Goal: Task Accomplishment & Management: Manage account settings

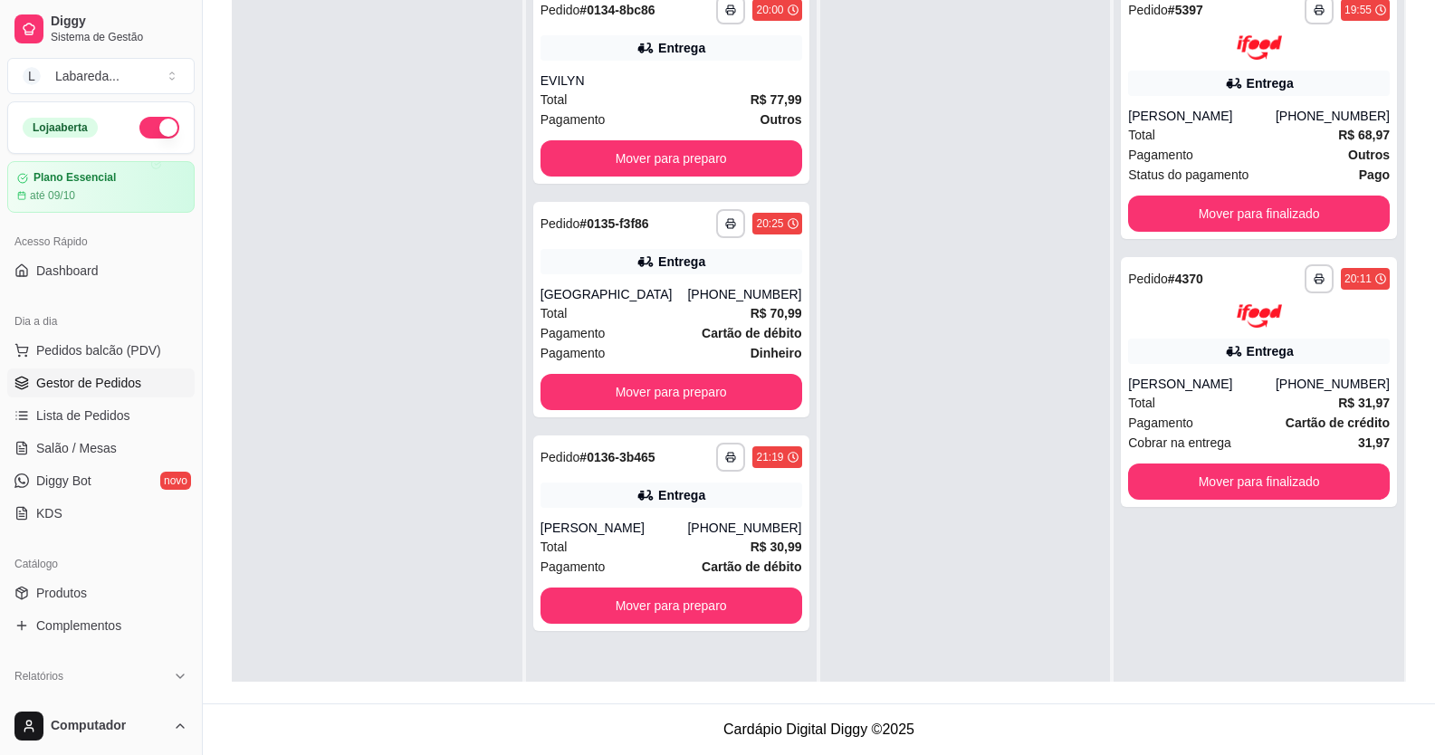
scroll to position [51, 0]
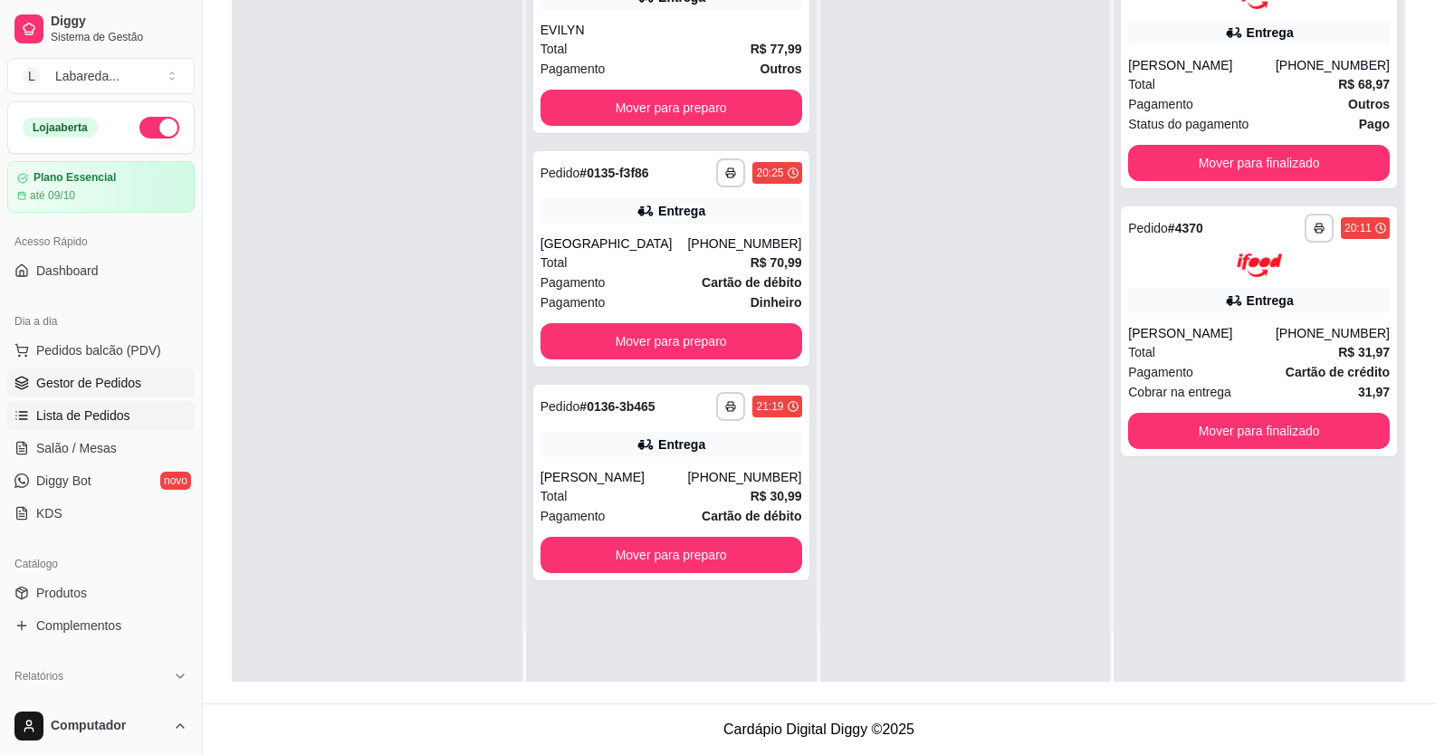
click at [94, 410] on span "Lista de Pedidos" at bounding box center [83, 416] width 94 height 18
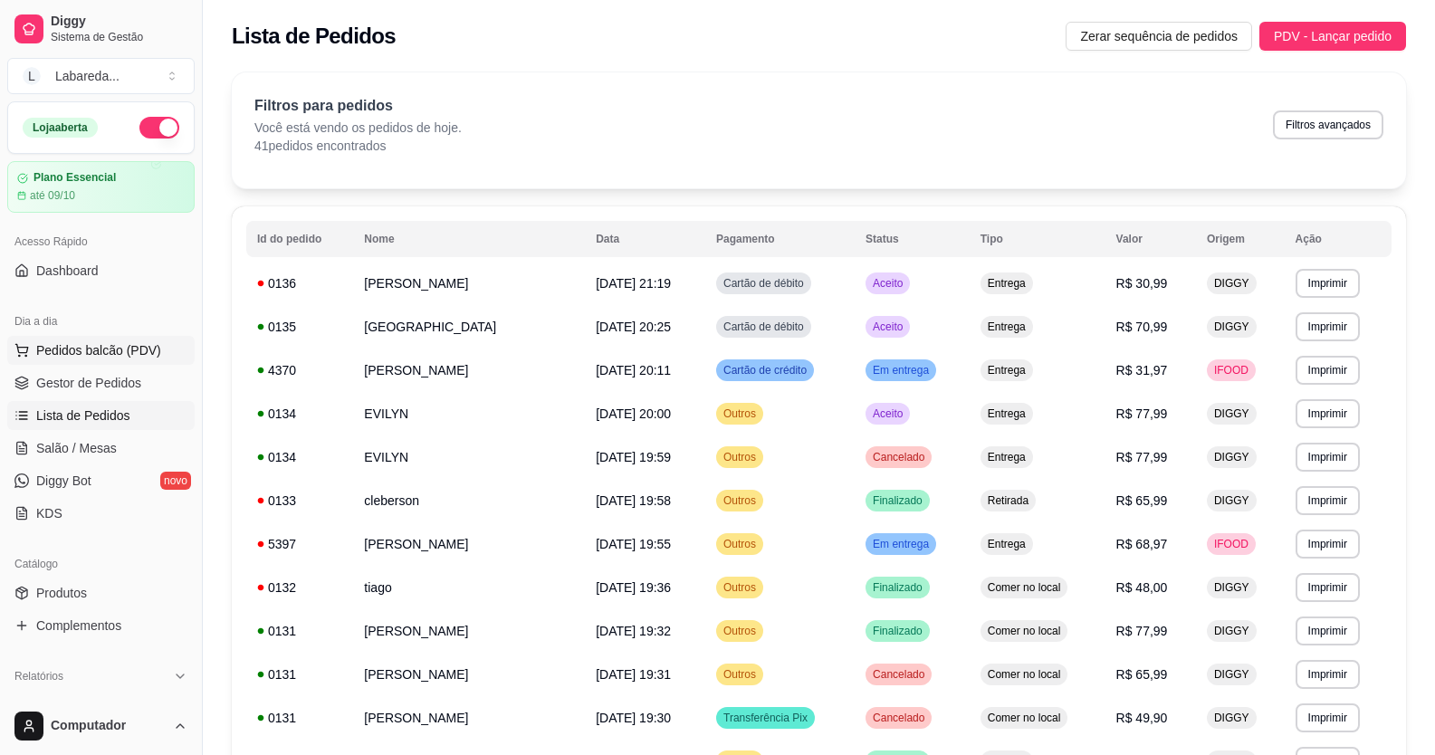
click at [105, 341] on span "Pedidos balcão (PDV)" at bounding box center [98, 350] width 125 height 18
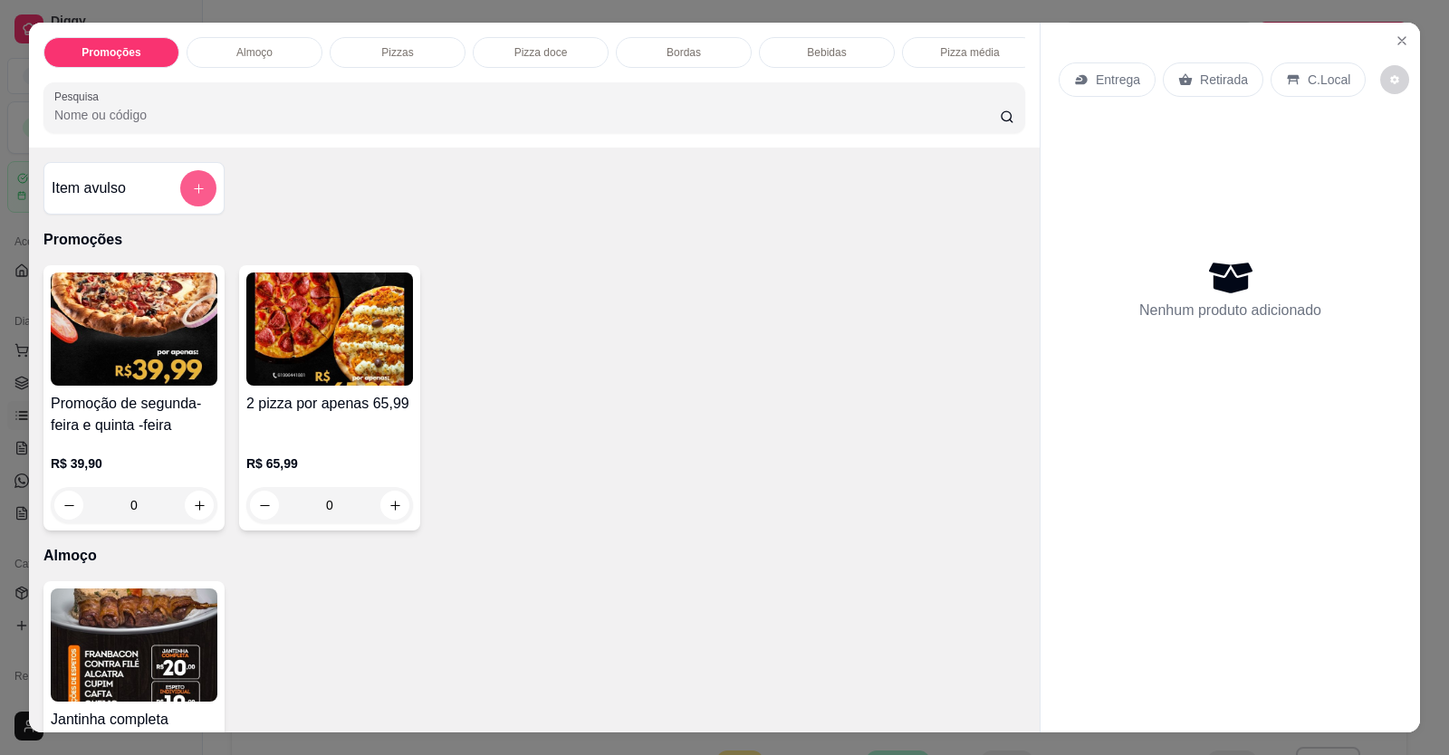
click at [206, 198] on button "add-separate-item" at bounding box center [198, 188] width 36 height 36
click at [388, 512] on icon "increase-product-quantity" at bounding box center [395, 506] width 14 height 14
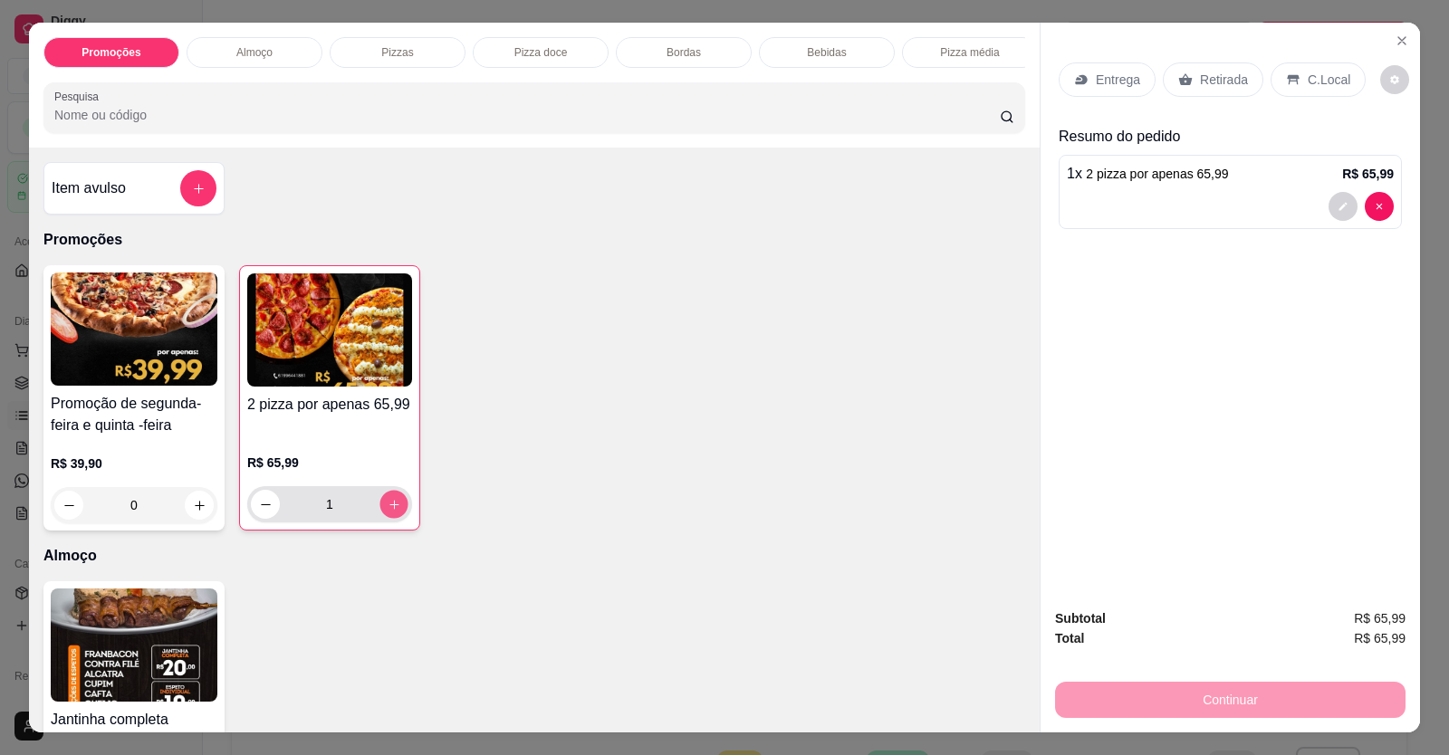
click at [388, 512] on icon "increase-product-quantity" at bounding box center [395, 505] width 14 height 14
type input "2"
click at [646, 558] on div "Item avulso Promoções Promoção de segunda-feira e quinta -feira R$ 39,90 0 2 pi…" at bounding box center [534, 440] width 1010 height 585
click at [1107, 79] on p "Entrega" at bounding box center [1118, 80] width 44 height 18
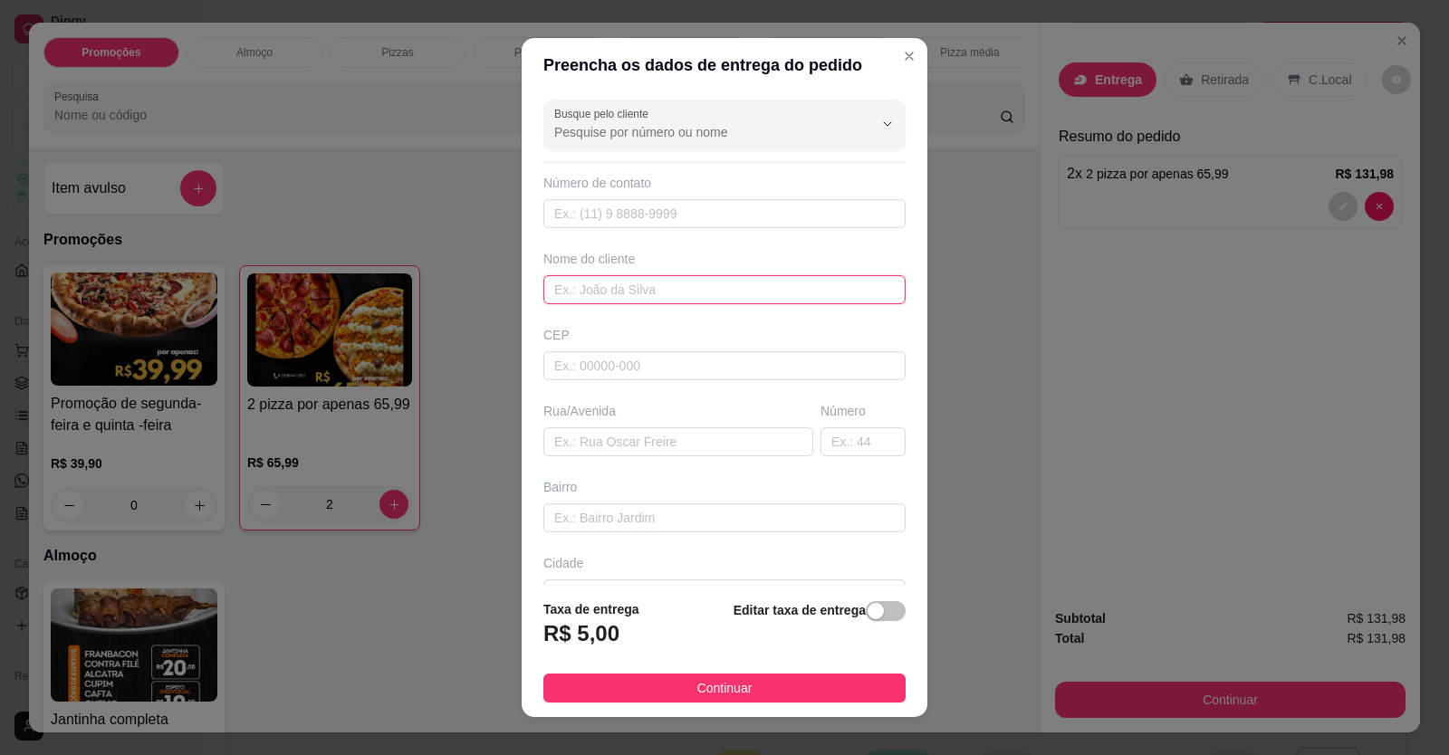
click at [638, 281] on input "text" at bounding box center [724, 289] width 362 height 29
type input "[PERSON_NAME]"
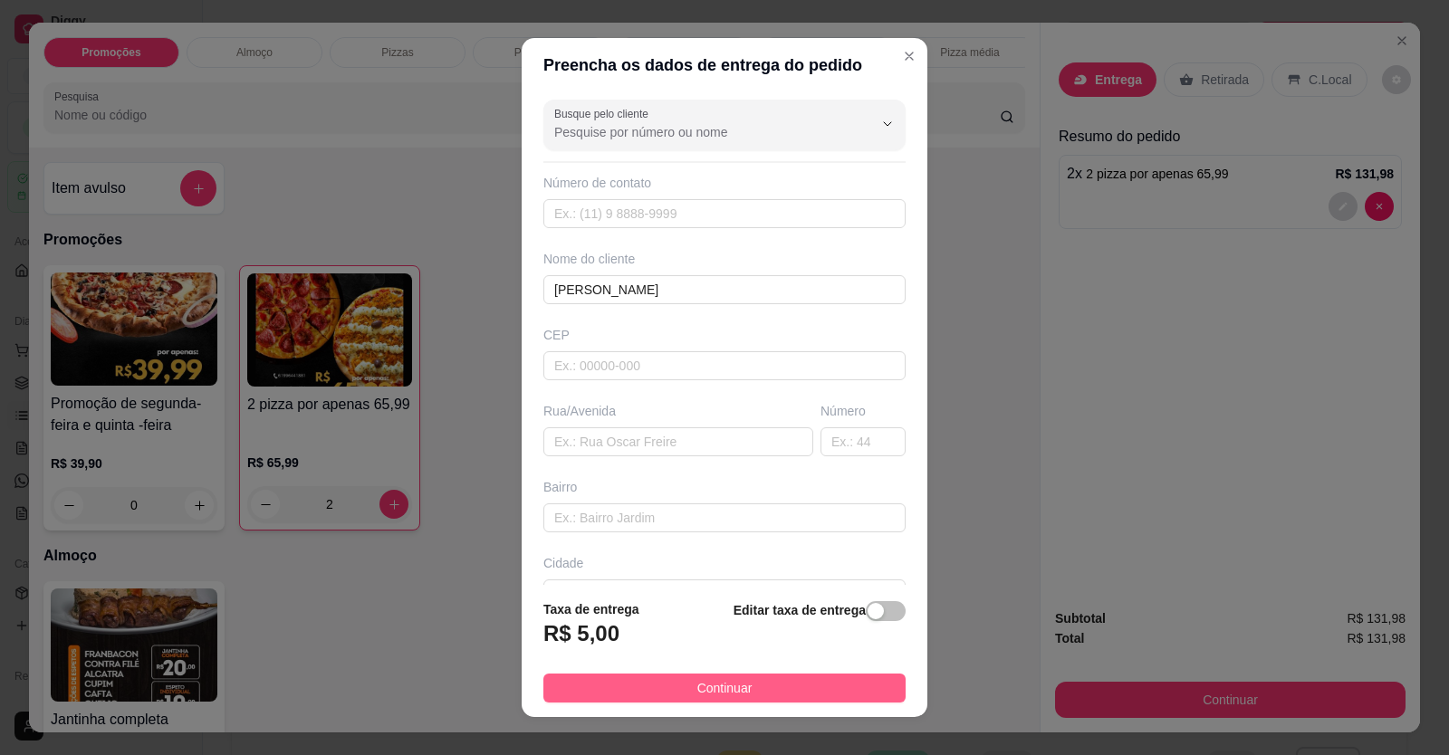
click at [660, 678] on button "Continuar" at bounding box center [724, 688] width 362 height 29
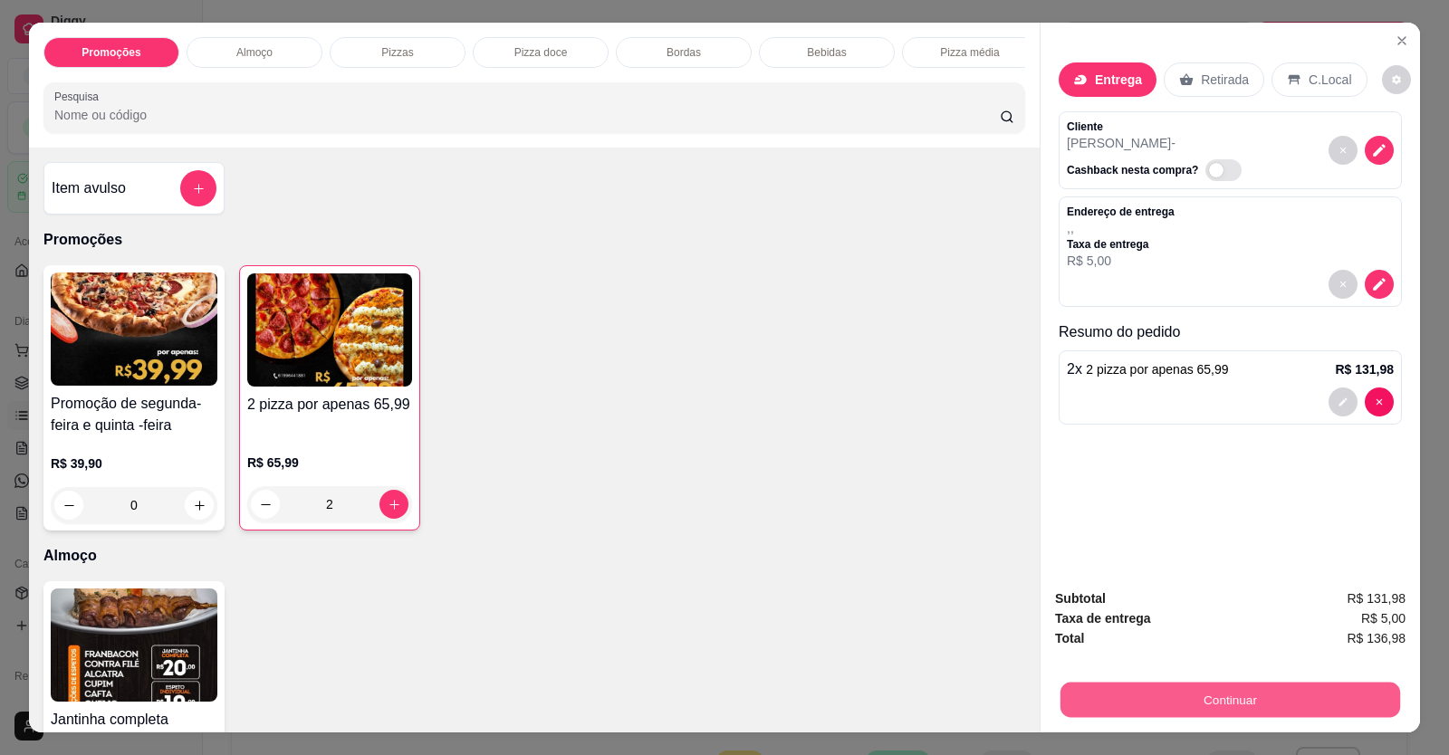
click at [1325, 698] on button "Continuar" at bounding box center [1230, 700] width 340 height 35
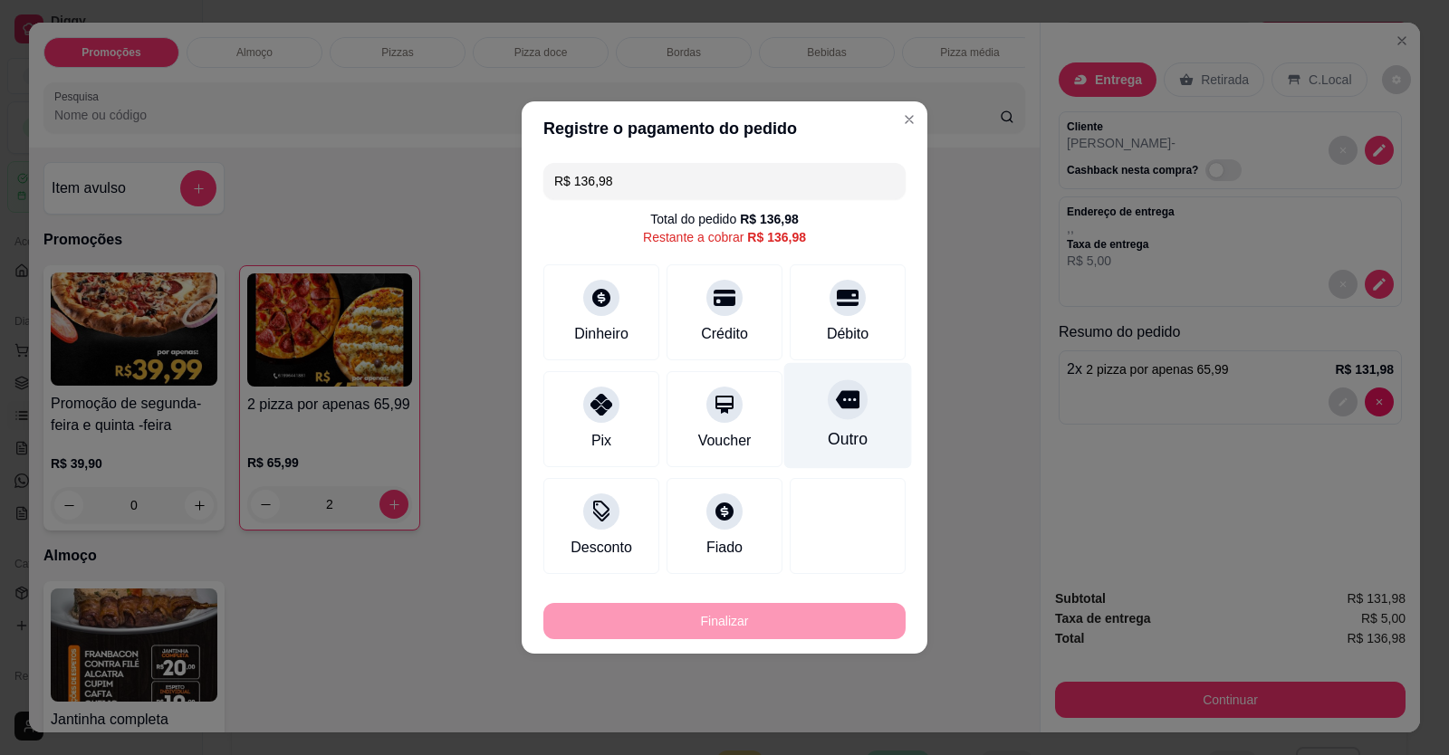
click at [828, 425] on div "Outro" at bounding box center [848, 416] width 128 height 106
type input "R$ 0,00"
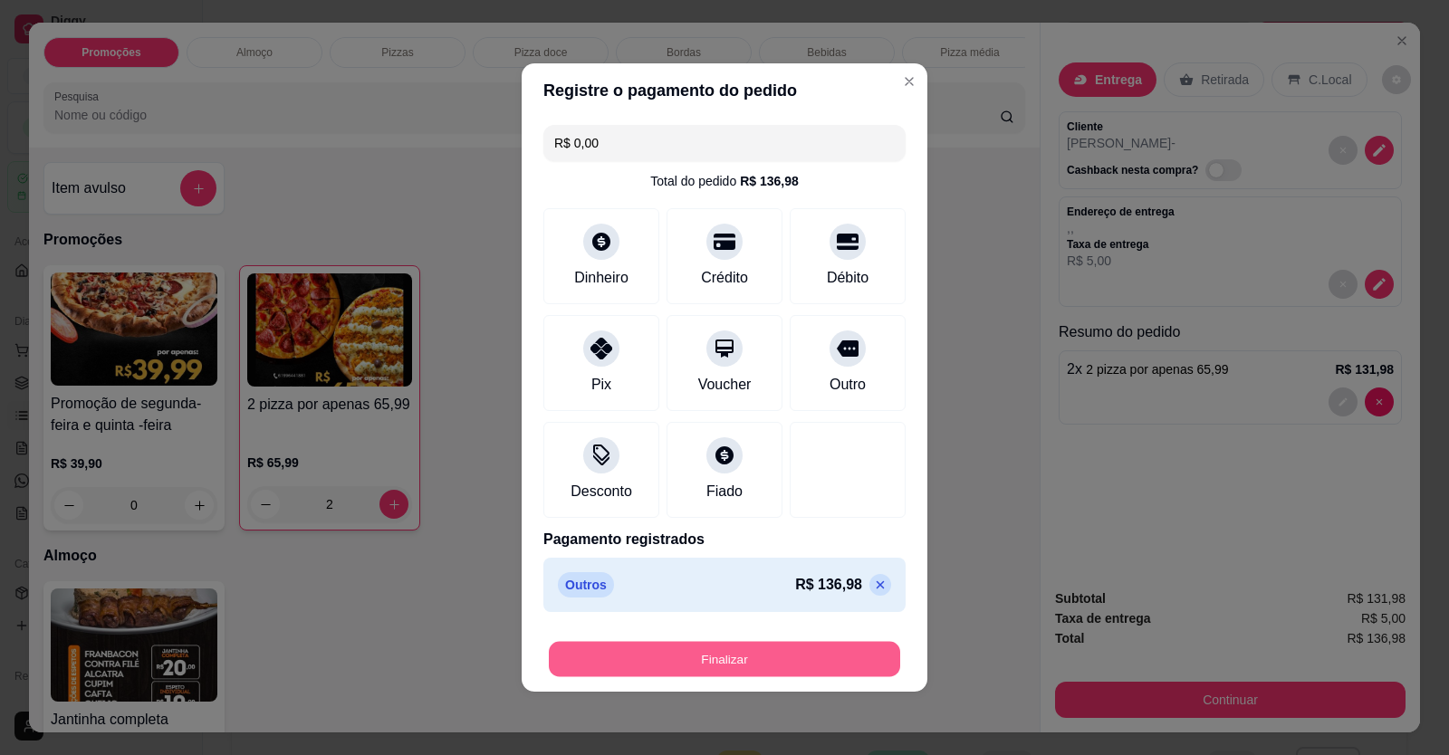
click at [722, 670] on button "Finalizar" at bounding box center [724, 659] width 351 height 35
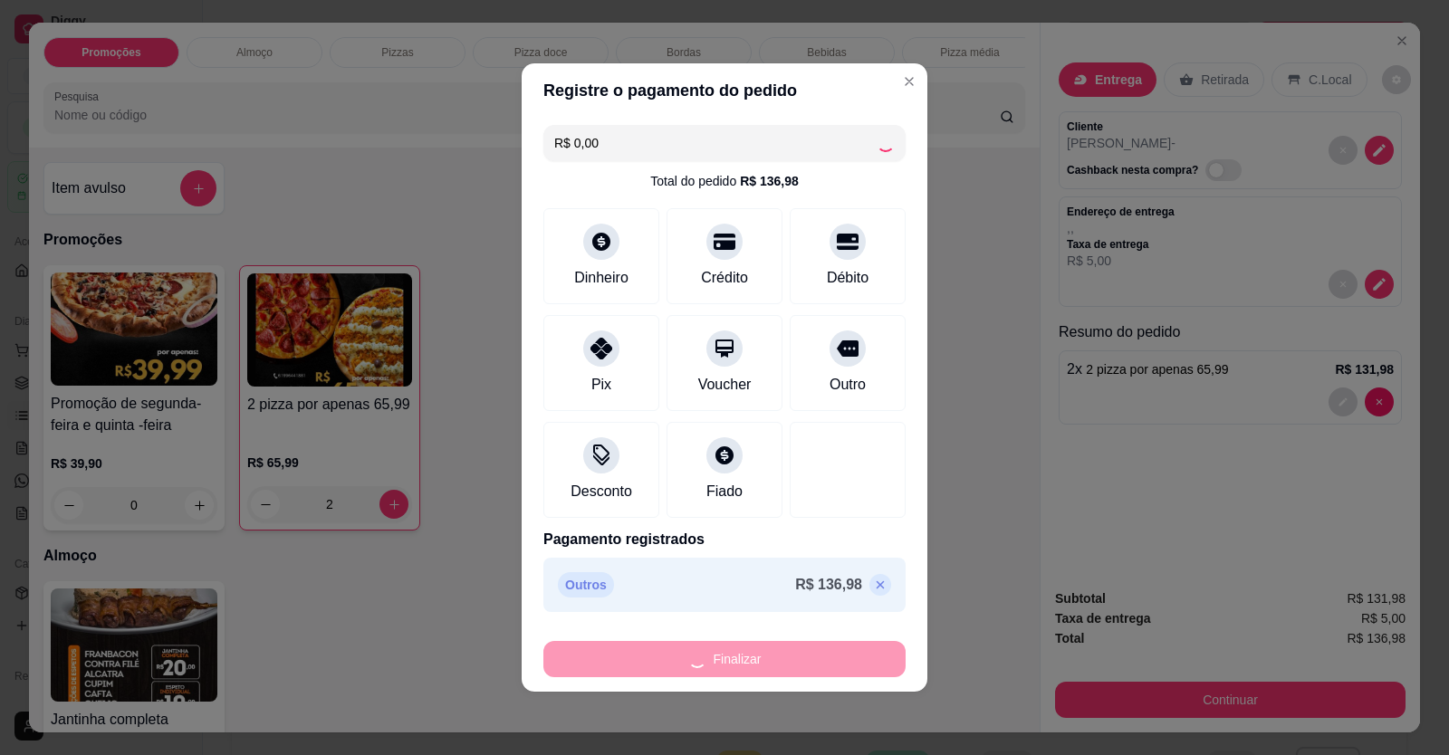
type input "0"
type input "-R$ 136,98"
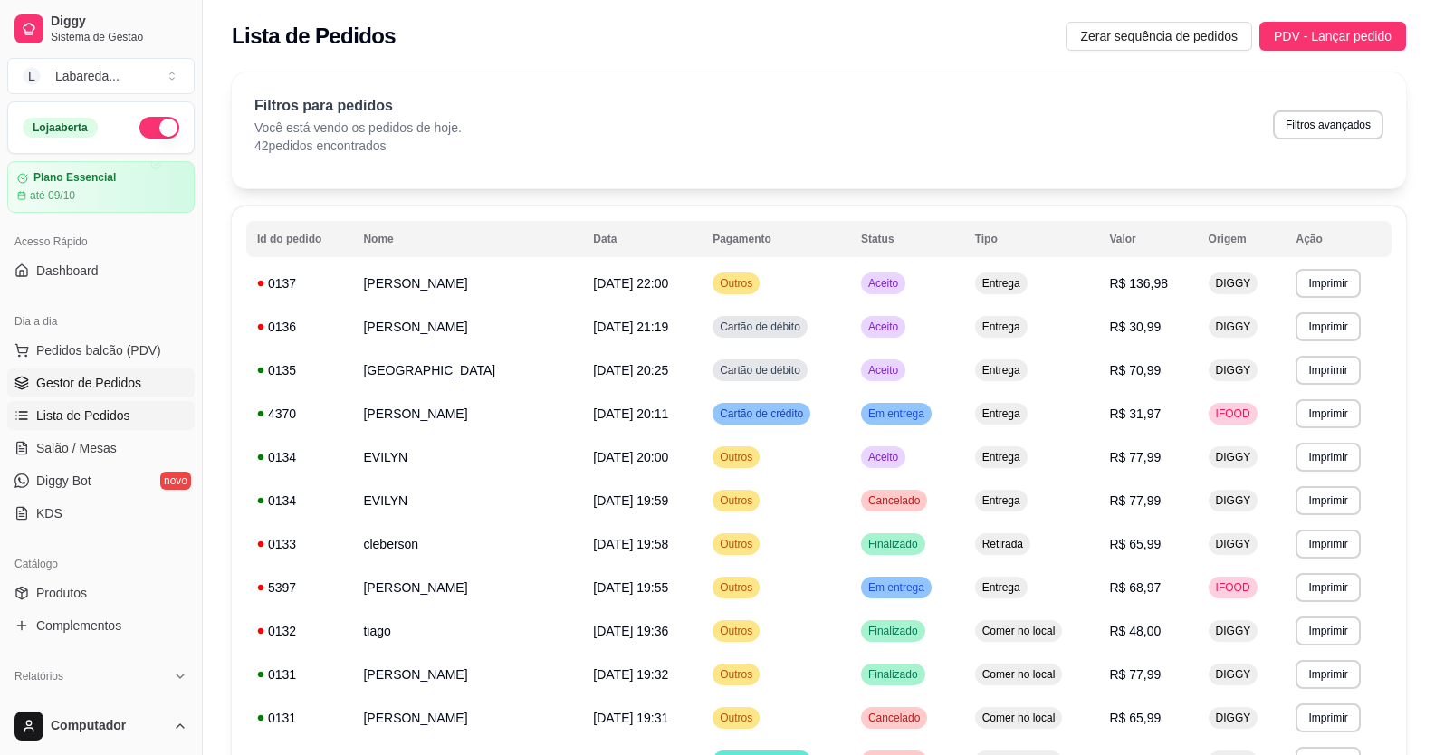
click at [77, 377] on span "Gestor de Pedidos" at bounding box center [88, 383] width 105 height 18
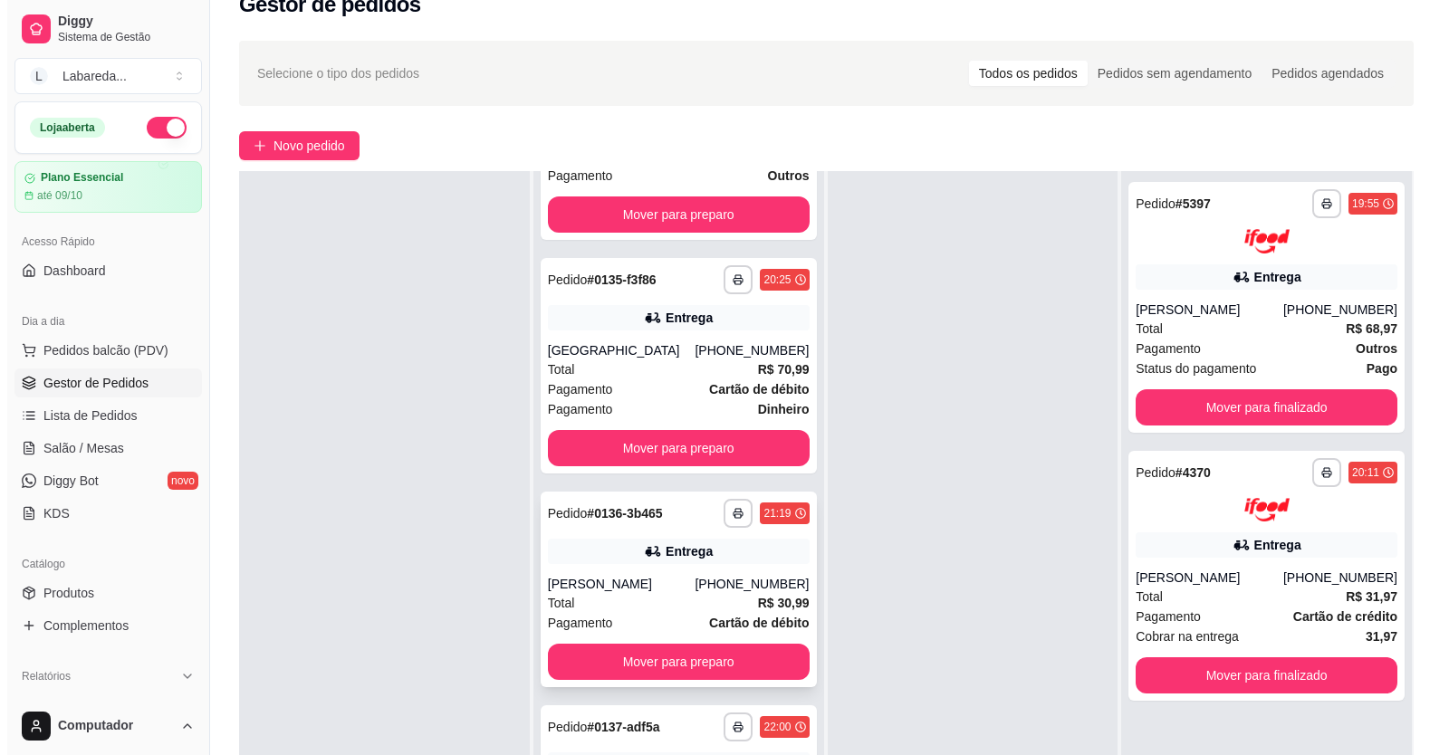
scroll to position [276, 0]
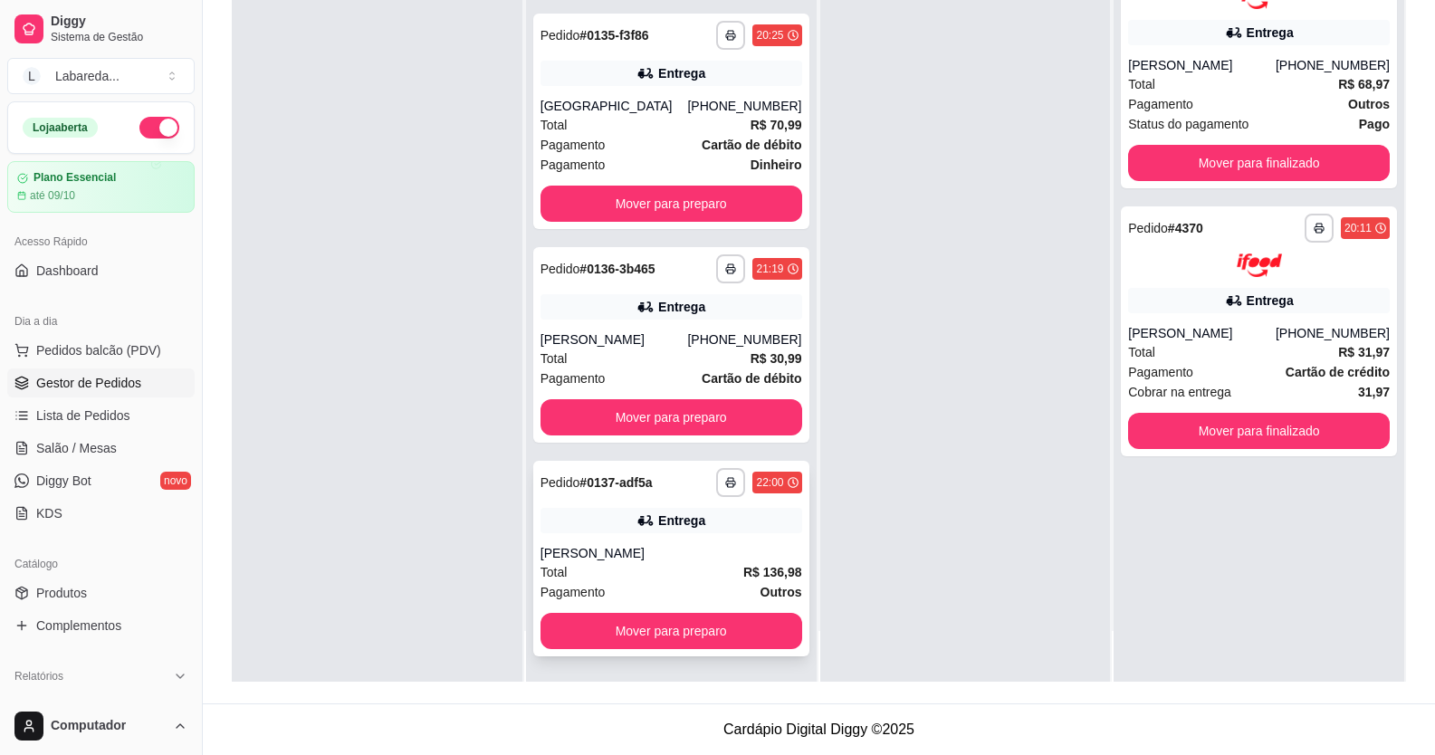
click at [593, 482] on strong "# 0137-adf5a" at bounding box center [615, 482] width 72 height 14
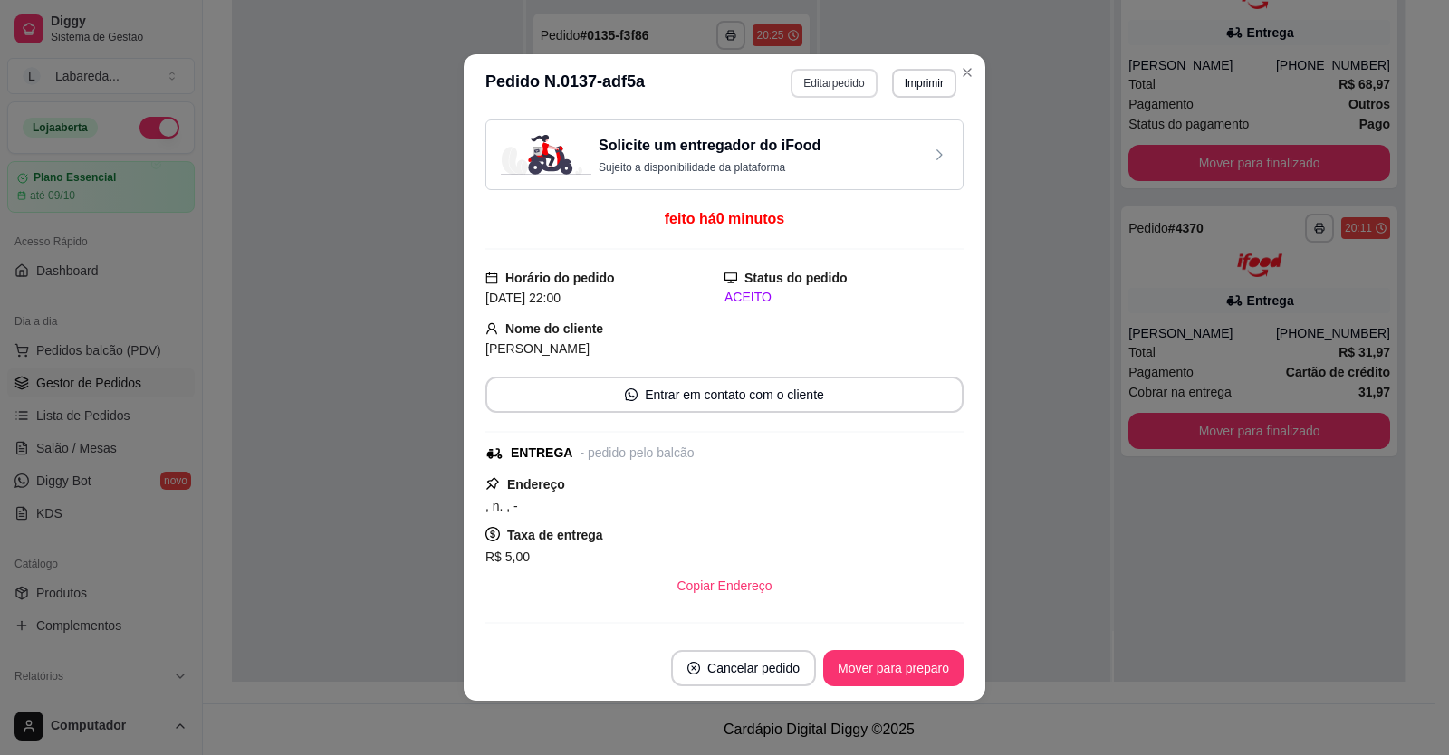
click at [827, 78] on button "Editar pedido" at bounding box center [833, 83] width 86 height 29
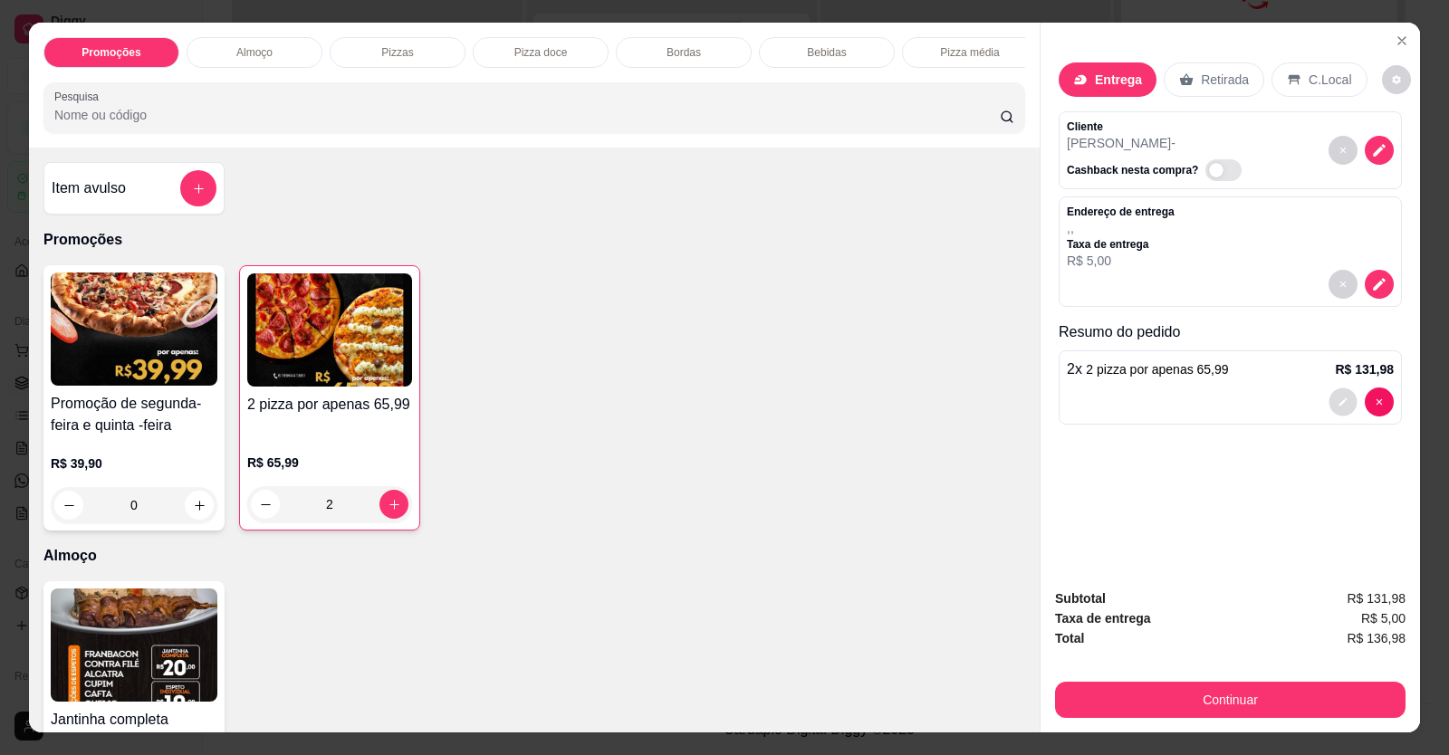
click at [1341, 397] on icon "decrease-product-quantity" at bounding box center [1342, 402] width 11 height 11
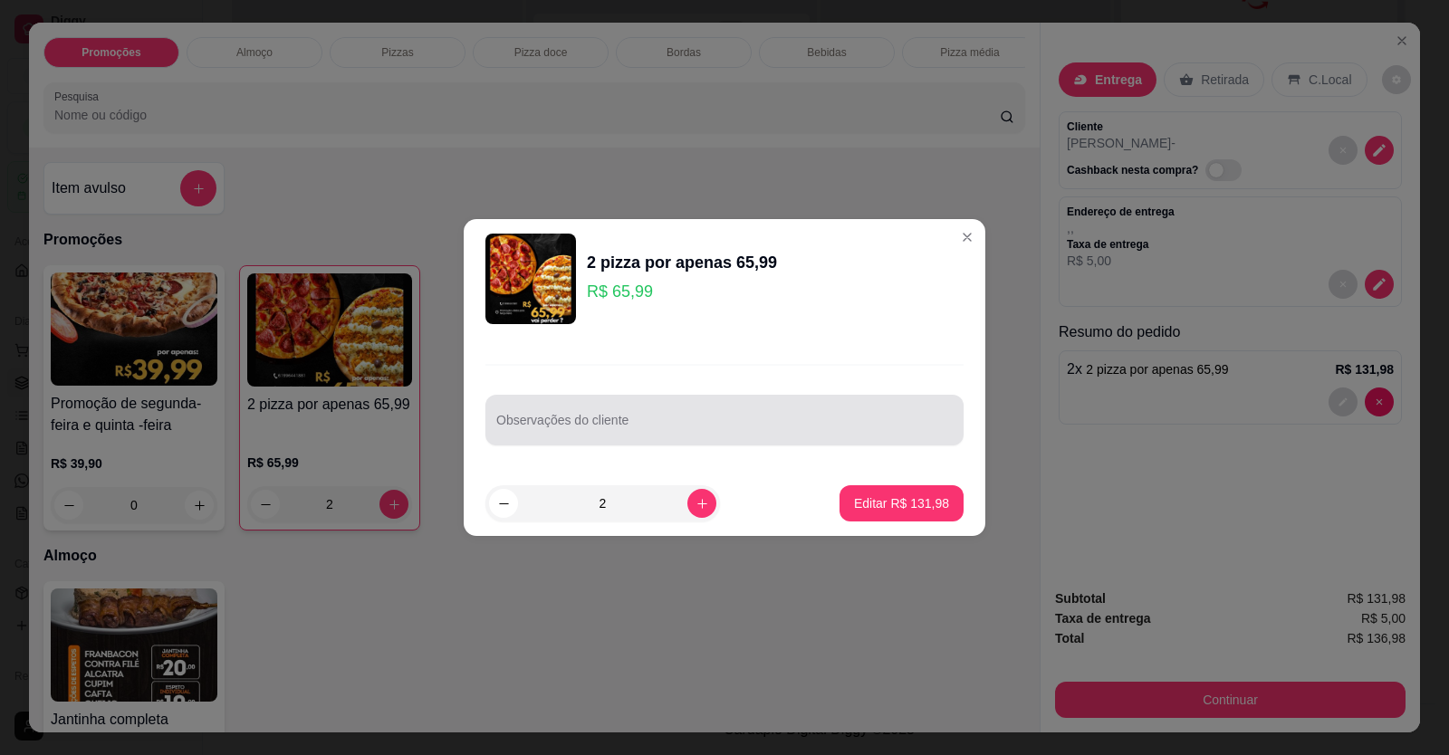
click at [671, 427] on input "Observações do cliente" at bounding box center [724, 427] width 456 height 18
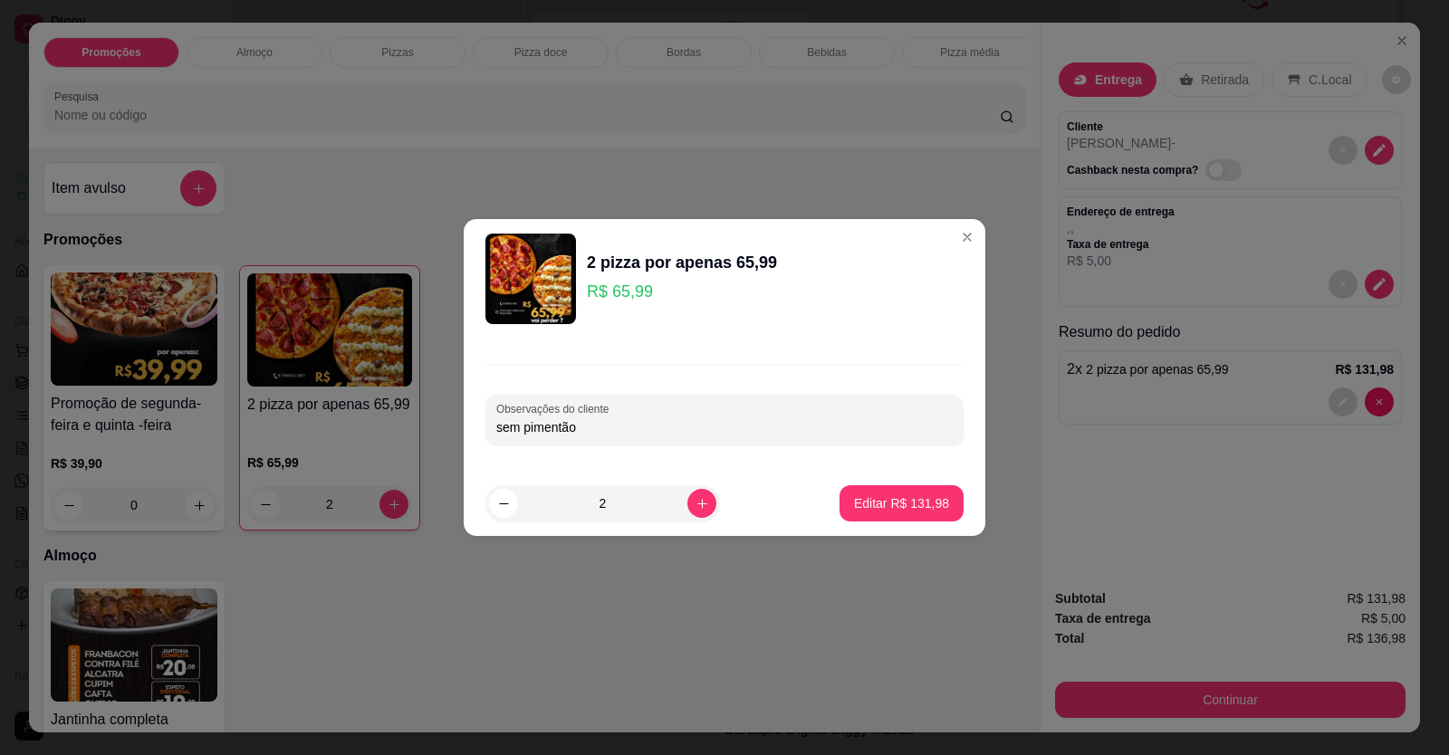
type input "sem pimentão"
click at [895, 498] on p "Editar R$ 131,98" at bounding box center [901, 503] width 95 height 18
type input "0"
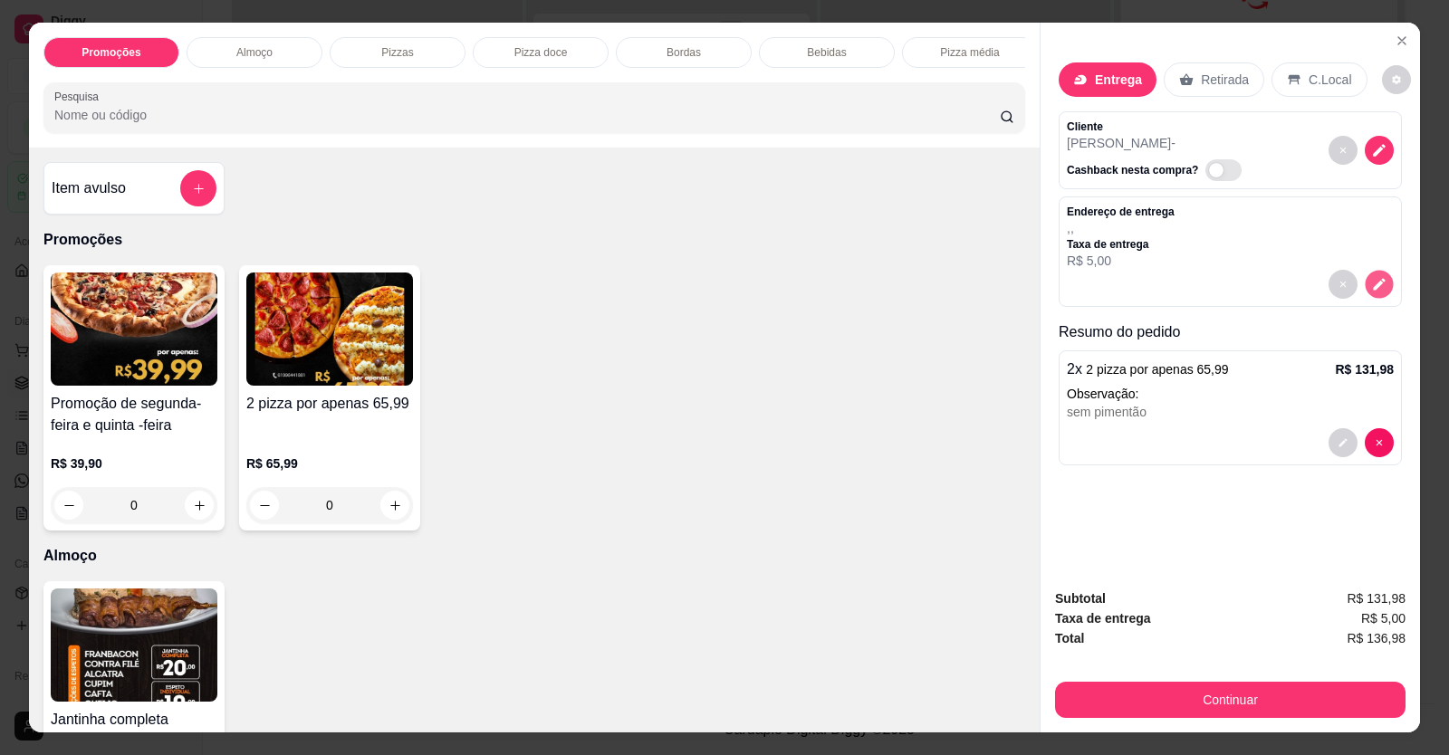
click at [1364, 281] on button "decrease-product-quantity" at bounding box center [1378, 285] width 28 height 28
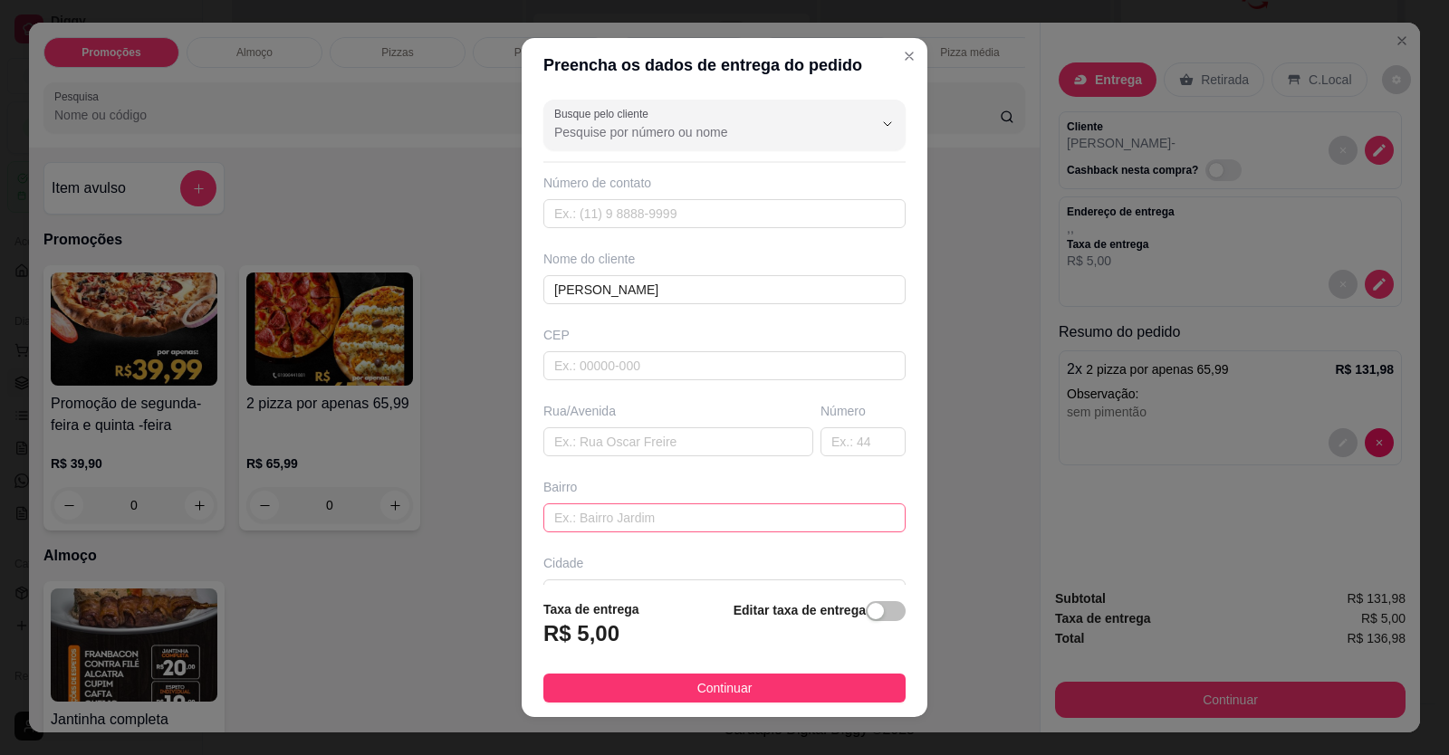
drag, startPoint x: 690, startPoint y: 500, endPoint x: 698, endPoint y: 519, distance: 20.7
paste input "Avenida circular com [GEOGRAPHIC_DATA], [GEOGRAPHIC_DATA]"
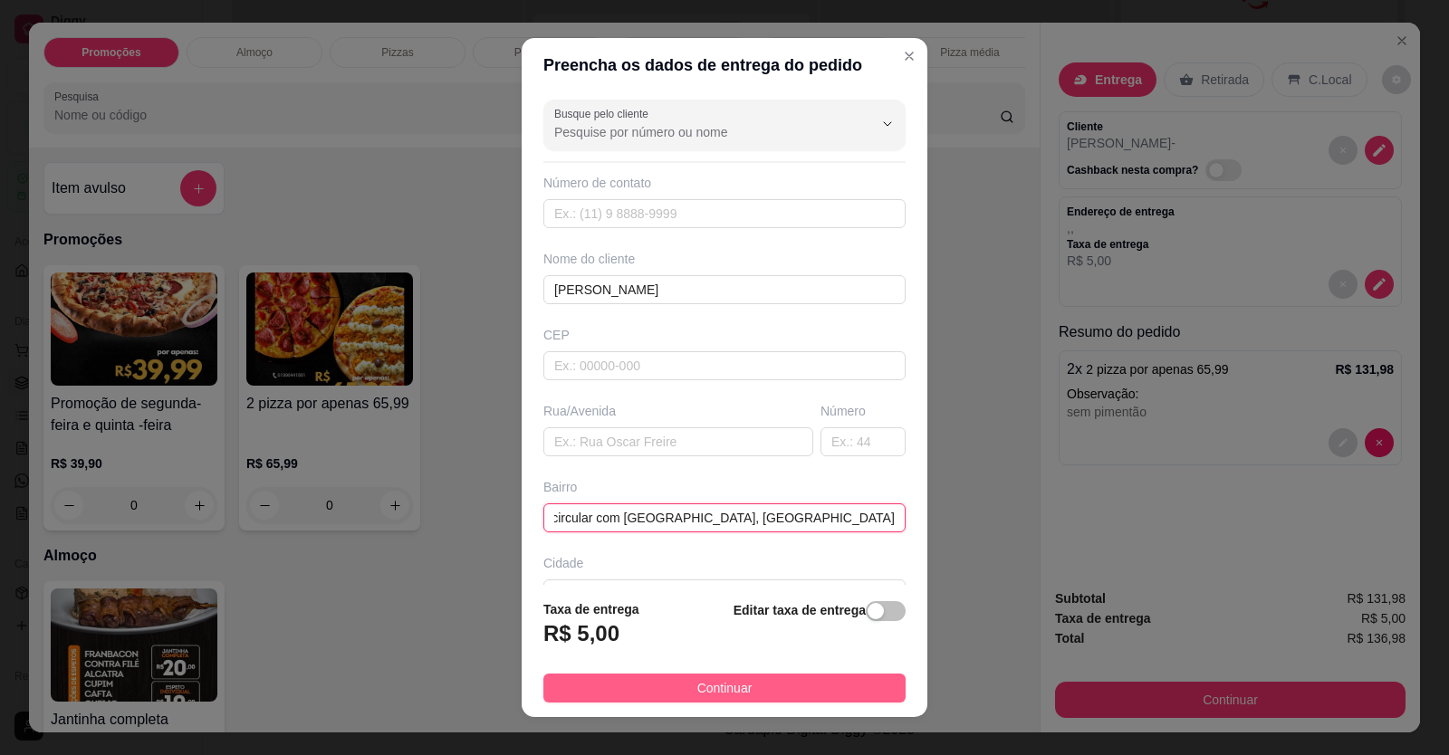
type input "Avenida circular com [GEOGRAPHIC_DATA], [GEOGRAPHIC_DATA]"
click at [789, 675] on button "Continuar" at bounding box center [724, 688] width 362 height 29
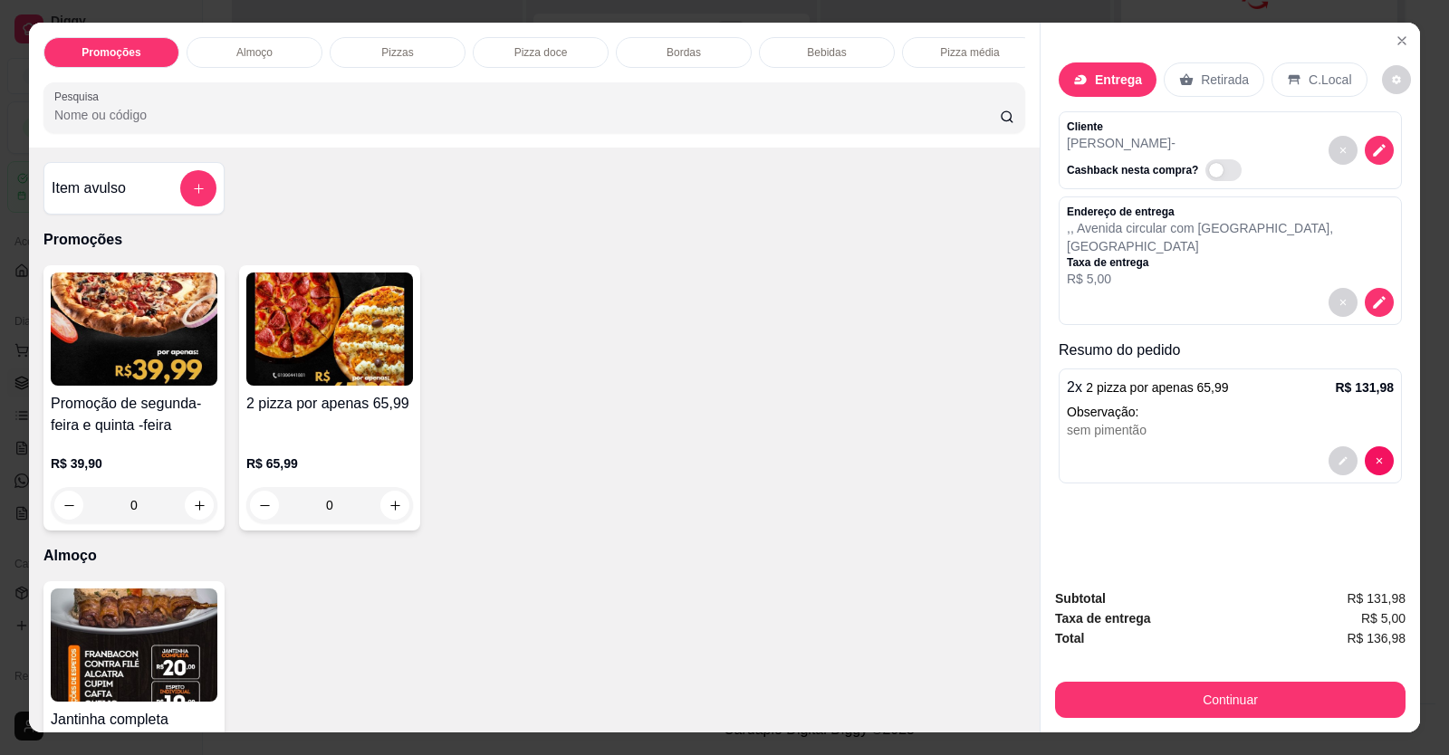
click at [211, 206] on div "Item avulso" at bounding box center [133, 188] width 181 height 53
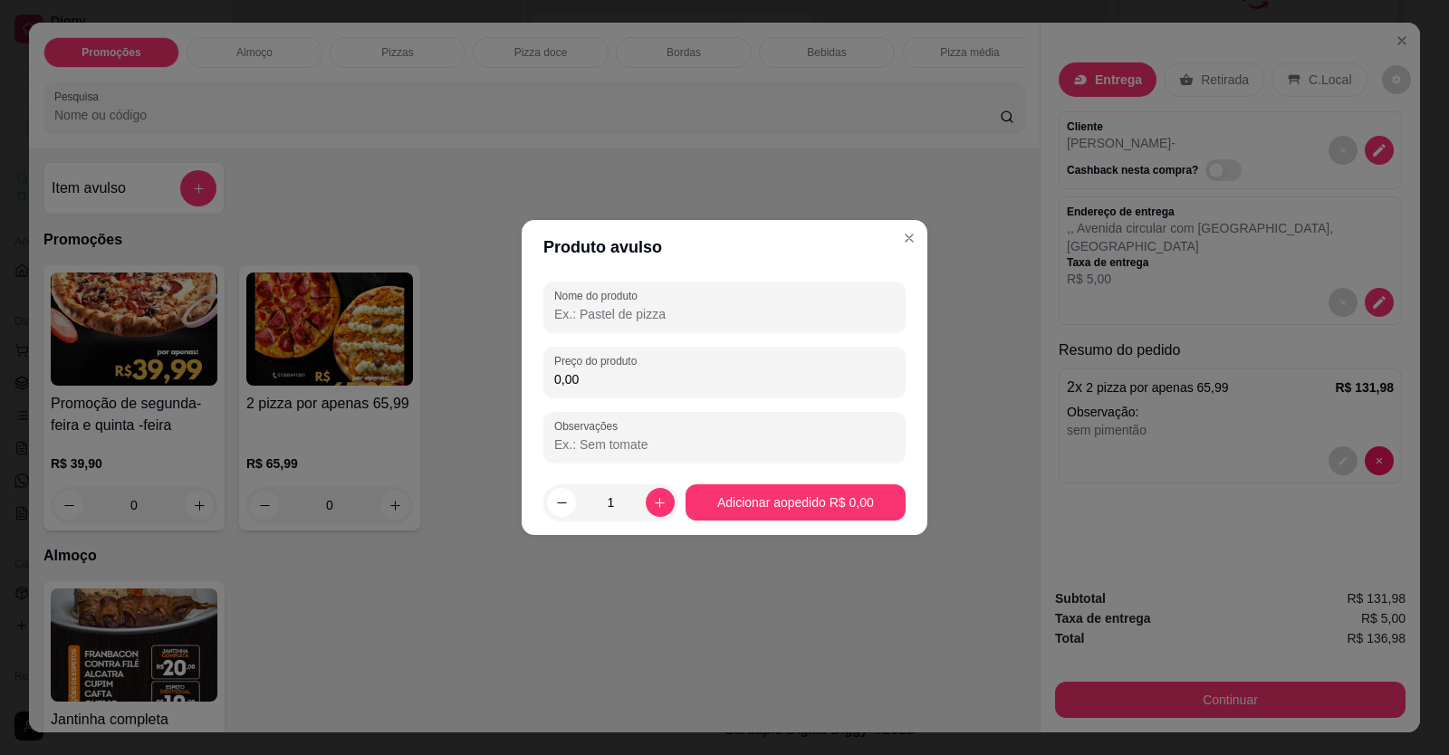
click at [608, 384] on input "0,00" at bounding box center [724, 379] width 340 height 18
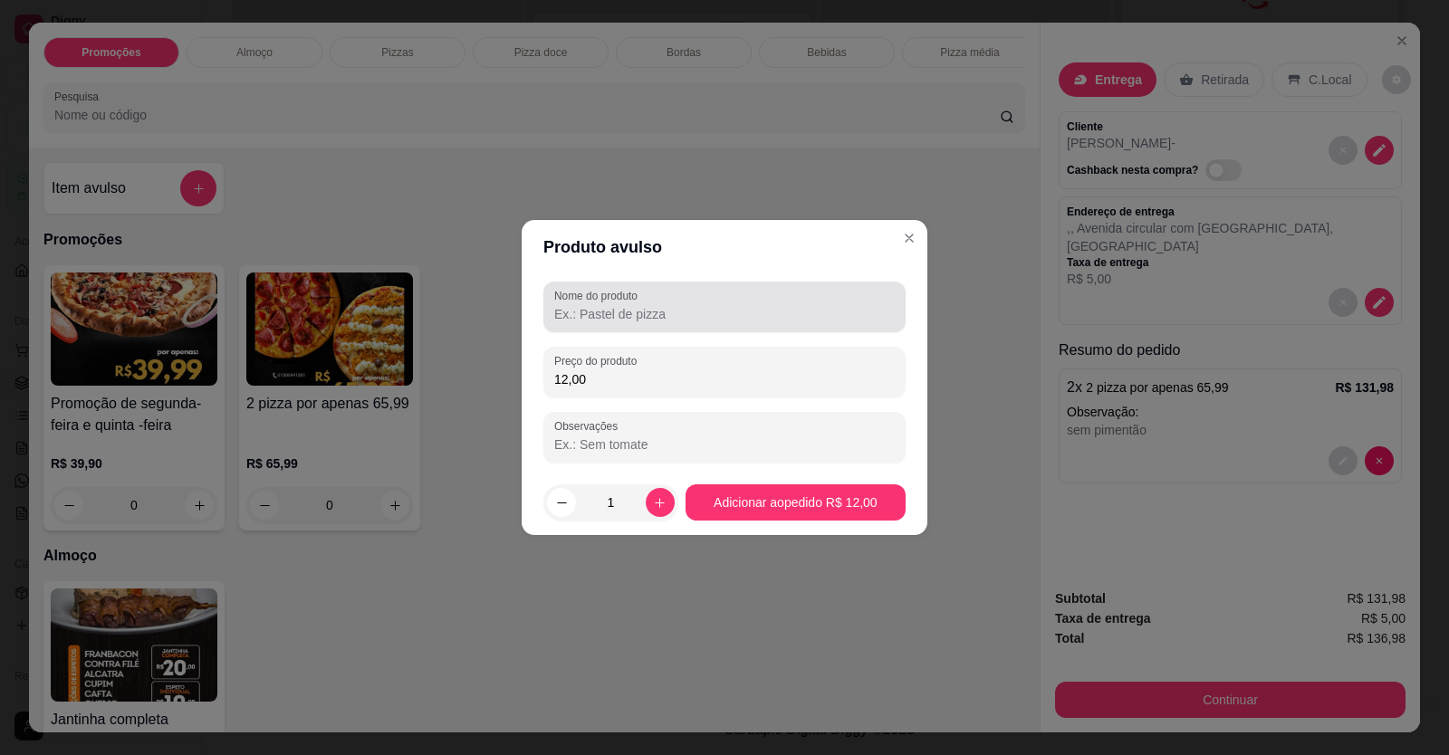
type input "12,00"
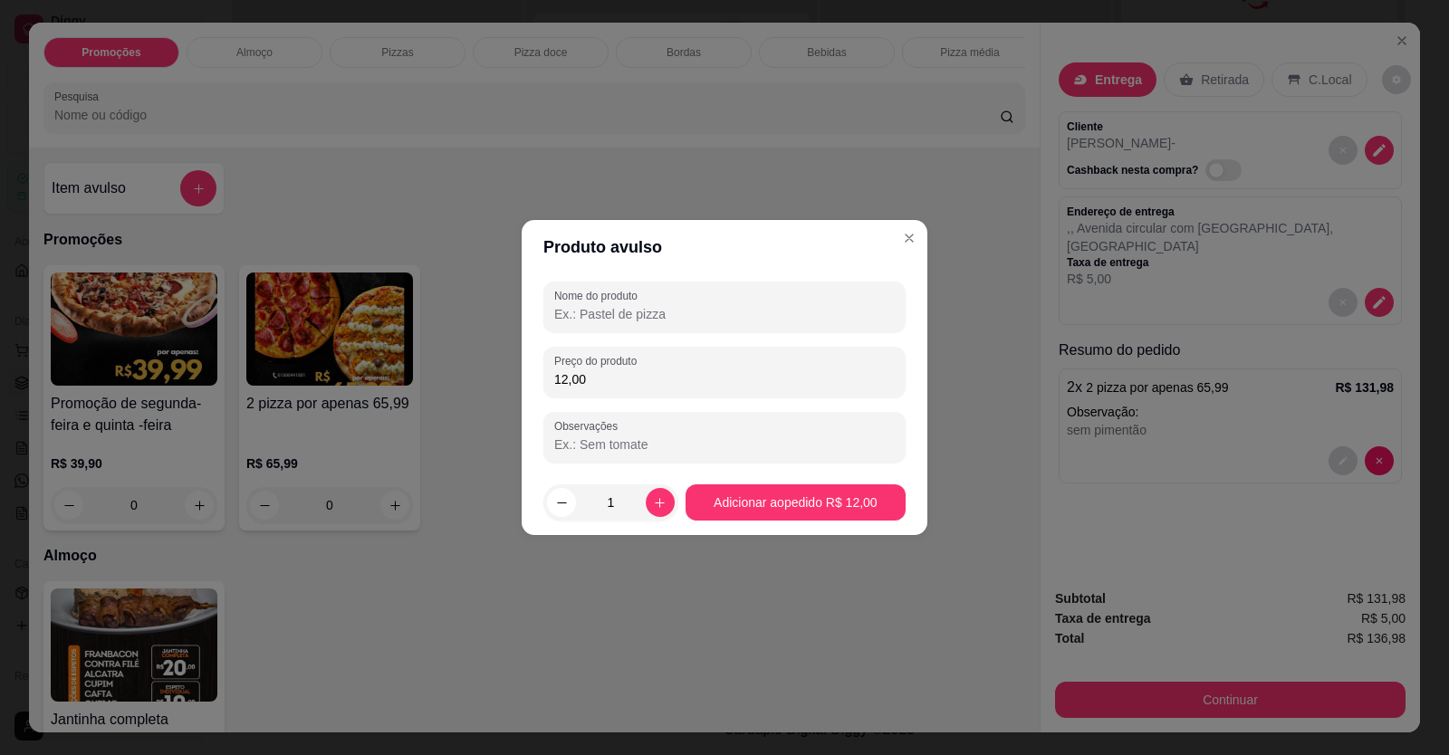
click at [621, 320] on input "Nome do produto" at bounding box center [724, 314] width 340 height 18
type input "coca"
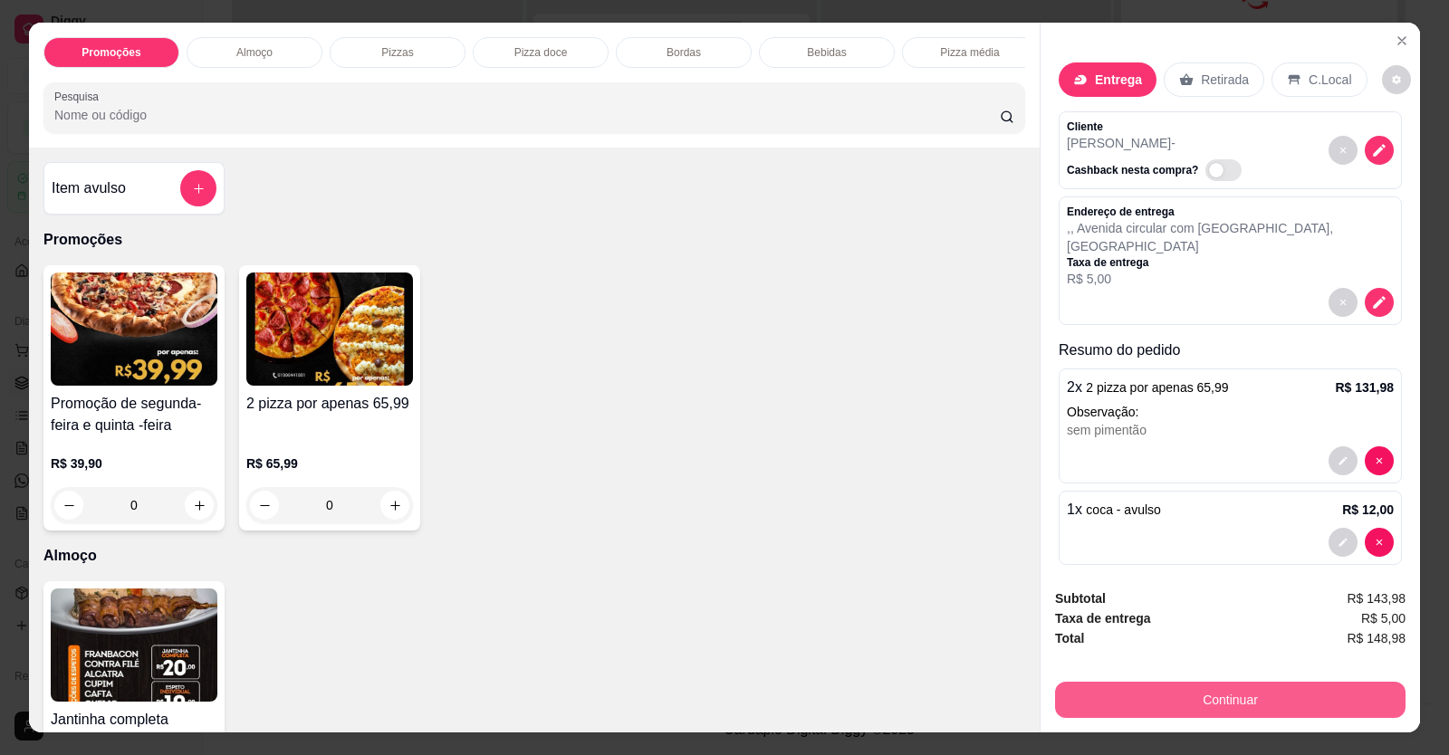
click at [1266, 686] on button "Continuar" at bounding box center [1230, 700] width 350 height 36
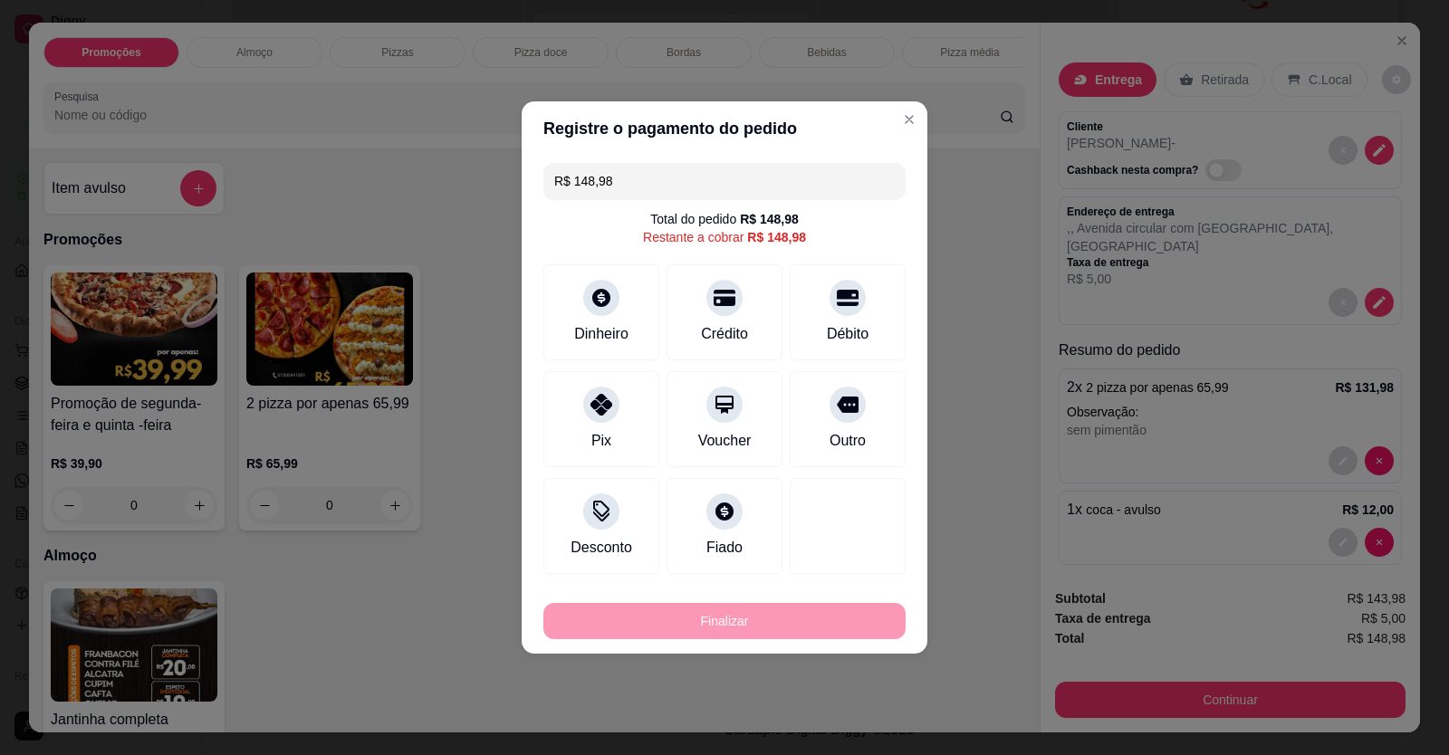
click at [843, 416] on div at bounding box center [847, 405] width 36 height 36
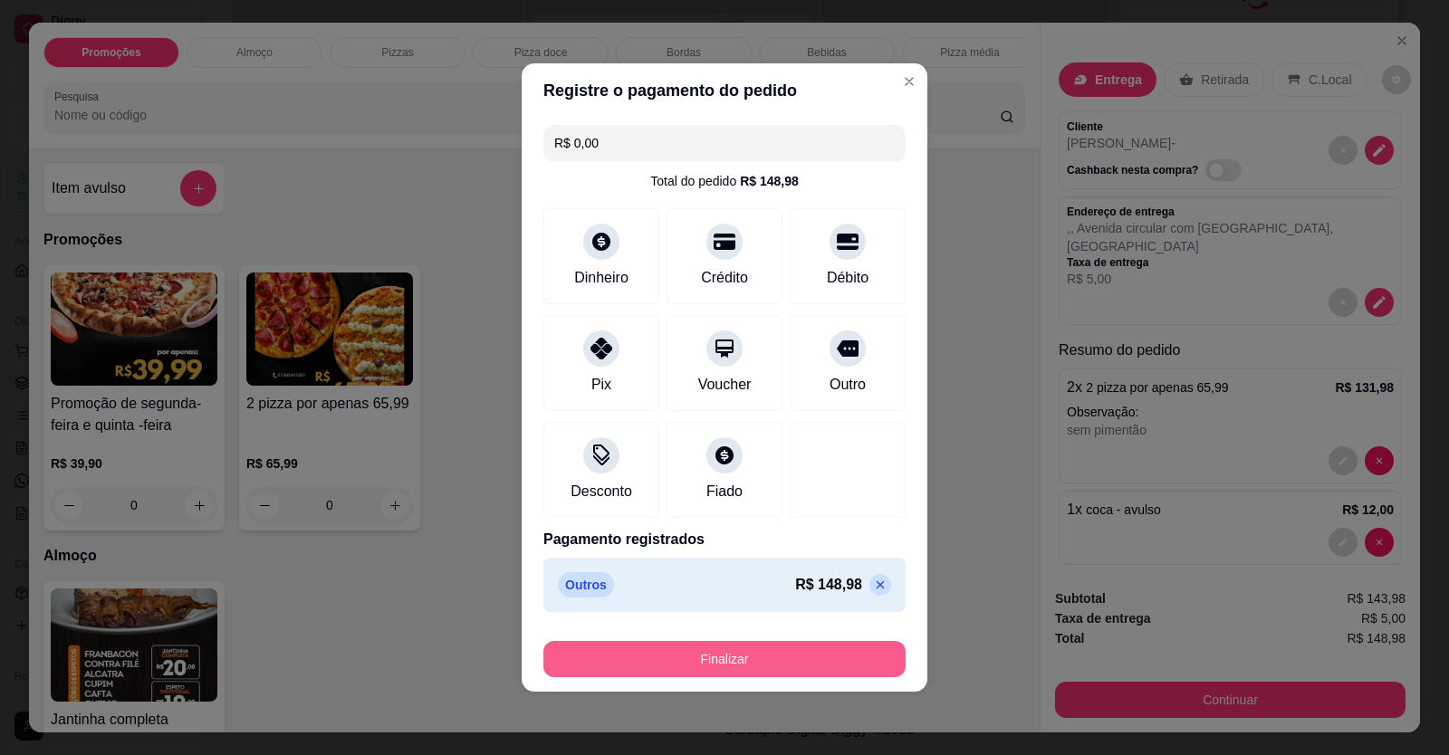
click at [757, 664] on button "Finalizar" at bounding box center [724, 659] width 362 height 36
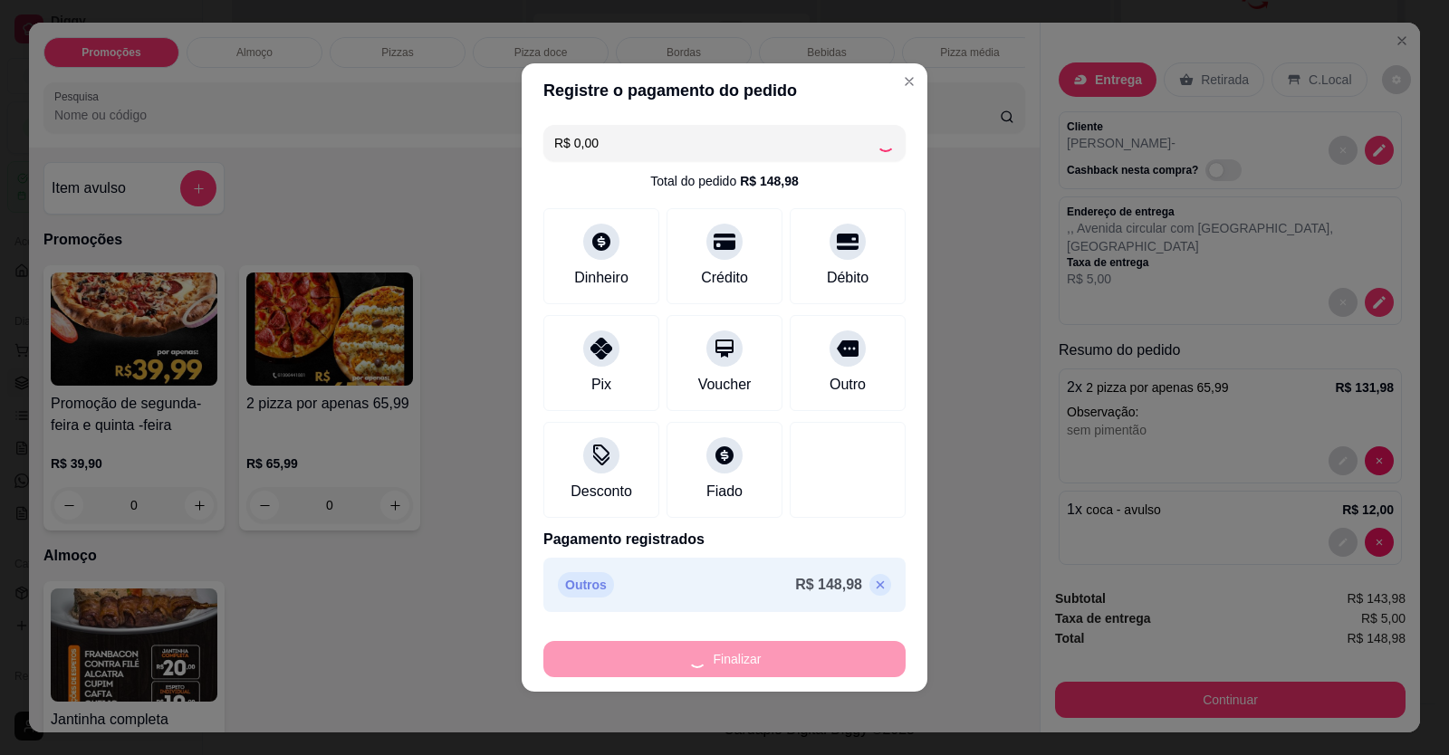
type input "-R$ 148,98"
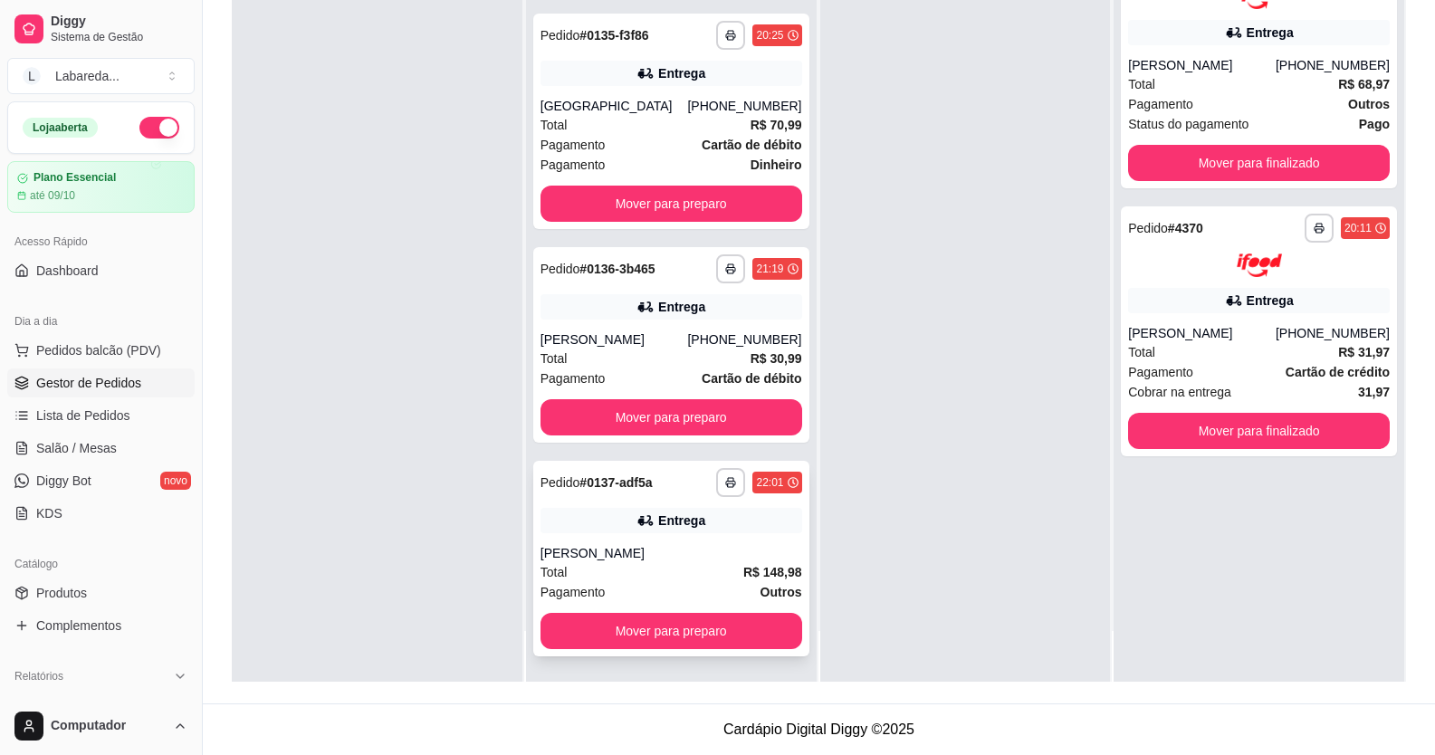
click at [680, 519] on div "Entrega" at bounding box center [681, 521] width 47 height 18
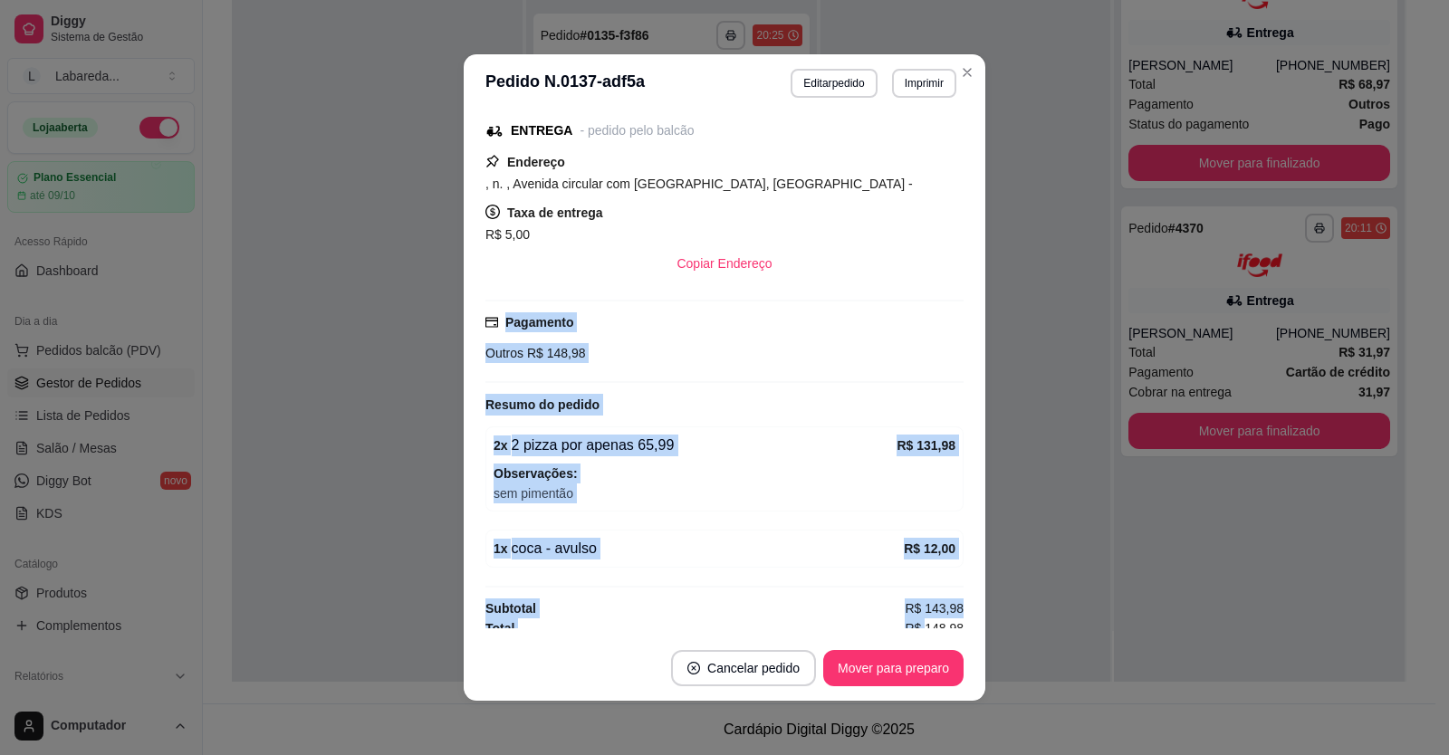
scroll to position [372, 0]
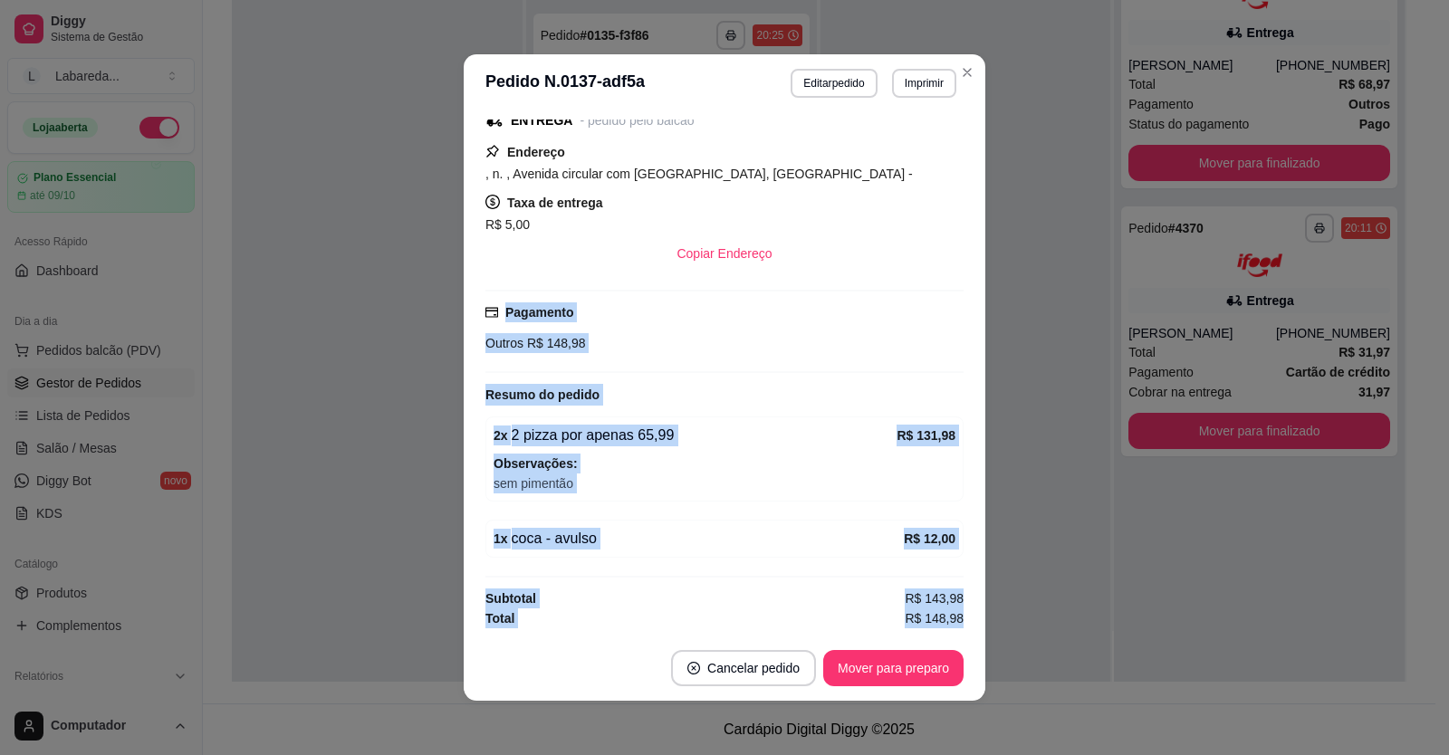
drag, startPoint x: 528, startPoint y: 292, endPoint x: 953, endPoint y: 620, distance: 537.1
click at [953, 620] on div "Solicite um entregador do iFood Sujeito a disponibilidade da plataforma feito h…" at bounding box center [724, 374] width 478 height 509
copy div "Pagamento Outros R$ 148,98 Resumo do pedido 2 x 2 pizza por apenas 65,99 R$ 131…"
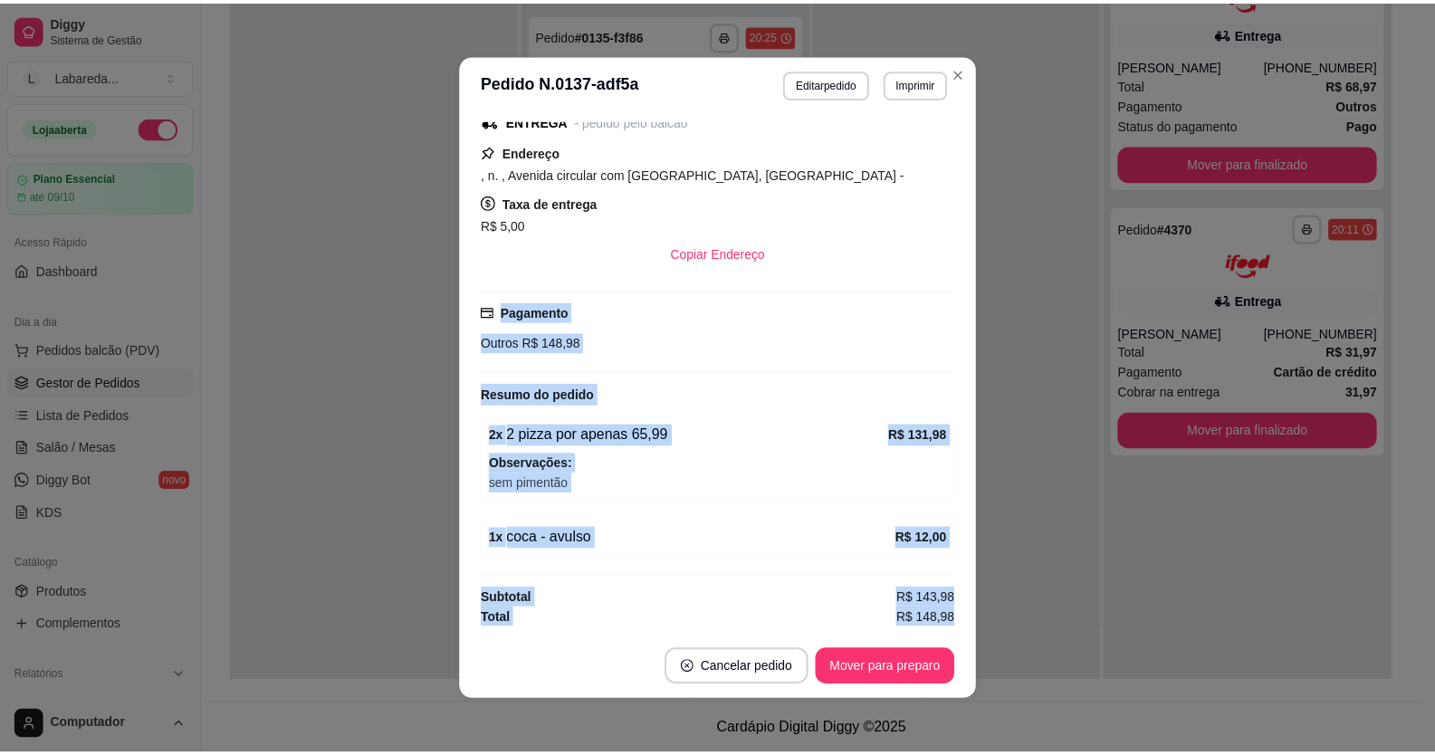
scroll to position [283, 0]
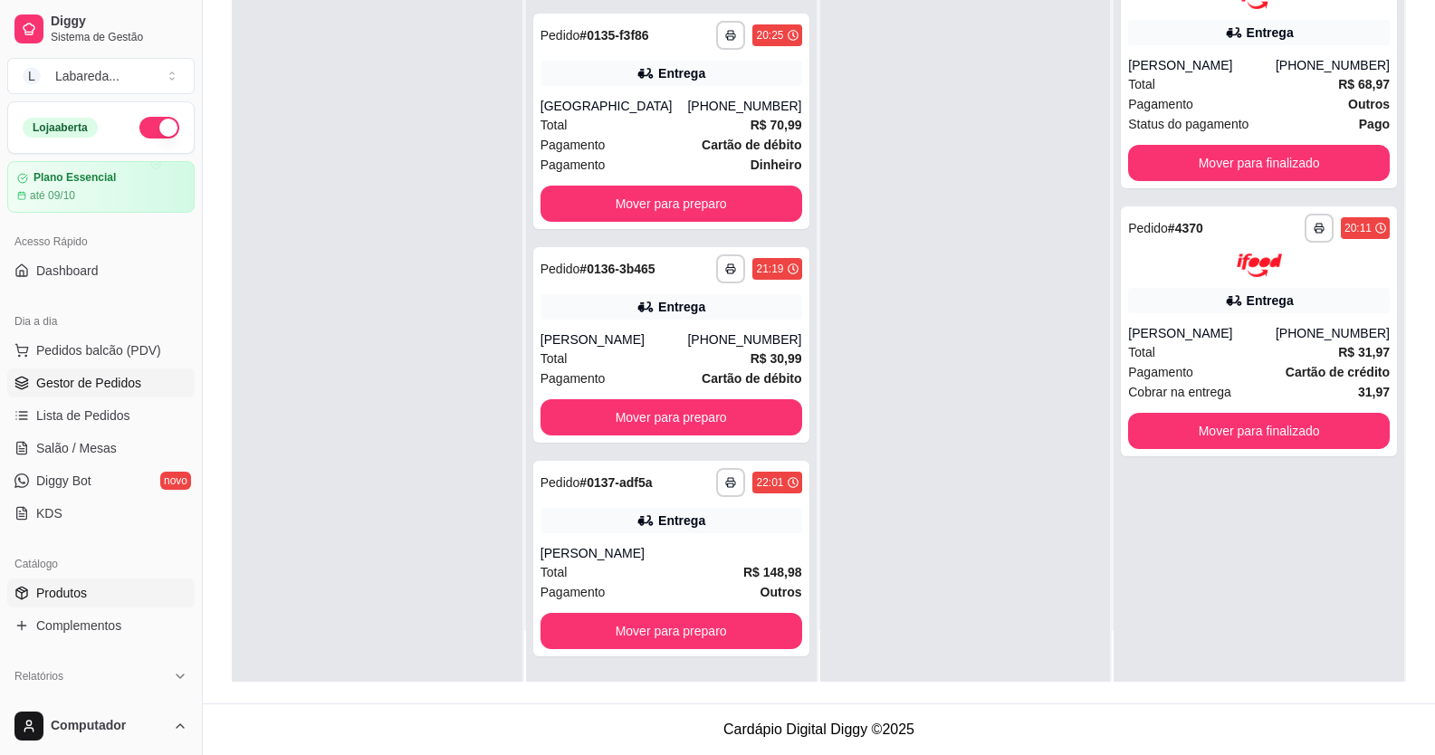
click at [75, 589] on span "Produtos" at bounding box center [61, 593] width 51 height 18
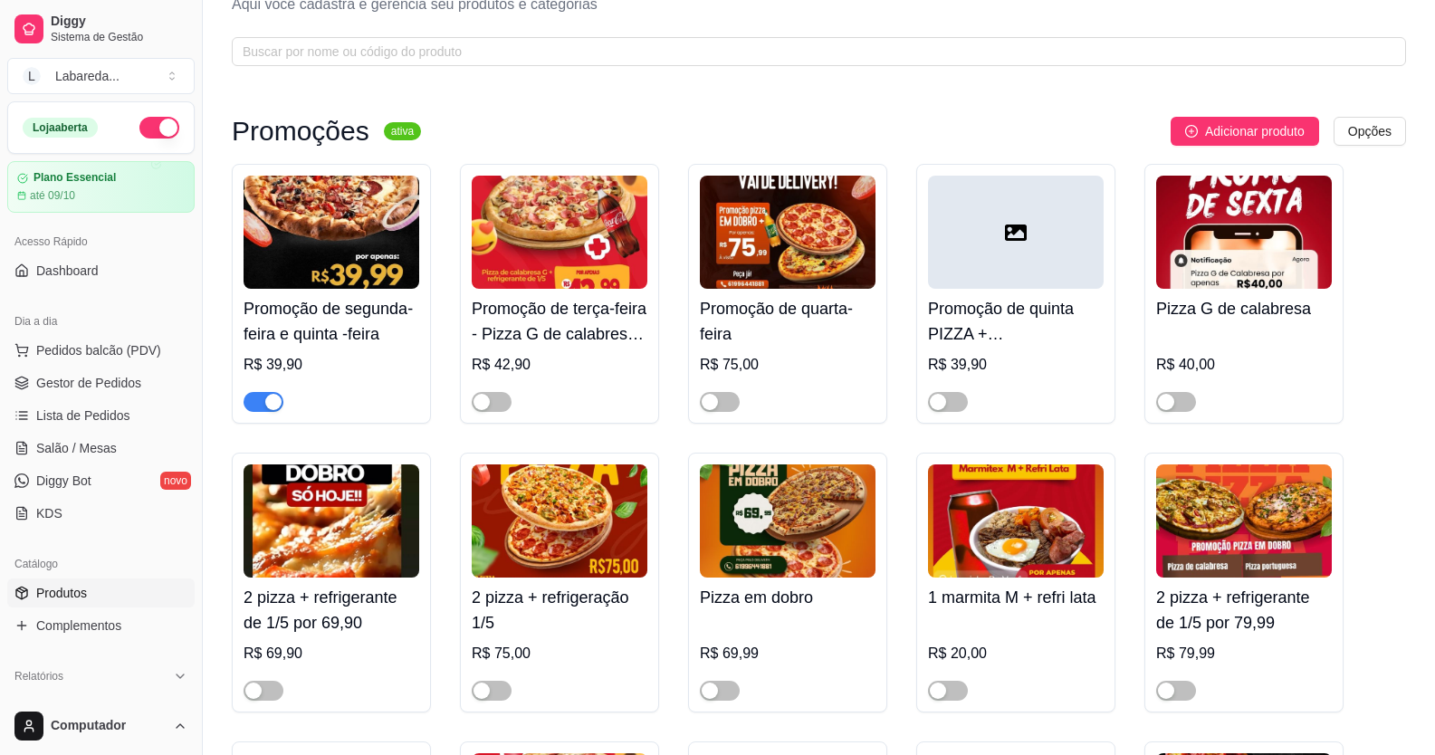
scroll to position [91, 0]
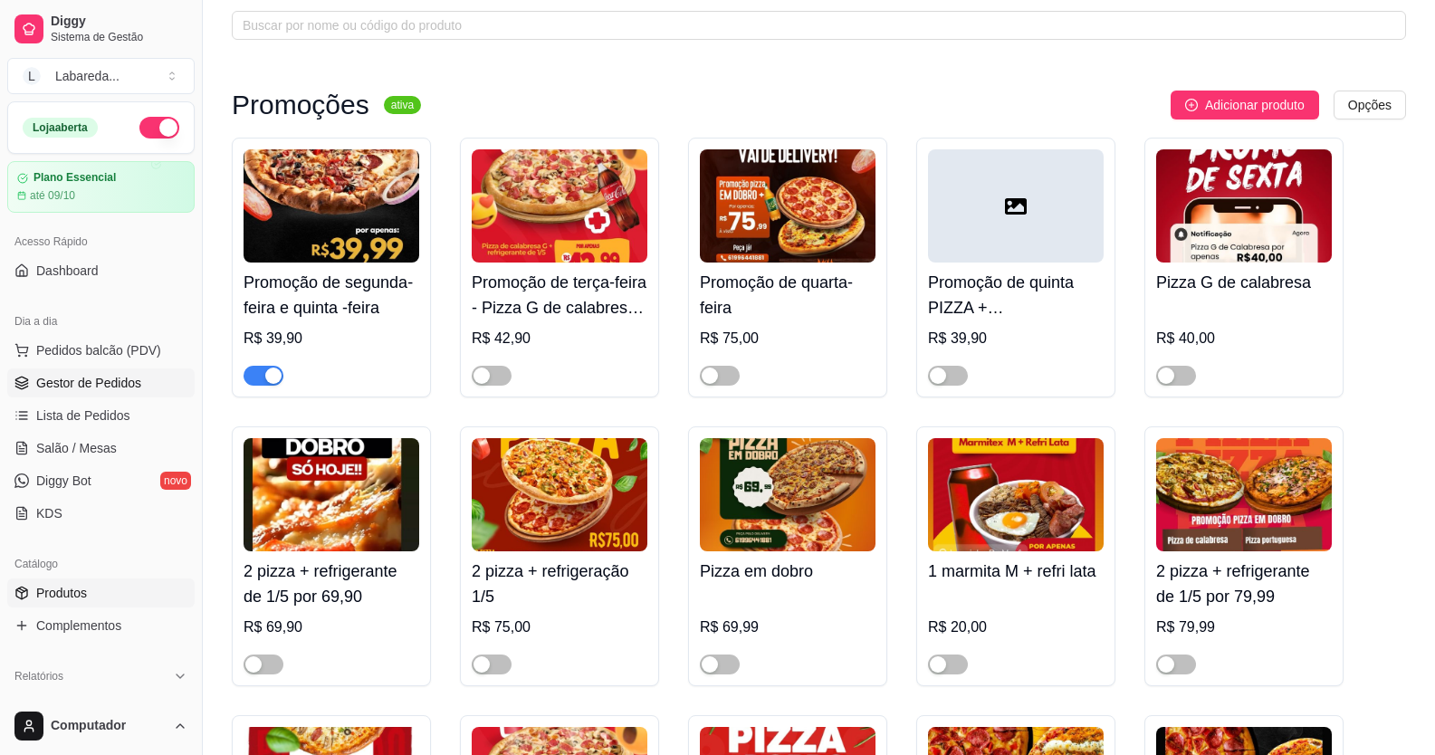
click at [101, 375] on link "Gestor de Pedidos" at bounding box center [100, 382] width 187 height 29
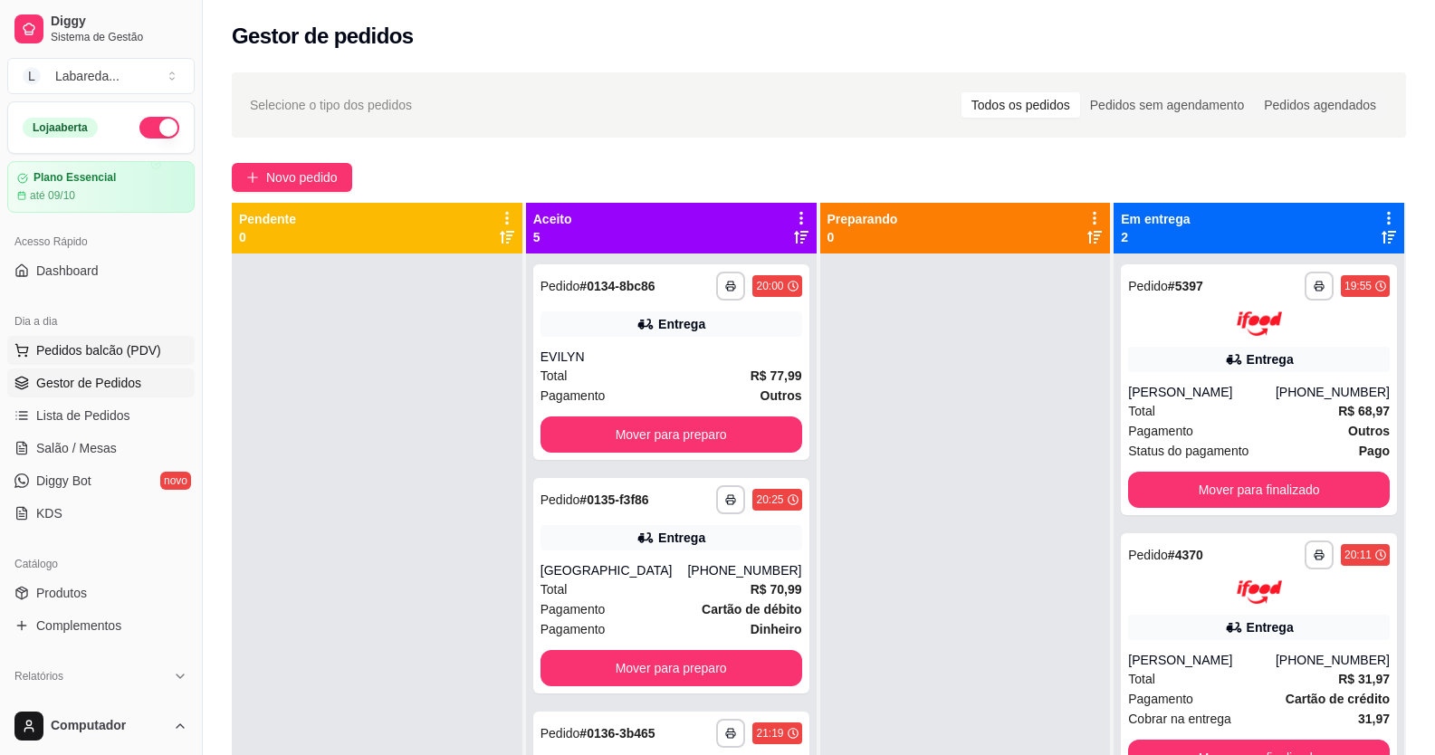
click at [81, 346] on span "Pedidos balcão (PDV)" at bounding box center [98, 350] width 125 height 18
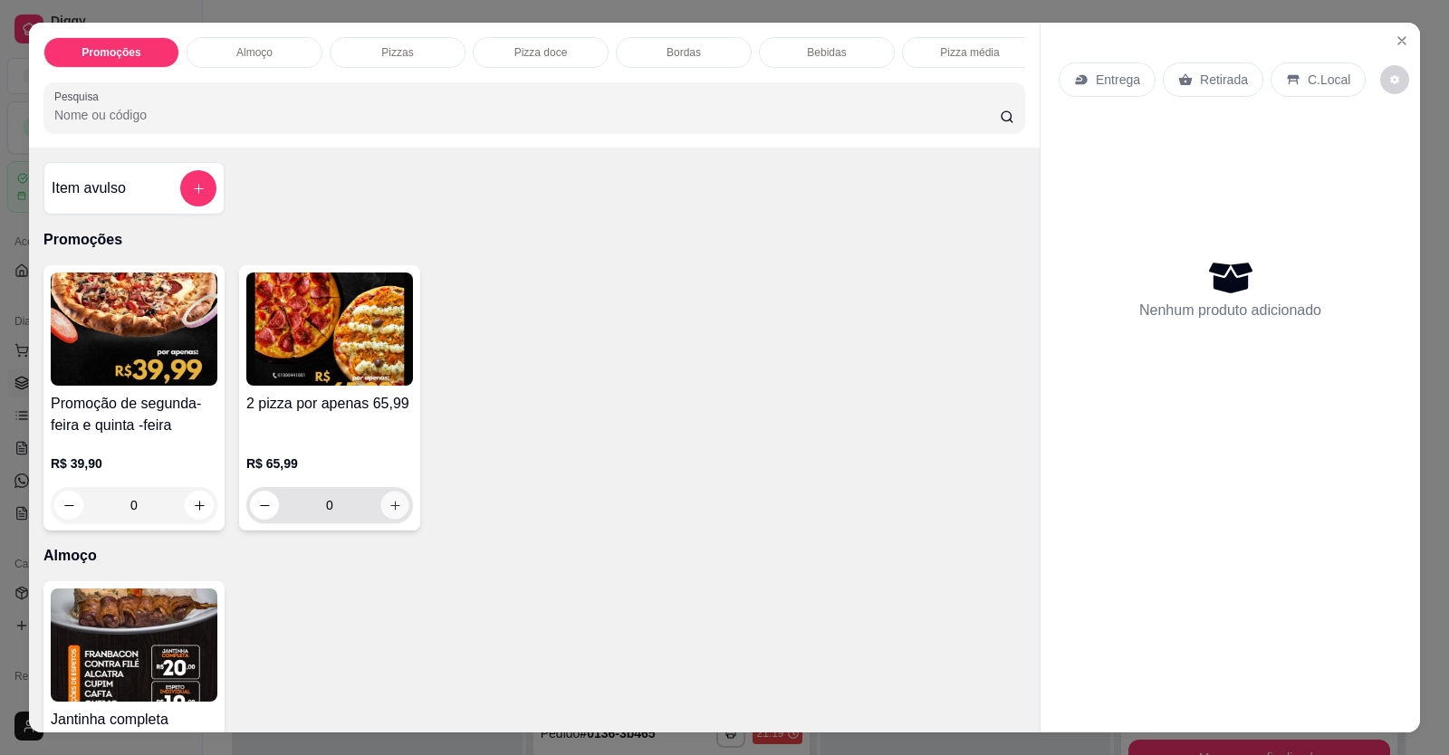
click at [394, 512] on icon "increase-product-quantity" at bounding box center [395, 506] width 14 height 14
type input "1"
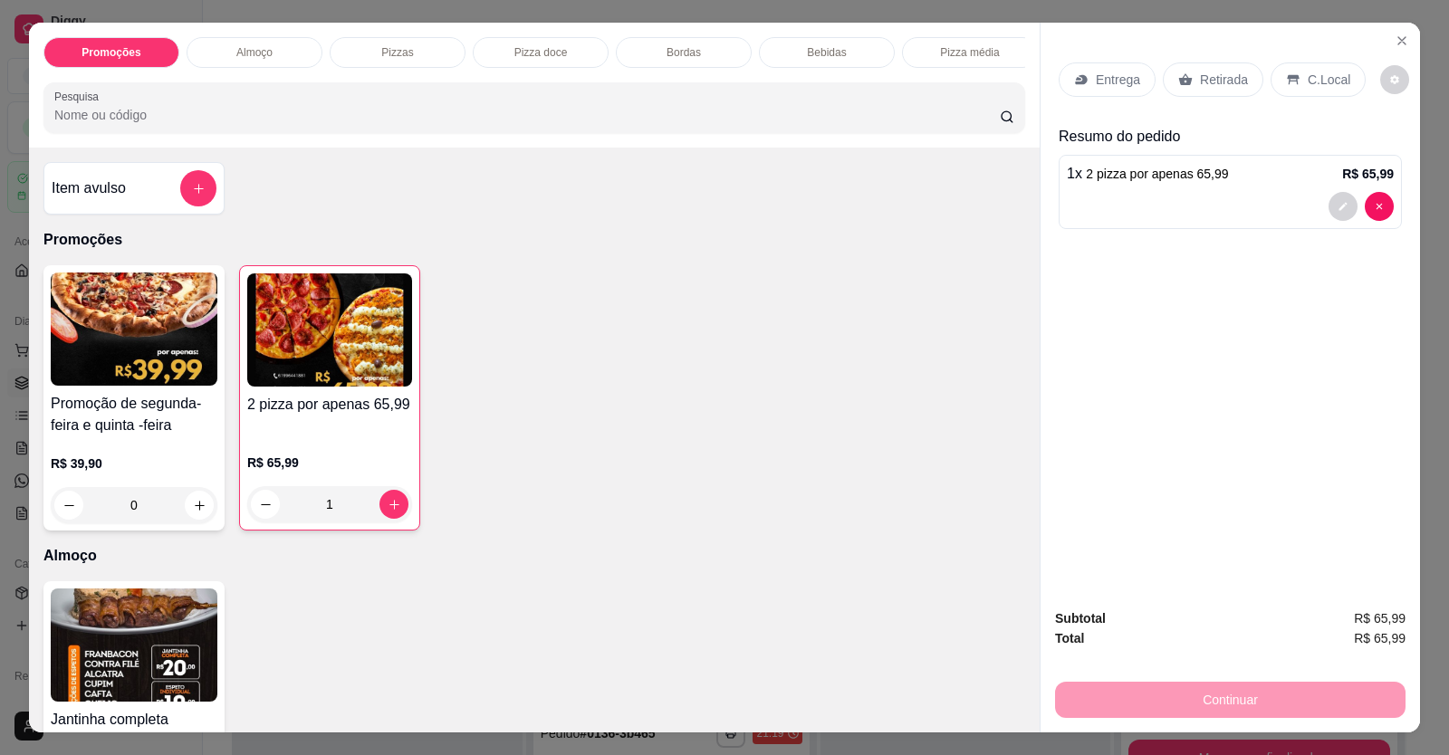
click at [1200, 72] on p "Retirada" at bounding box center [1224, 80] width 48 height 18
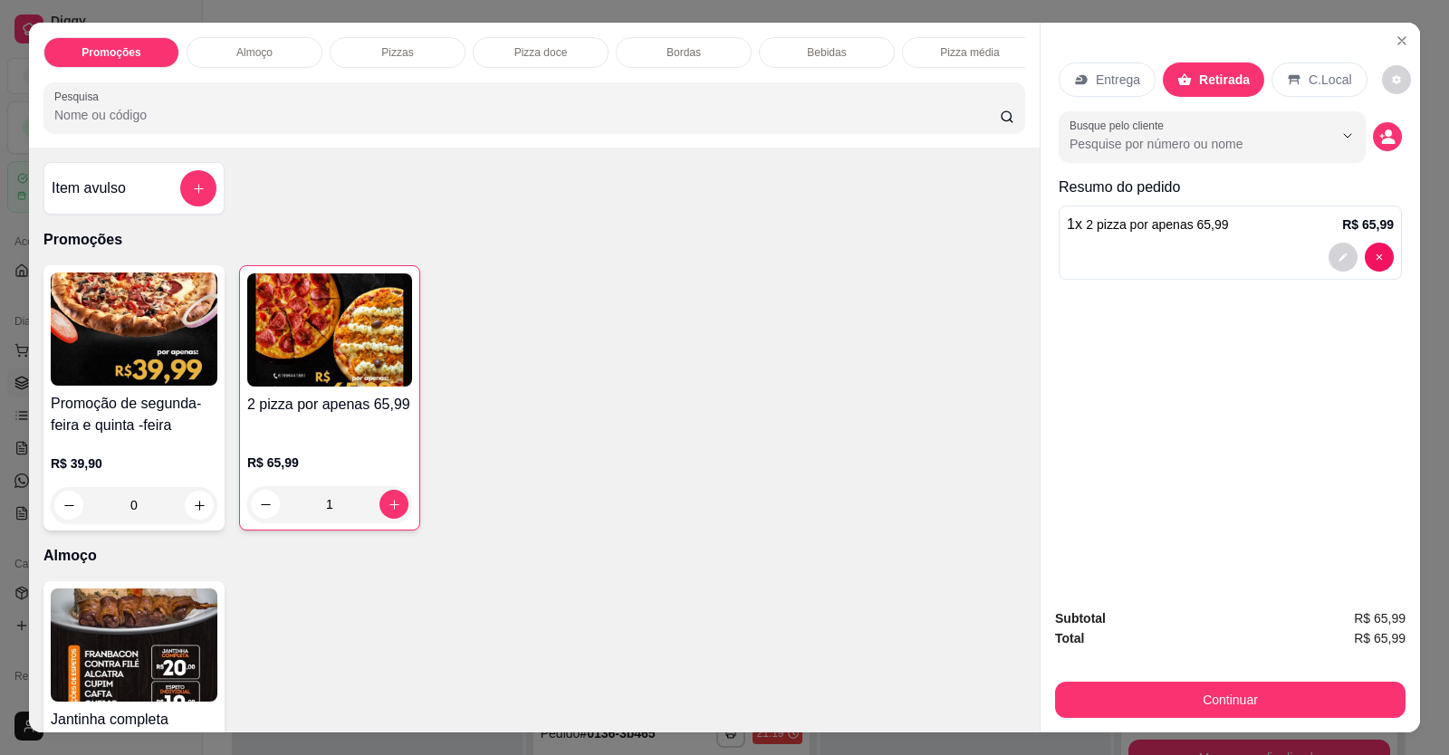
drag, startPoint x: 1393, startPoint y: 124, endPoint x: 1374, endPoint y: 129, distance: 19.5
click at [1381, 126] on div "Busque pelo cliente" at bounding box center [1229, 136] width 343 height 51
click at [1379, 129] on icon "decrease-product-quantity" at bounding box center [1387, 137] width 16 height 16
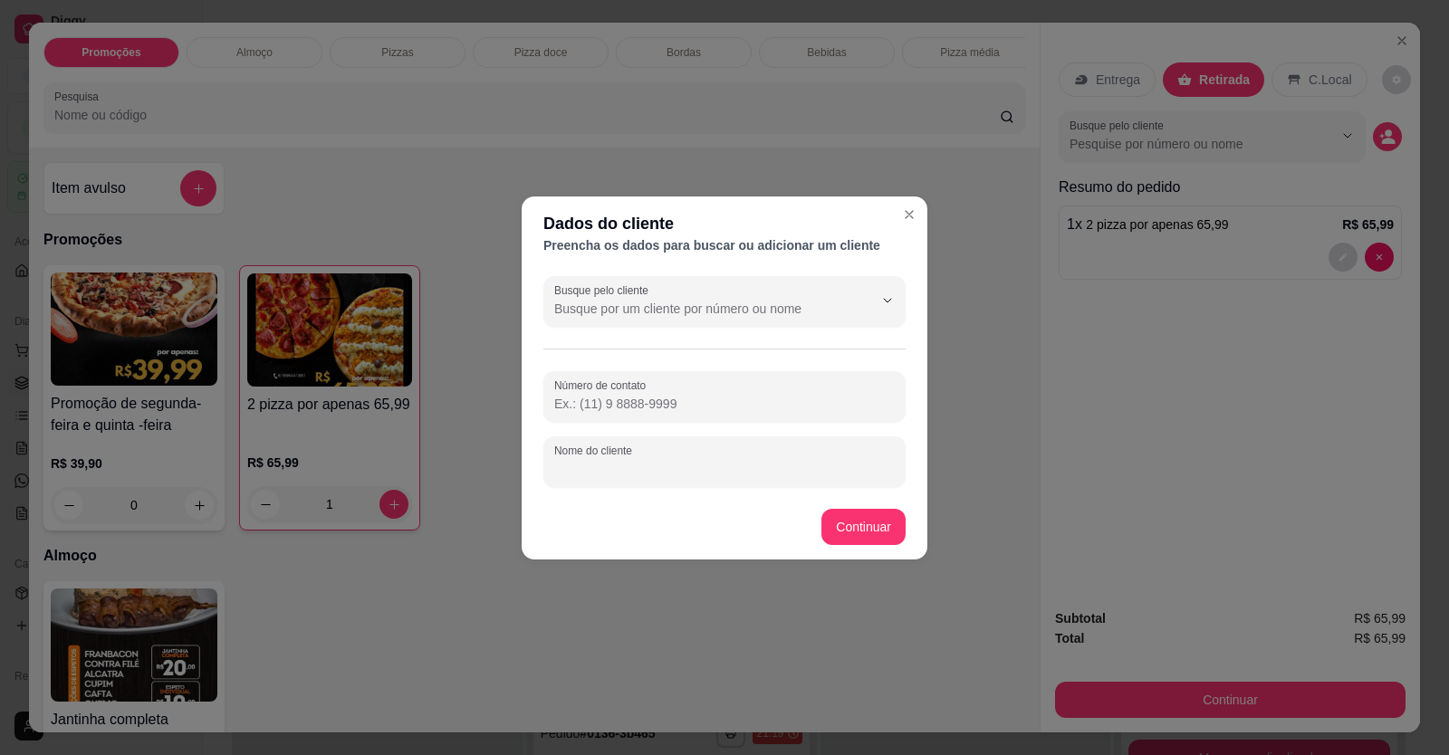
click at [834, 463] on input "Nome do cliente" at bounding box center [724, 469] width 340 height 18
type input "e"
type input "[PERSON_NAME]"
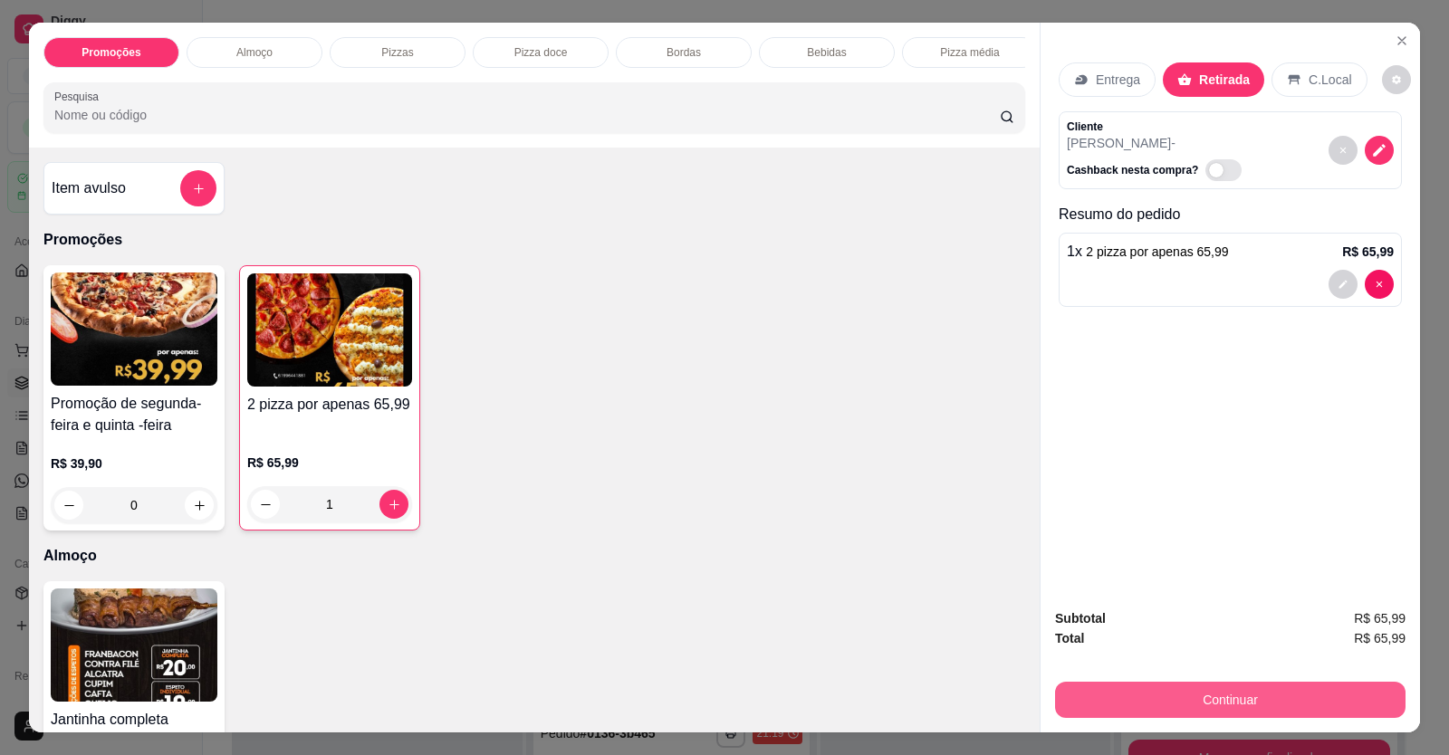
click at [1258, 693] on button "Continuar" at bounding box center [1230, 700] width 350 height 36
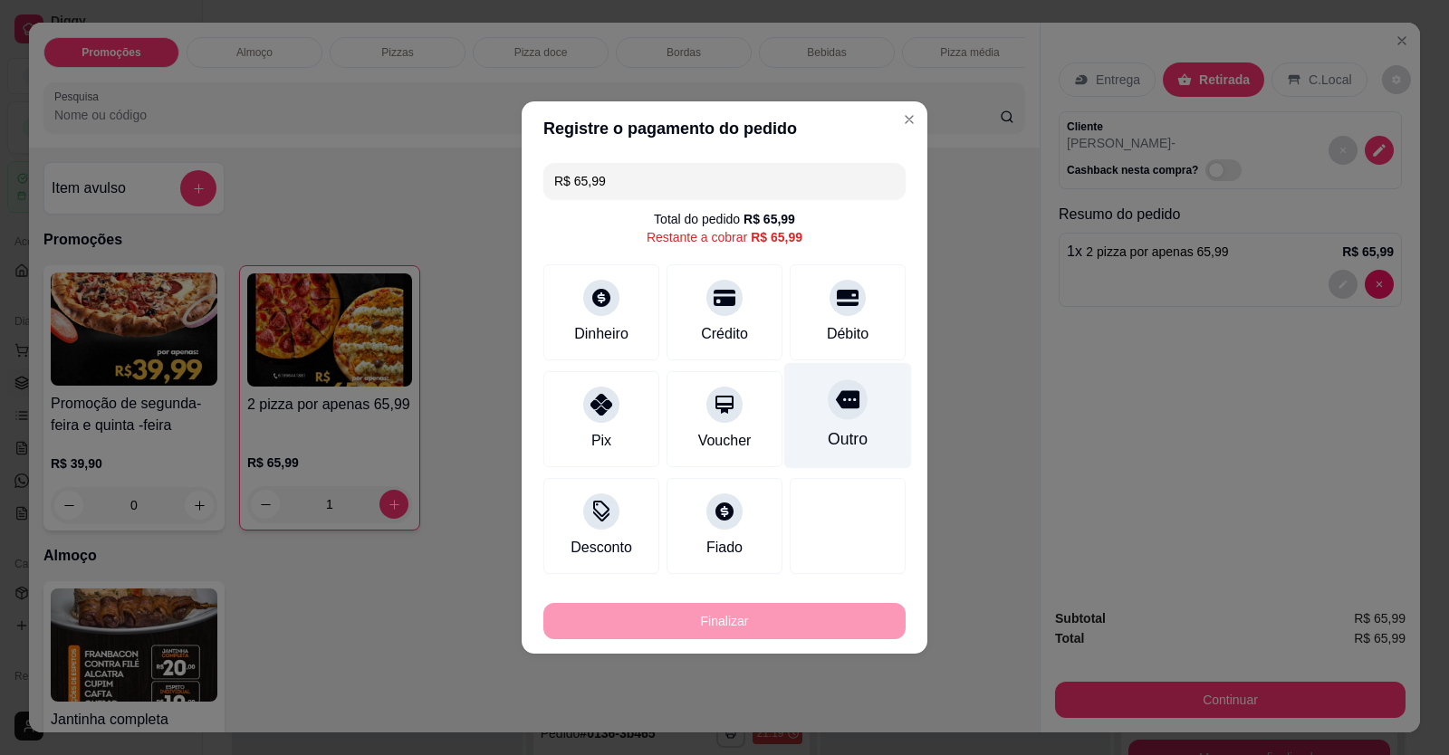
click at [837, 414] on div at bounding box center [848, 399] width 40 height 40
type input "R$ 0,00"
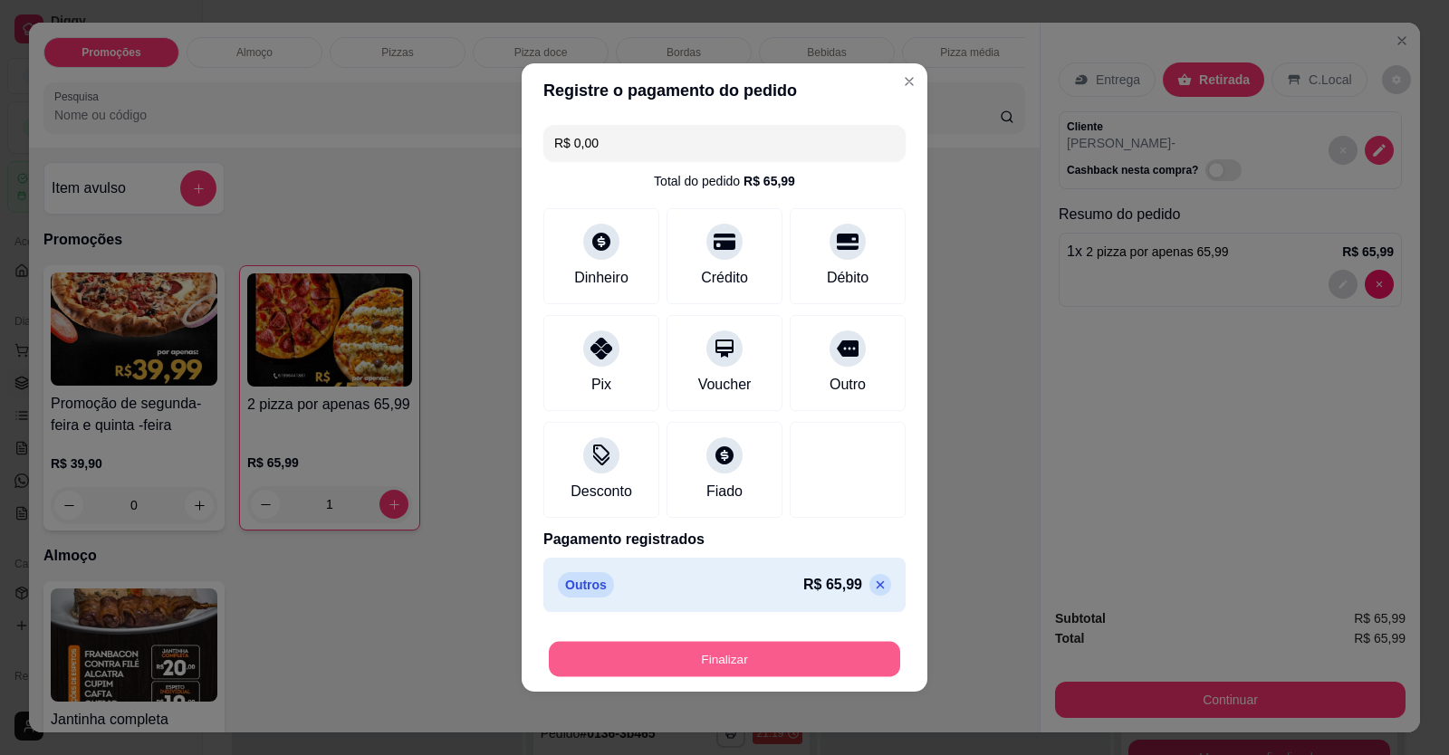
click at [773, 665] on button "Finalizar" at bounding box center [724, 659] width 351 height 35
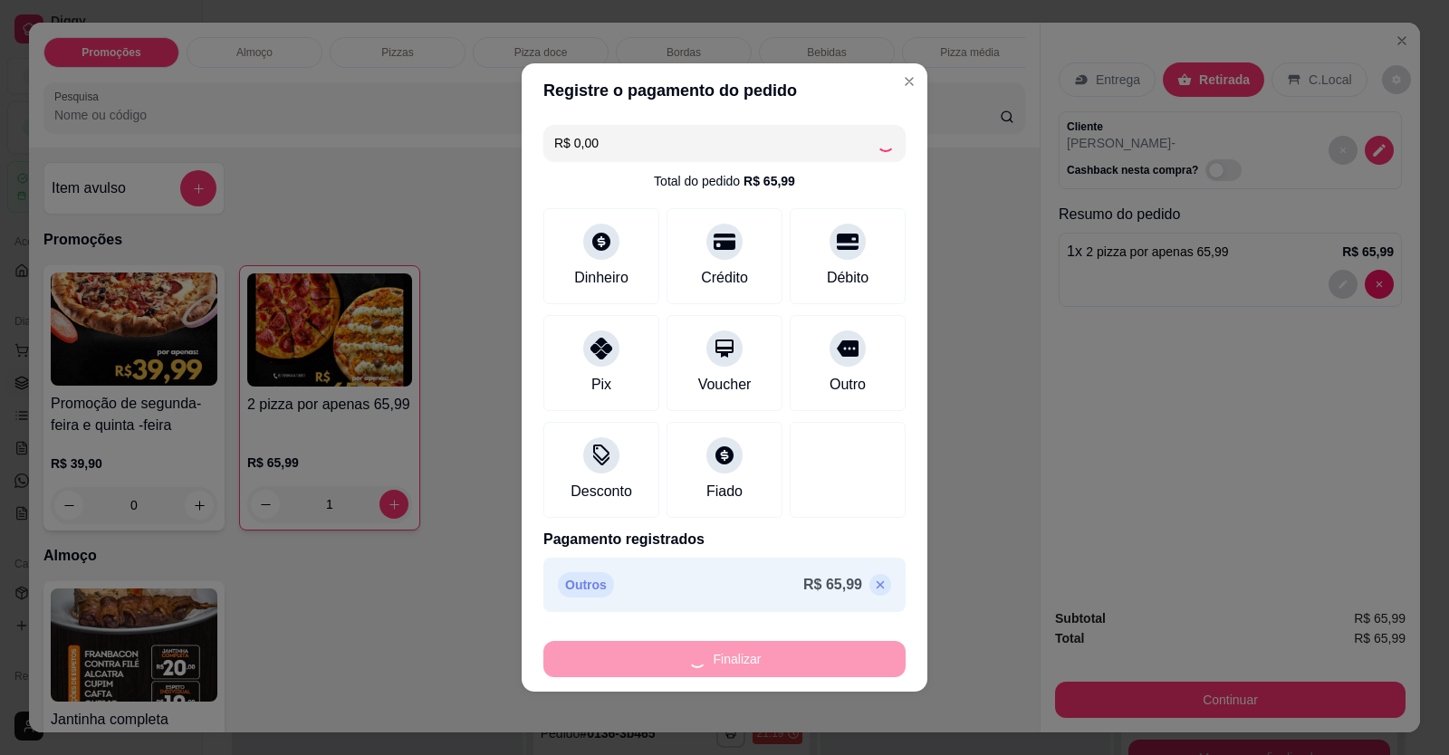
type input "0"
type input "-R$ 65,99"
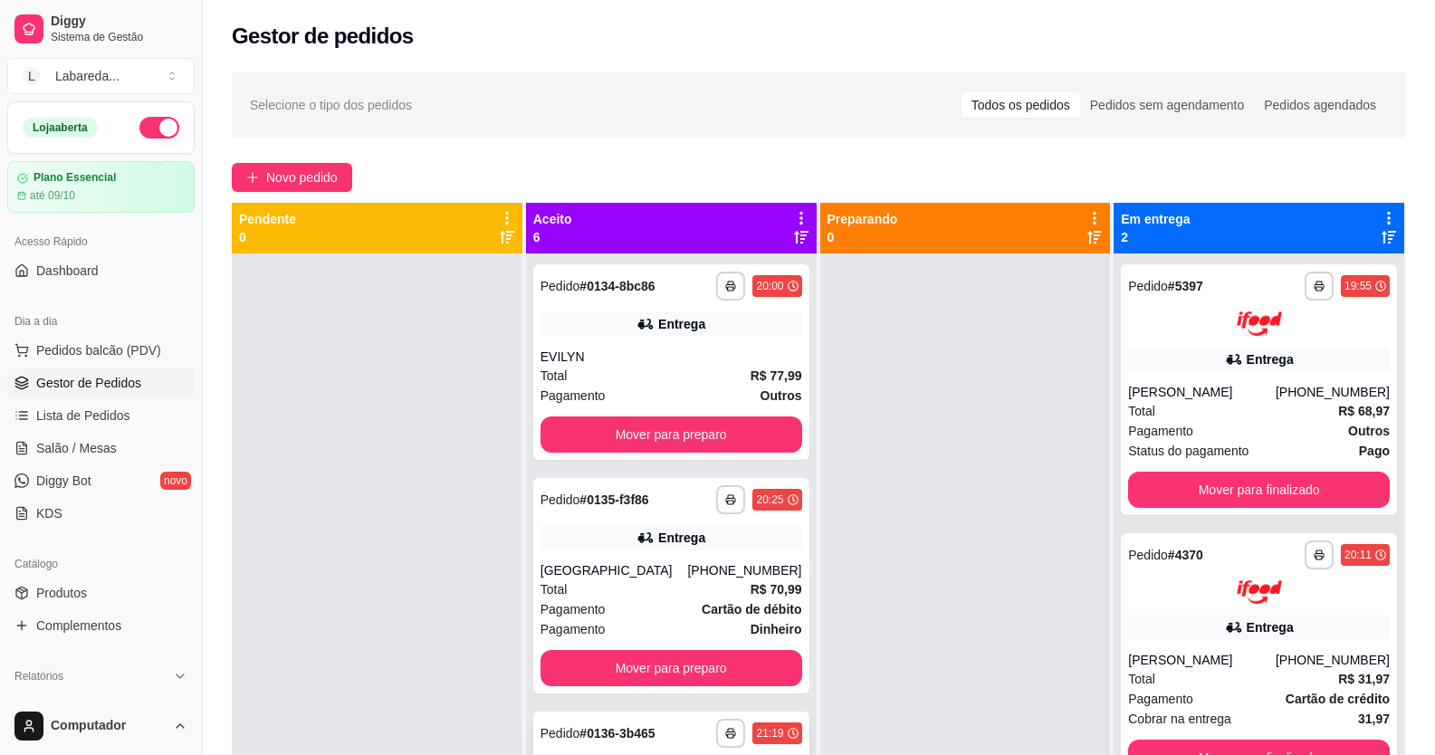
drag, startPoint x: 522, startPoint y: 741, endPoint x: 533, endPoint y: 753, distance: 16.7
click at [527, 744] on div "**********" at bounding box center [671, 631] width 291 height 755
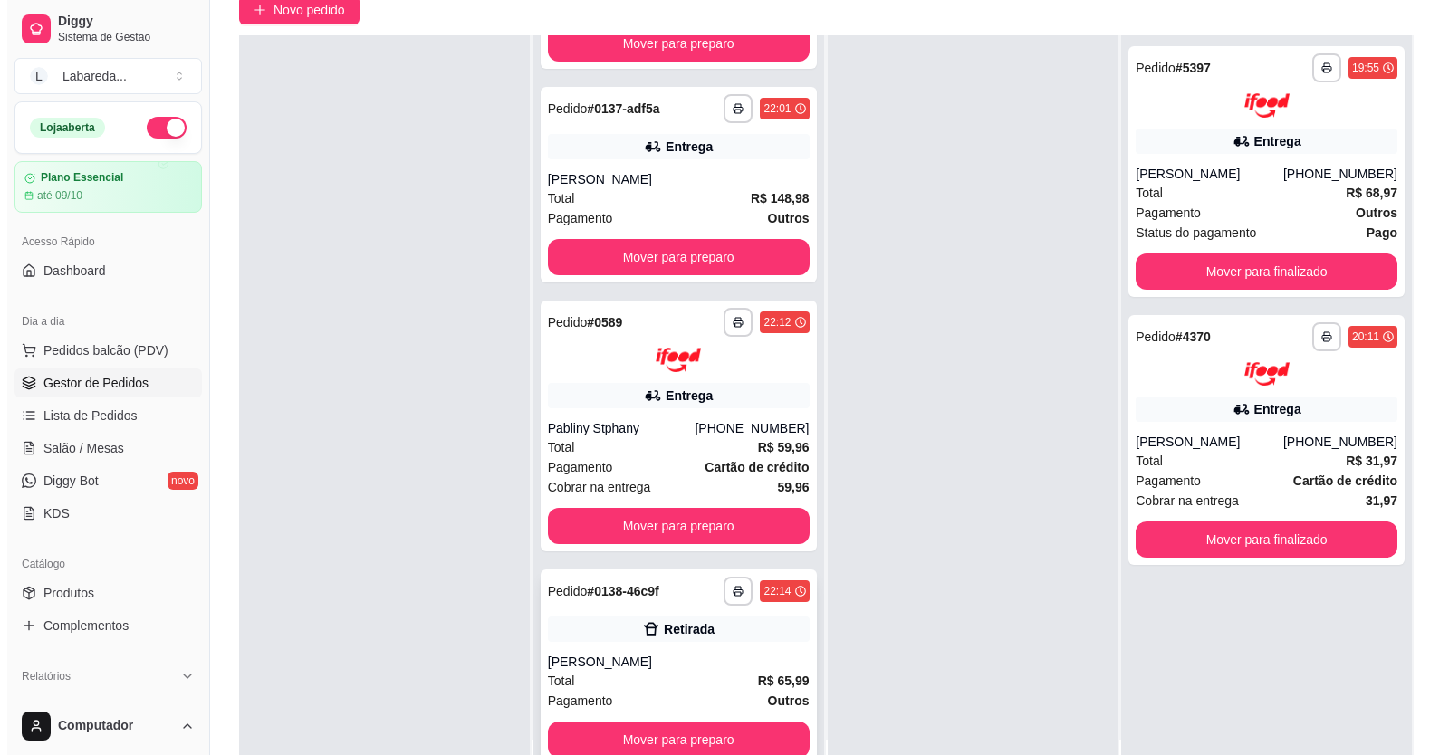
scroll to position [276, 0]
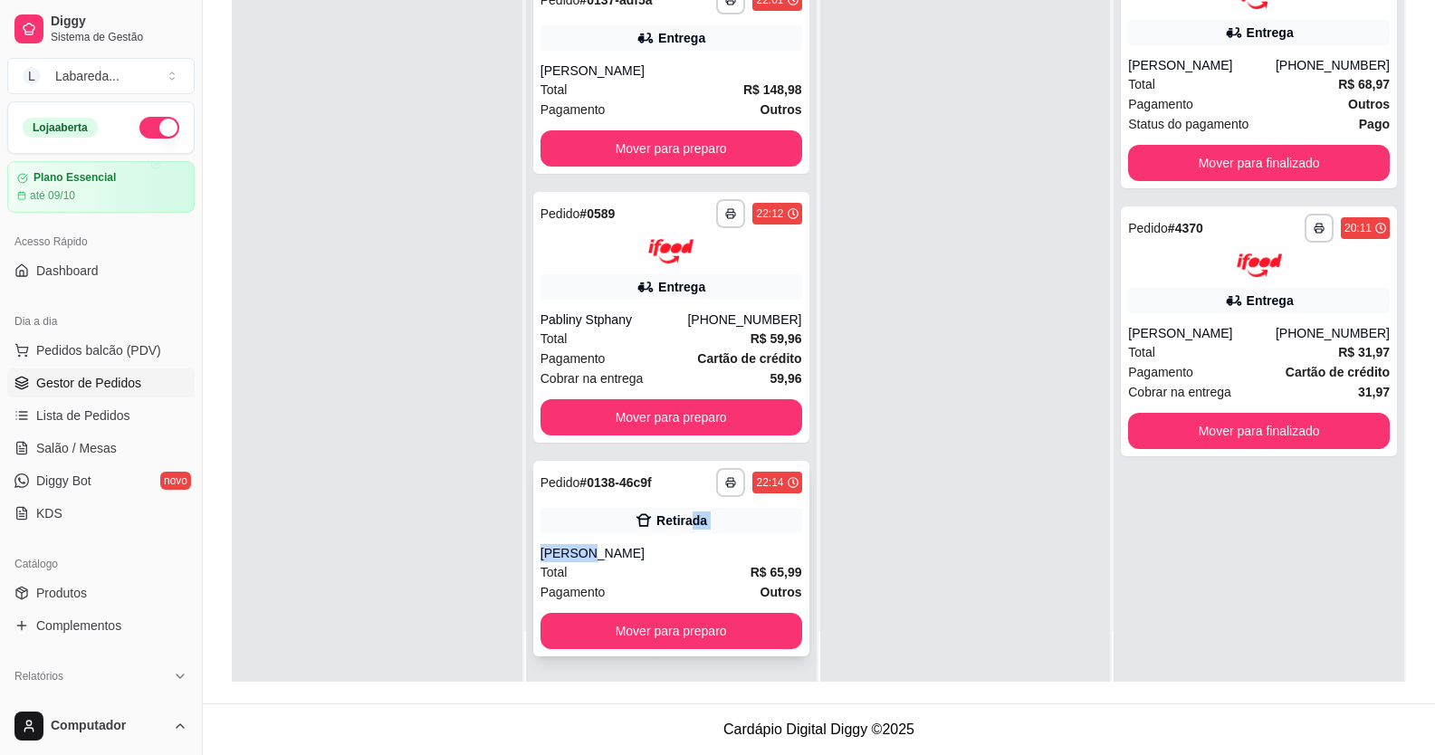
click at [678, 533] on div "**********" at bounding box center [671, 559] width 276 height 196
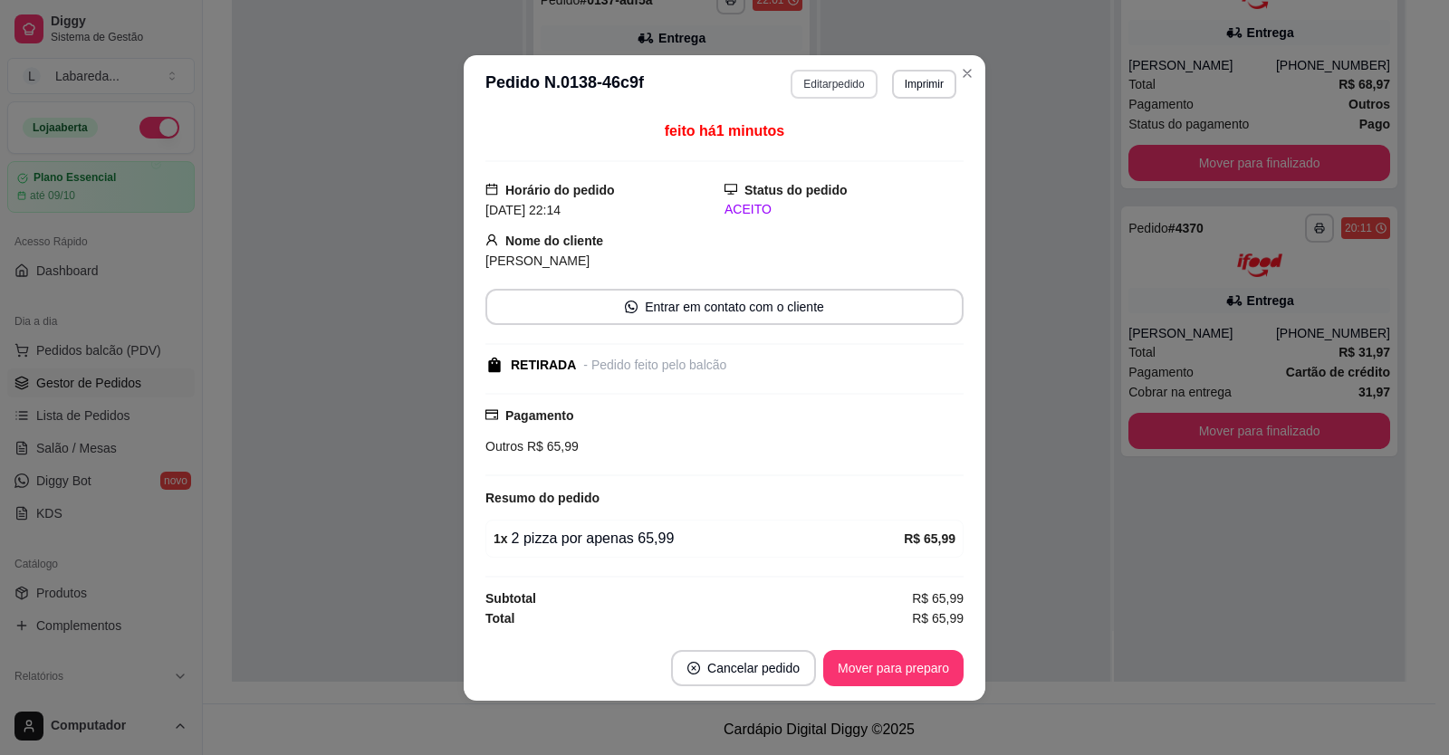
click at [823, 85] on button "Editar pedido" at bounding box center [833, 84] width 86 height 29
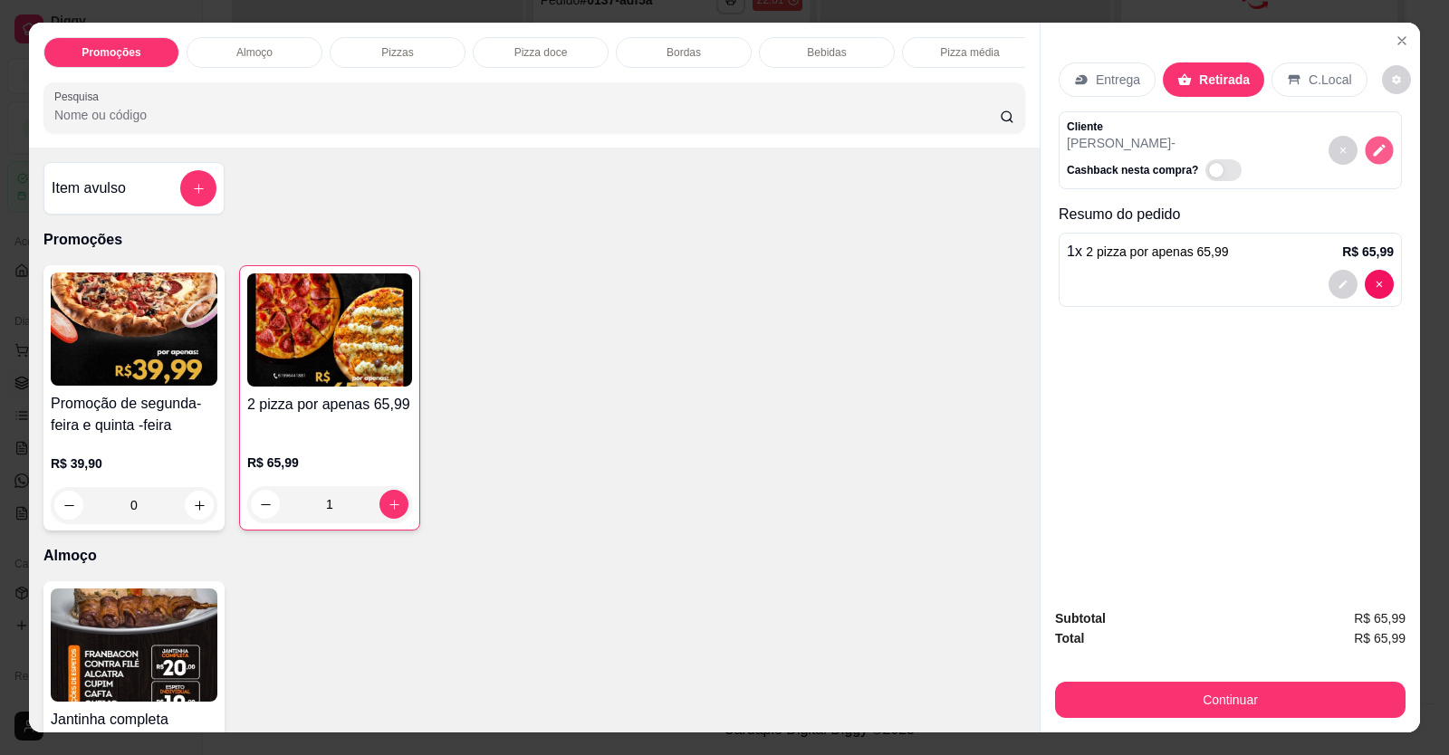
click at [1380, 157] on icon "decrease-product-quantity" at bounding box center [1378, 149] width 15 height 15
click at [1111, 72] on p "Entrega" at bounding box center [1118, 80] width 44 height 18
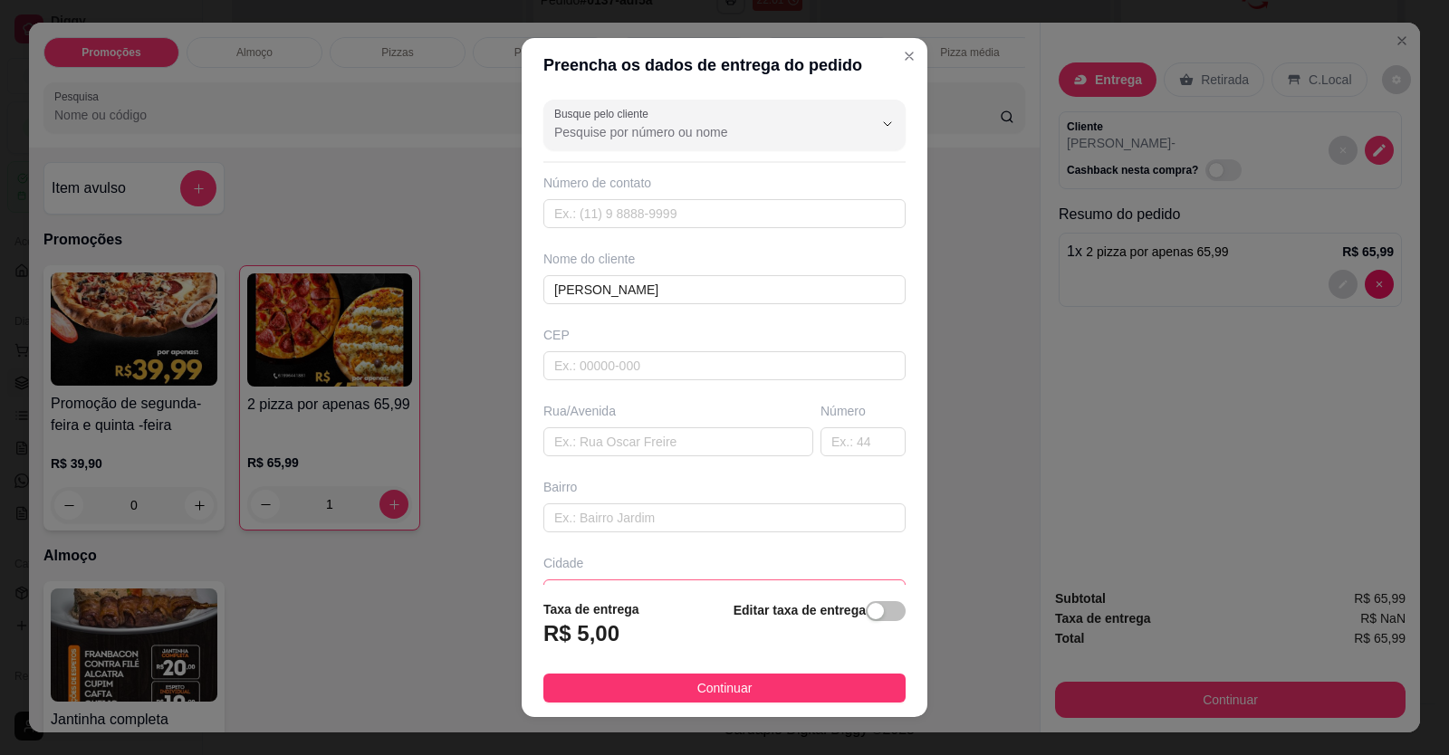
scroll to position [117, 0]
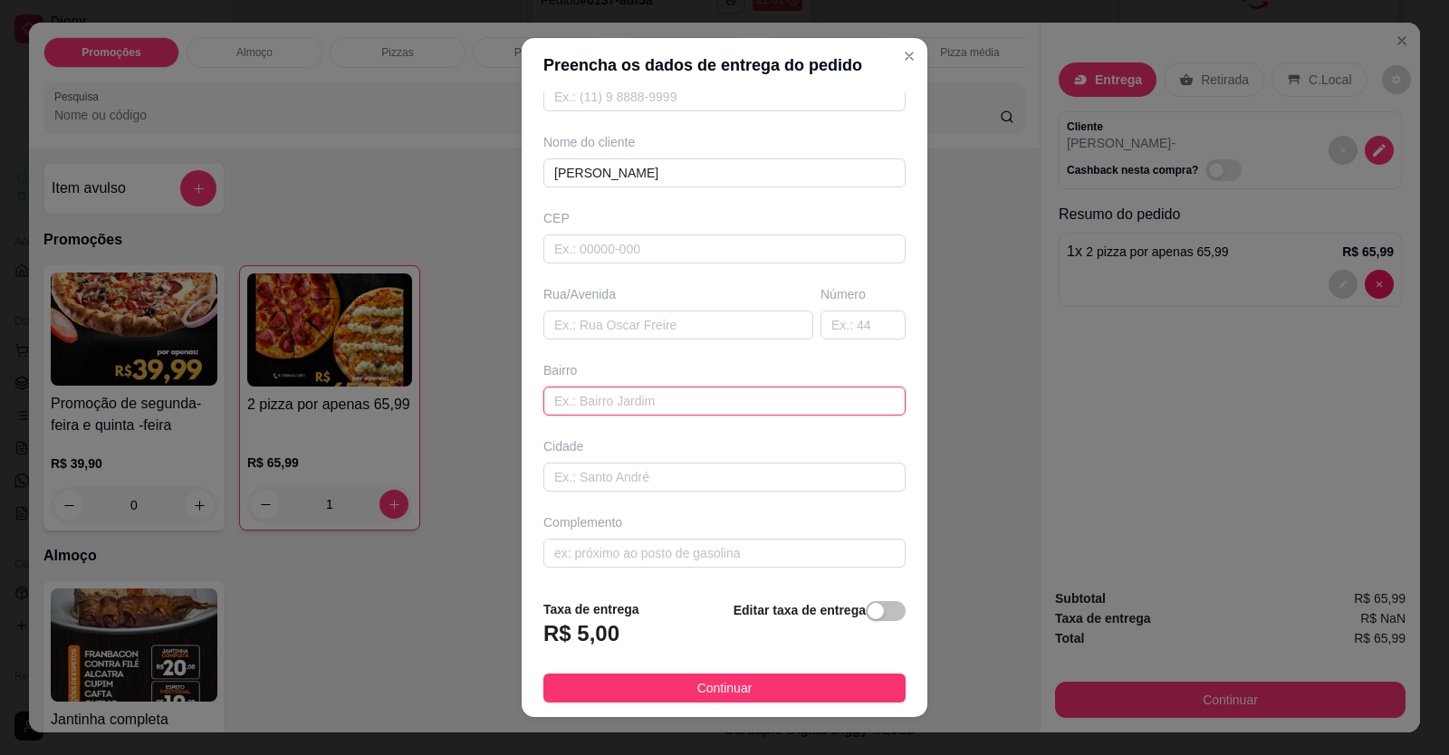
click at [684, 396] on input "text" at bounding box center [724, 401] width 362 height 29
click at [565, 392] on input "text" at bounding box center [724, 401] width 362 height 29
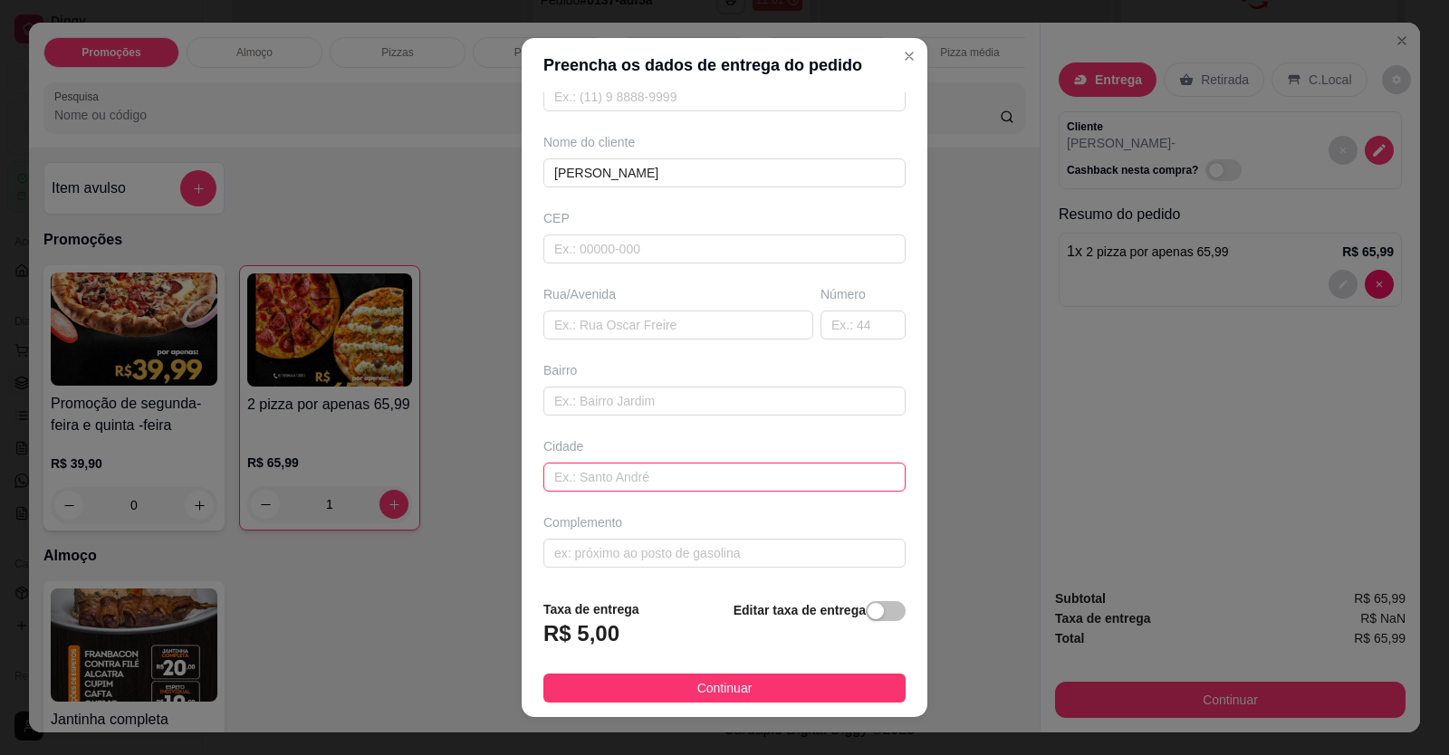
click at [600, 484] on input "text" at bounding box center [724, 477] width 362 height 29
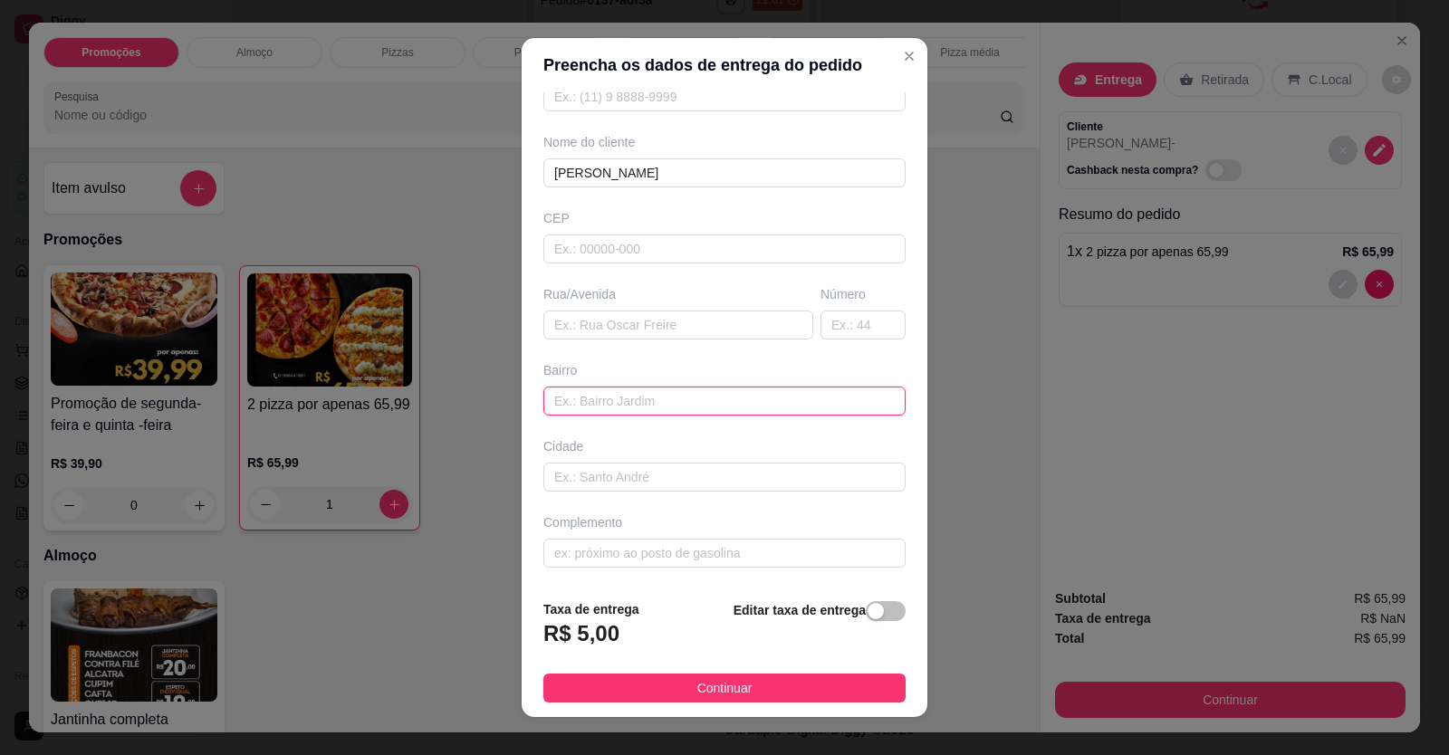
click at [604, 403] on input "text" at bounding box center [724, 401] width 362 height 29
click at [603, 401] on input "text" at bounding box center [724, 401] width 362 height 29
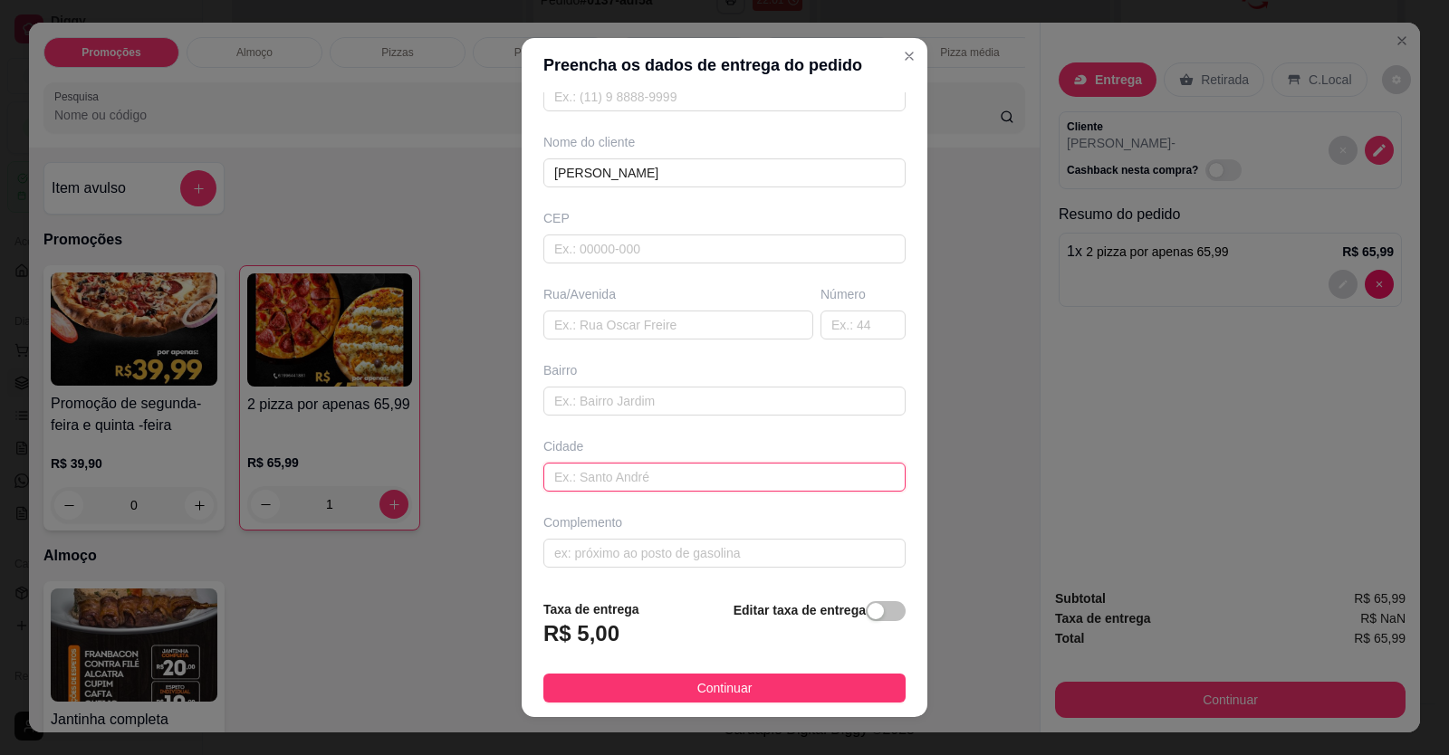
click at [592, 483] on input "text" at bounding box center [724, 477] width 362 height 29
click at [608, 475] on input "text" at bounding box center [724, 477] width 362 height 29
type input "natureba"
click at [717, 690] on span "Continuar" at bounding box center [724, 688] width 55 height 20
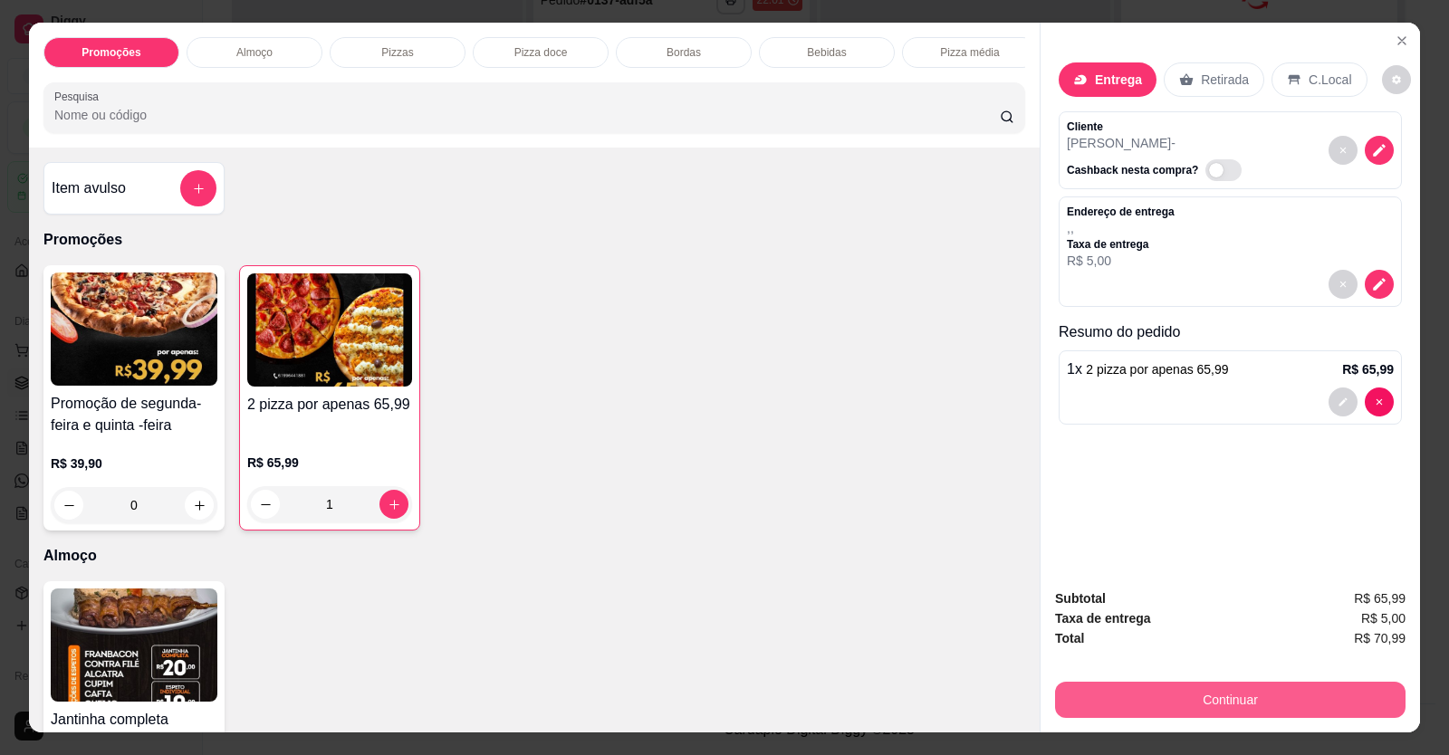
click at [1266, 702] on button "Continuar" at bounding box center [1230, 700] width 350 height 36
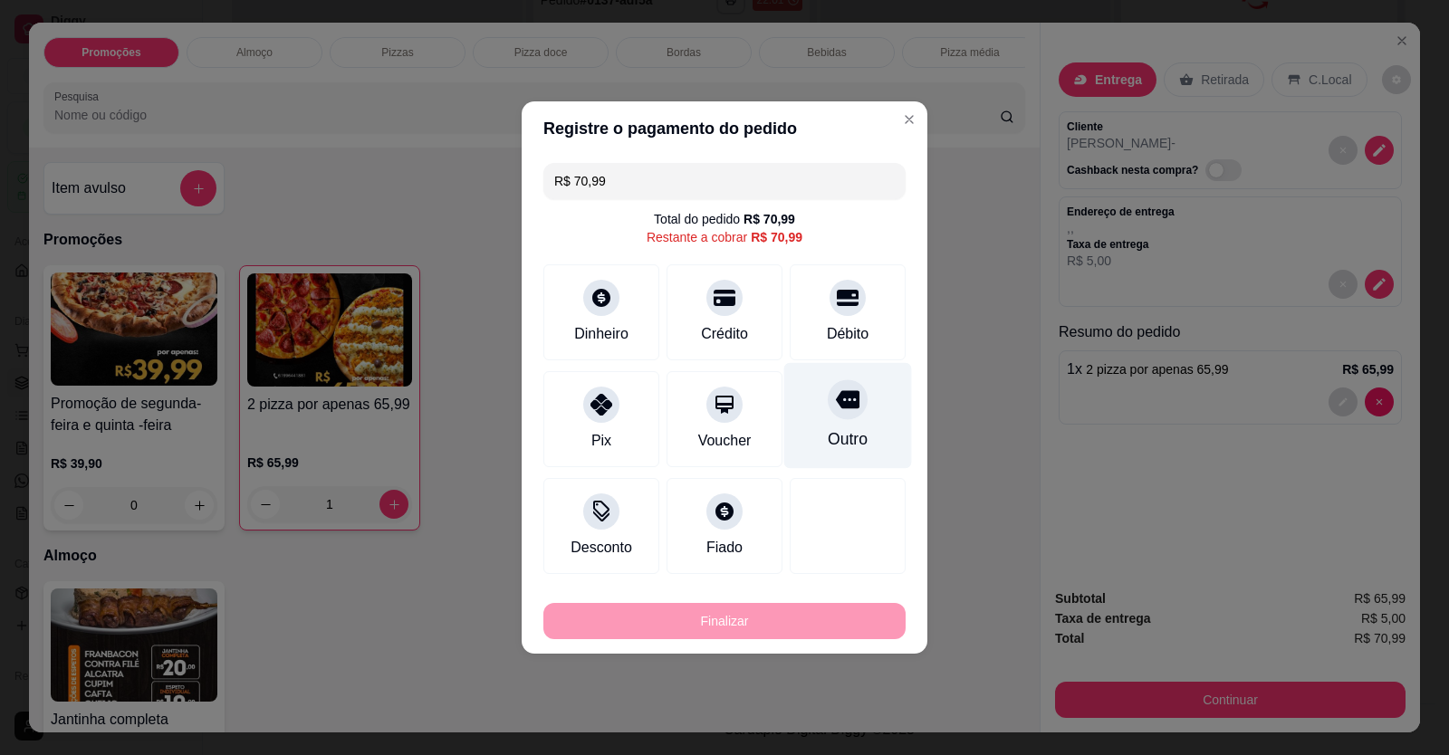
click at [838, 432] on div "Outro" at bounding box center [848, 439] width 40 height 24
type input "R$ 0,00"
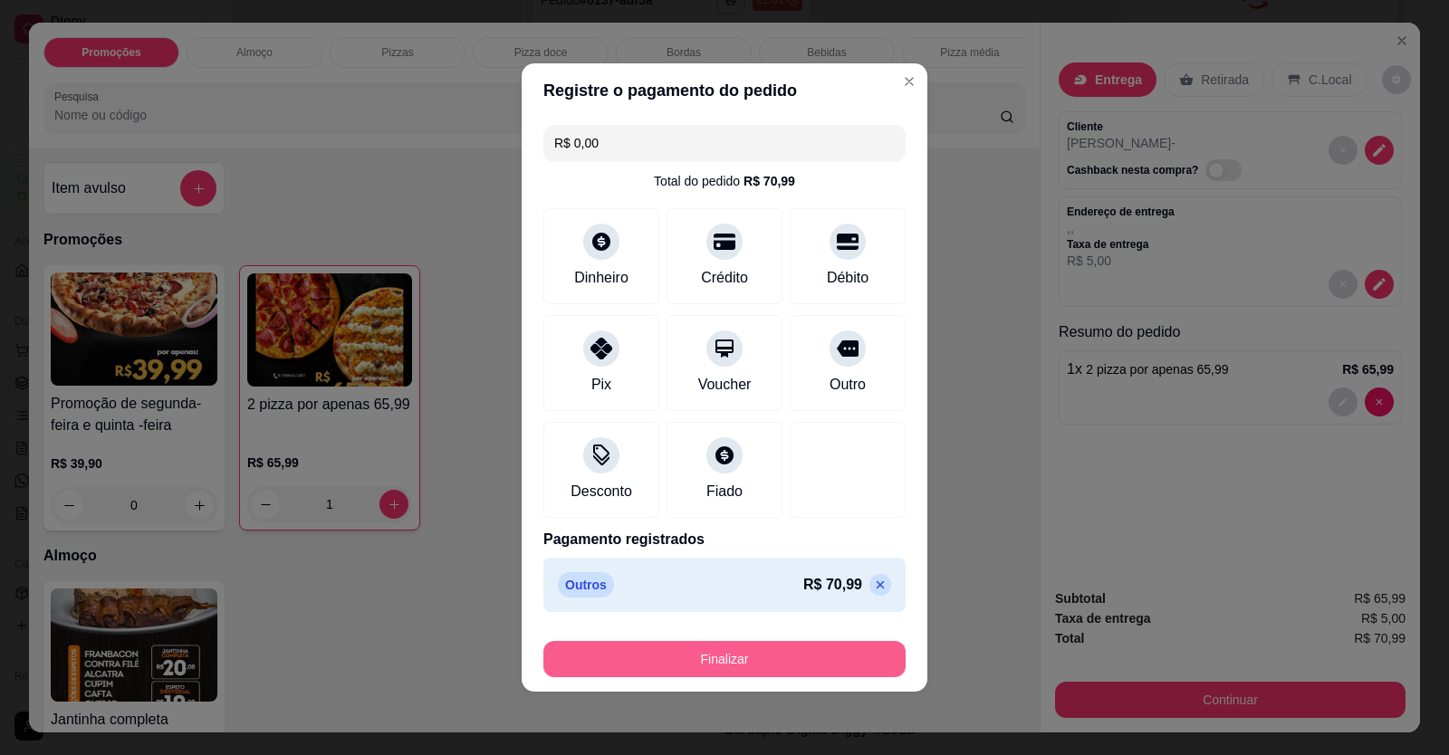
click at [813, 644] on button "Finalizar" at bounding box center [724, 659] width 362 height 36
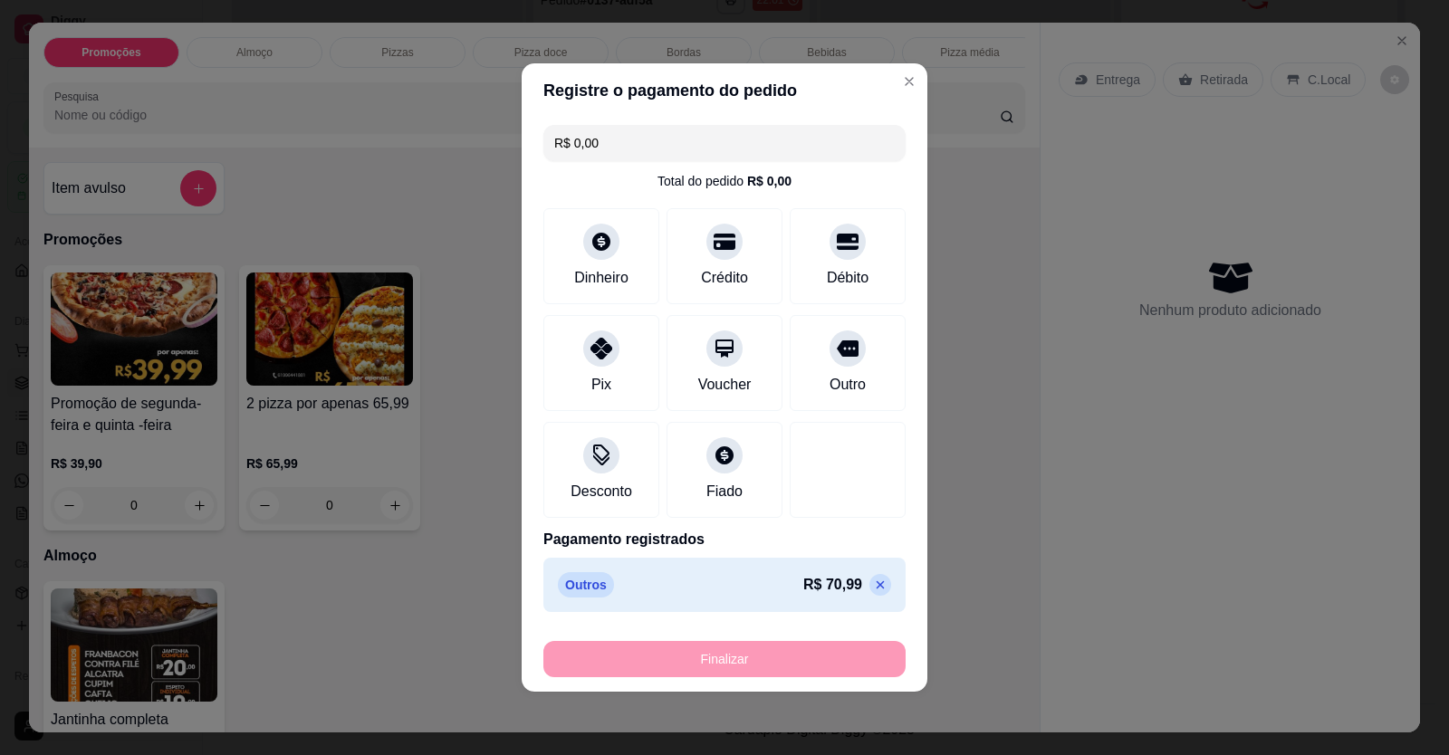
type input "0"
type input "-R$ 70,99"
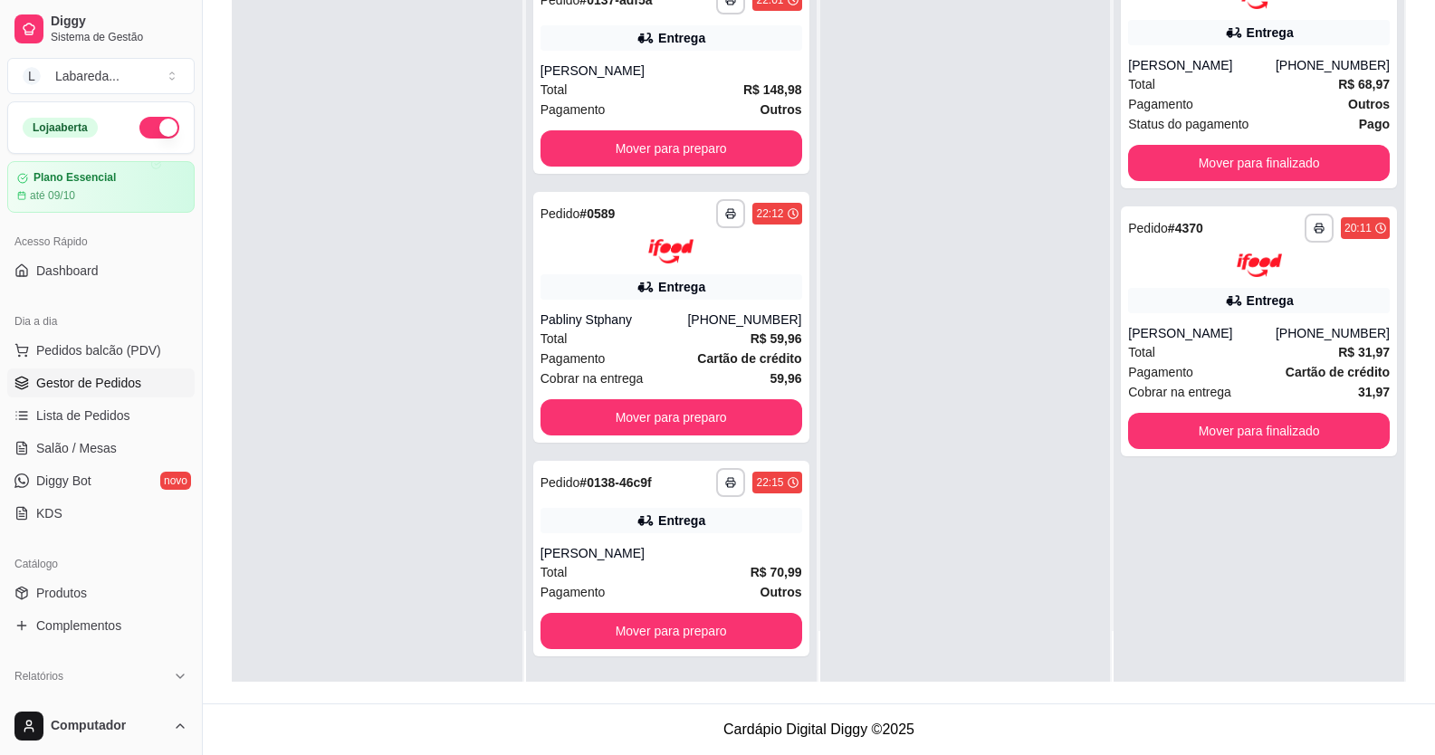
drag, startPoint x: 856, startPoint y: 780, endPoint x: 797, endPoint y: 790, distance: 59.7
click at [649, 505] on div "**********" at bounding box center [671, 559] width 276 height 196
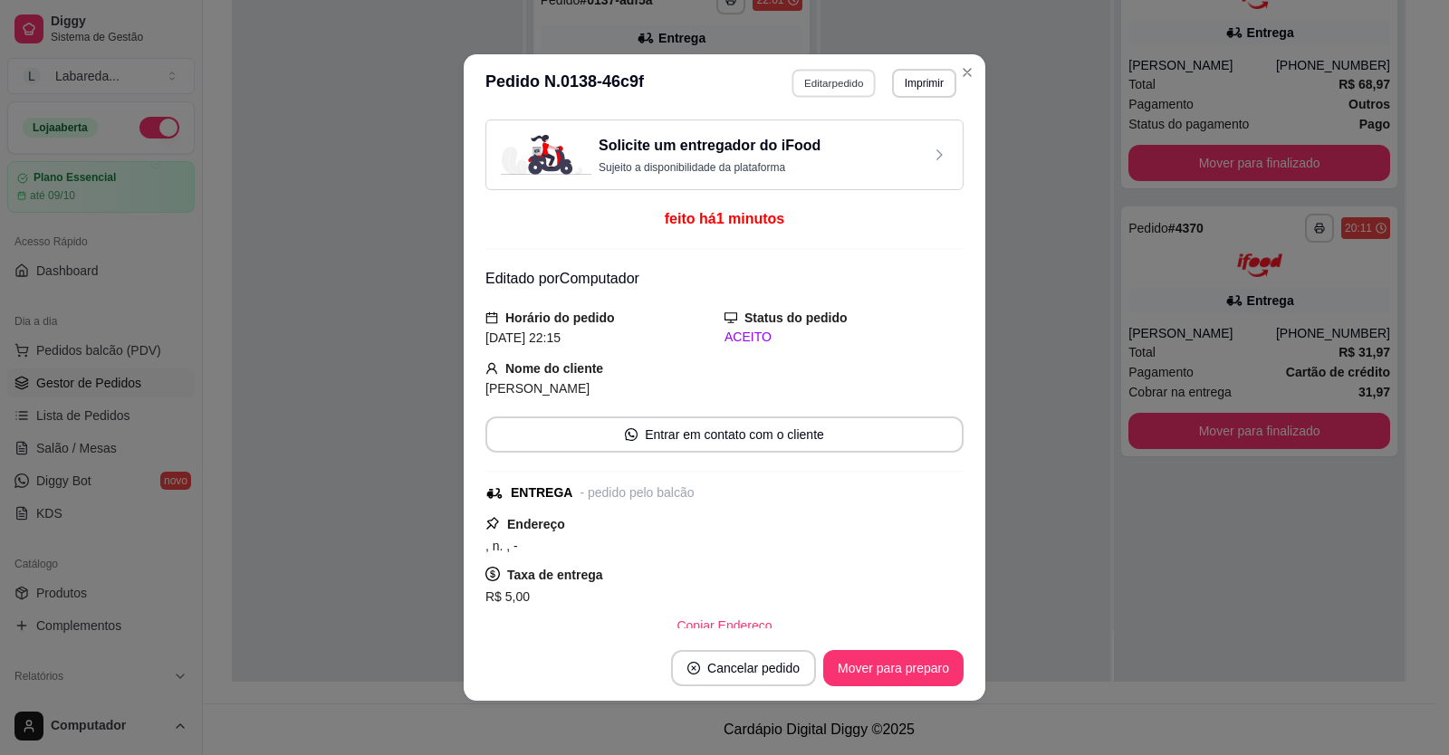
click at [809, 81] on button "Editar pedido" at bounding box center [834, 83] width 84 height 28
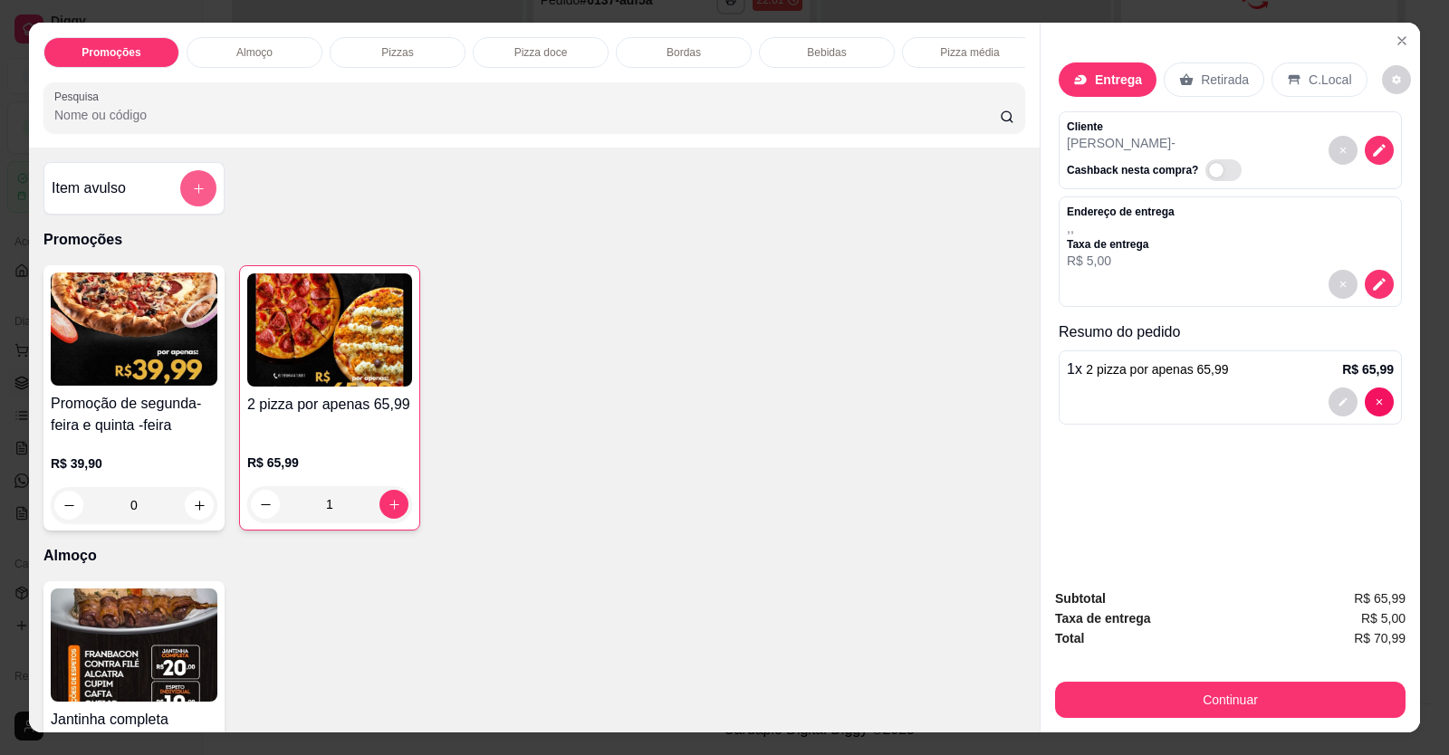
click at [192, 196] on icon "add-separate-item" at bounding box center [199, 189] width 14 height 14
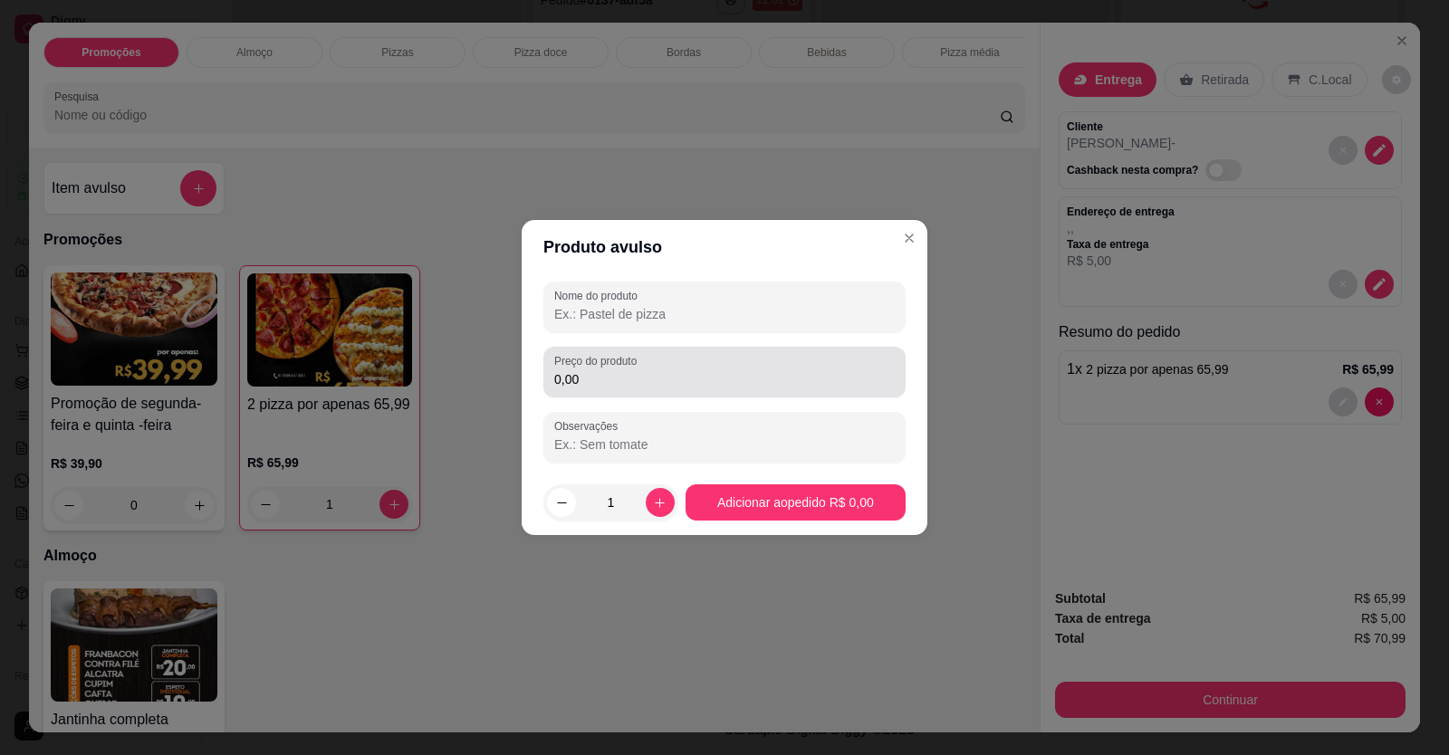
click at [599, 368] on div "0,00" at bounding box center [724, 372] width 340 height 36
type input "10,00"
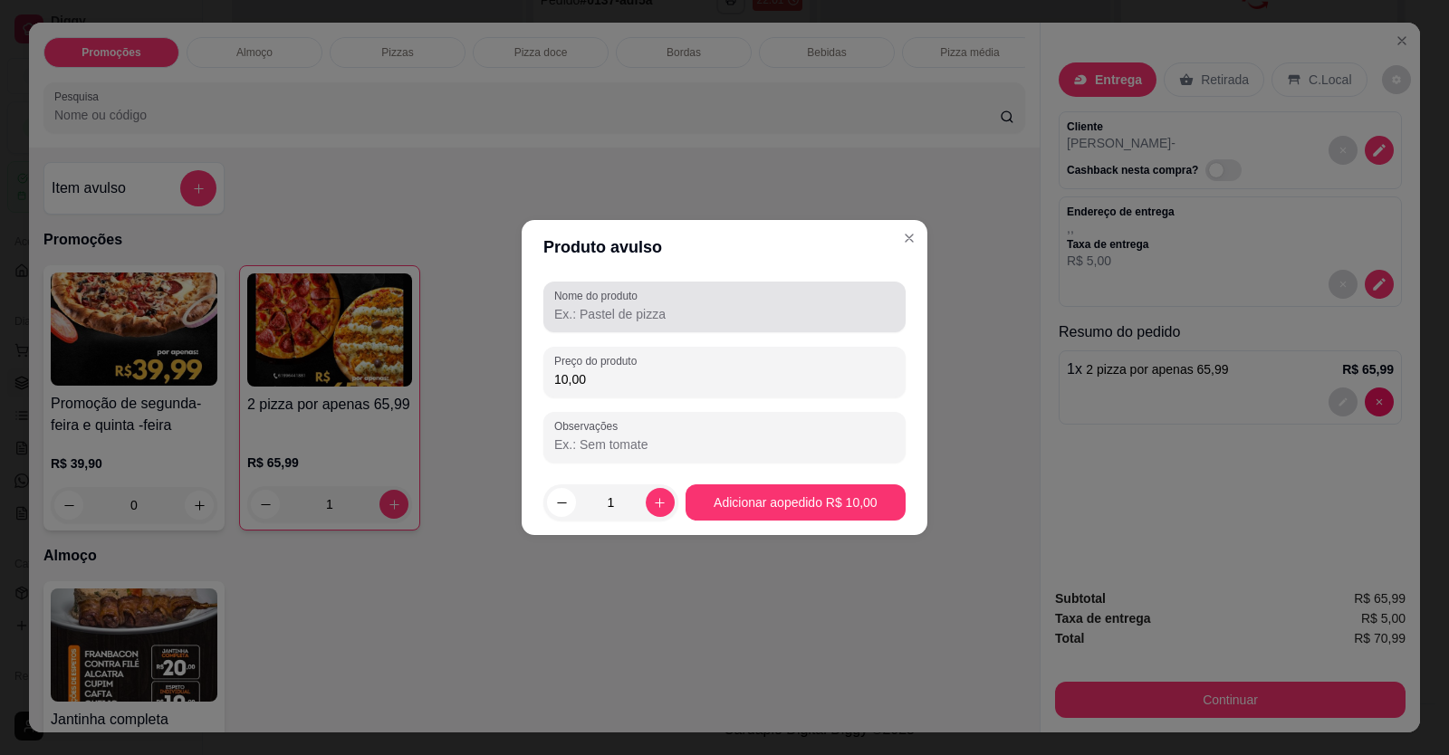
click at [800, 324] on div at bounding box center [724, 307] width 340 height 36
type input "refri"
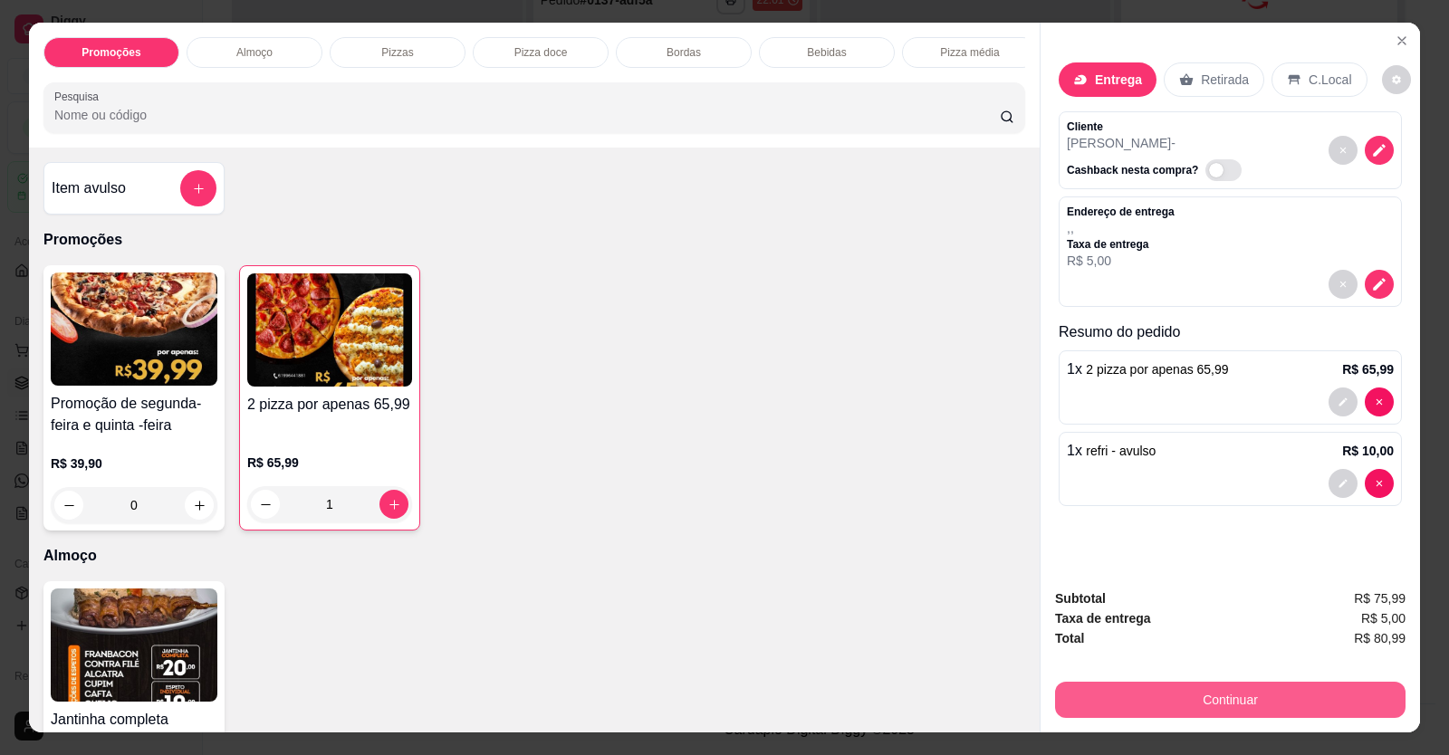
click at [1127, 687] on button "Continuar" at bounding box center [1230, 700] width 350 height 36
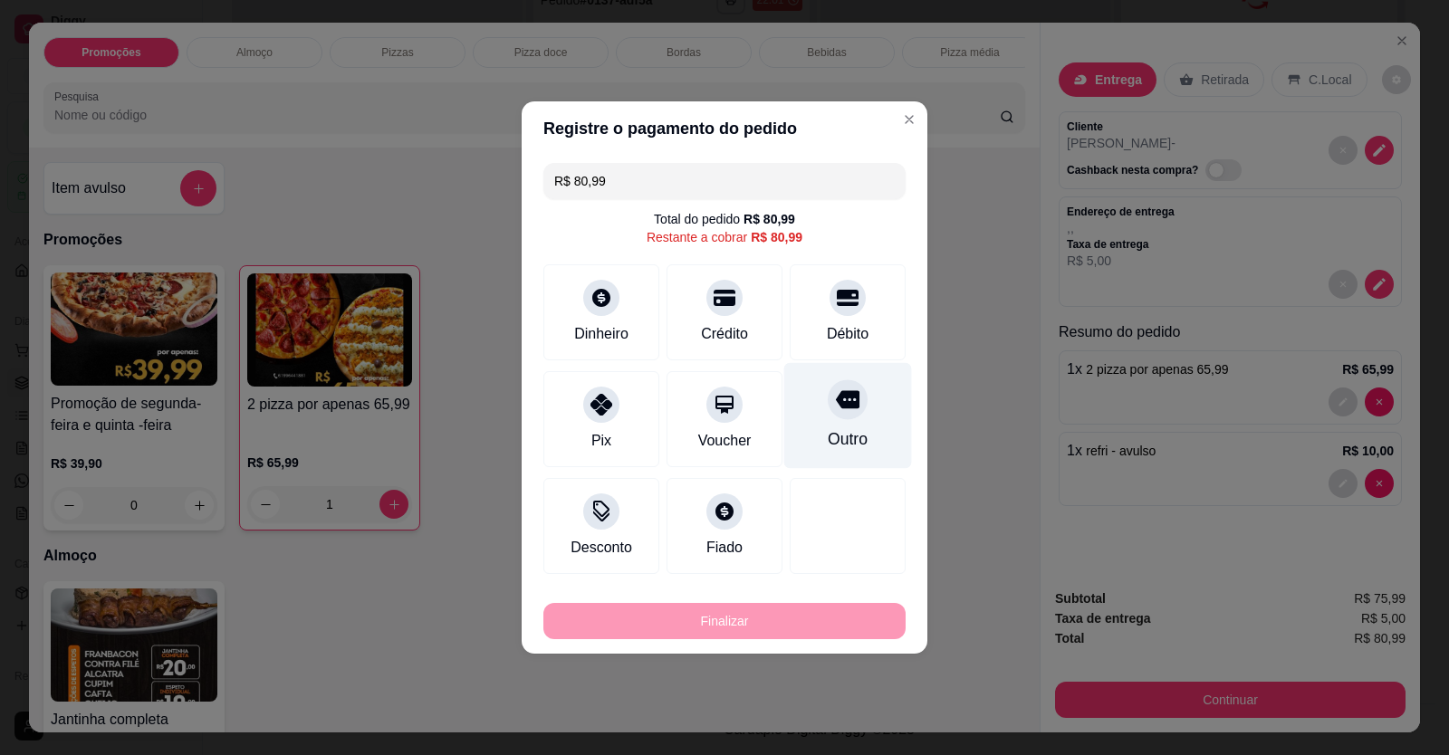
click at [865, 422] on div "Outro" at bounding box center [848, 416] width 128 height 106
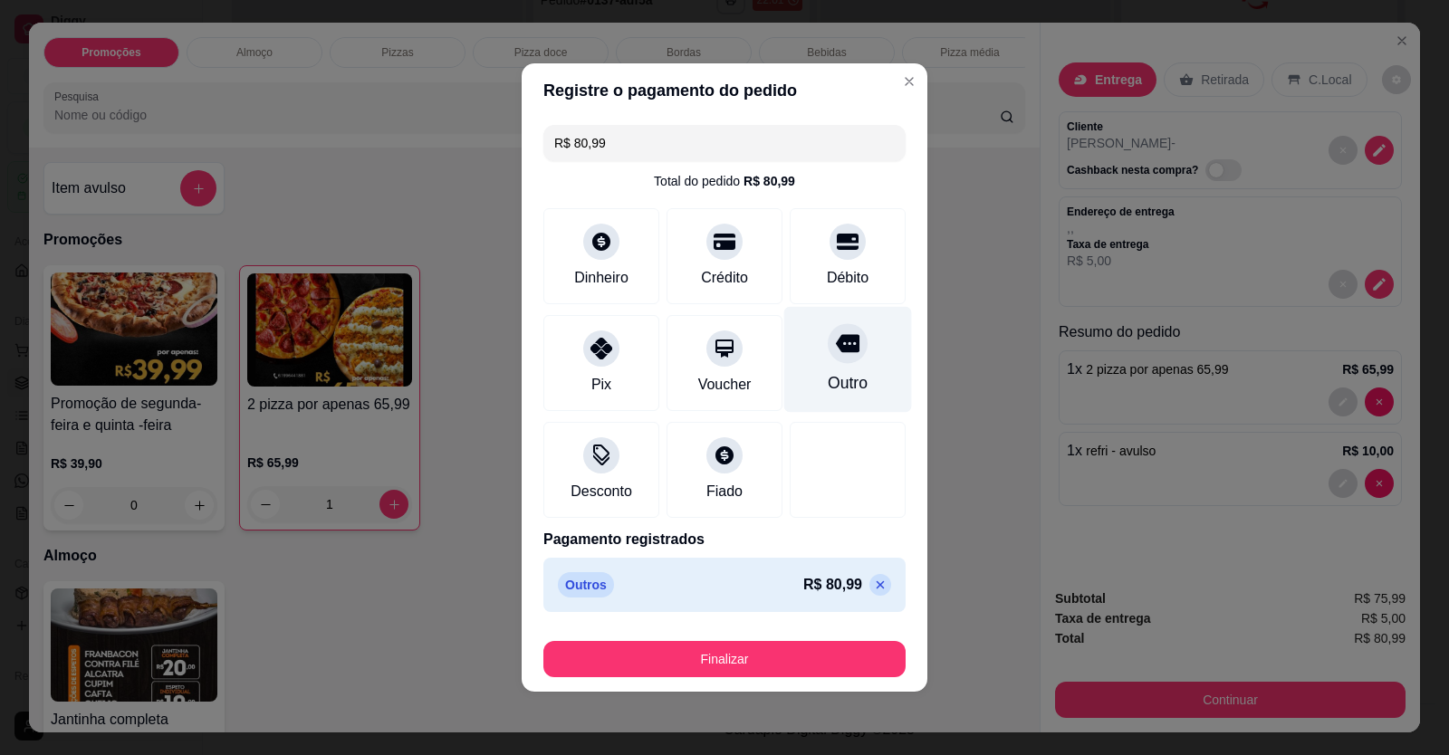
type input "R$ 0,00"
click at [782, 636] on div "Finalizar" at bounding box center [724, 655] width 362 height 43
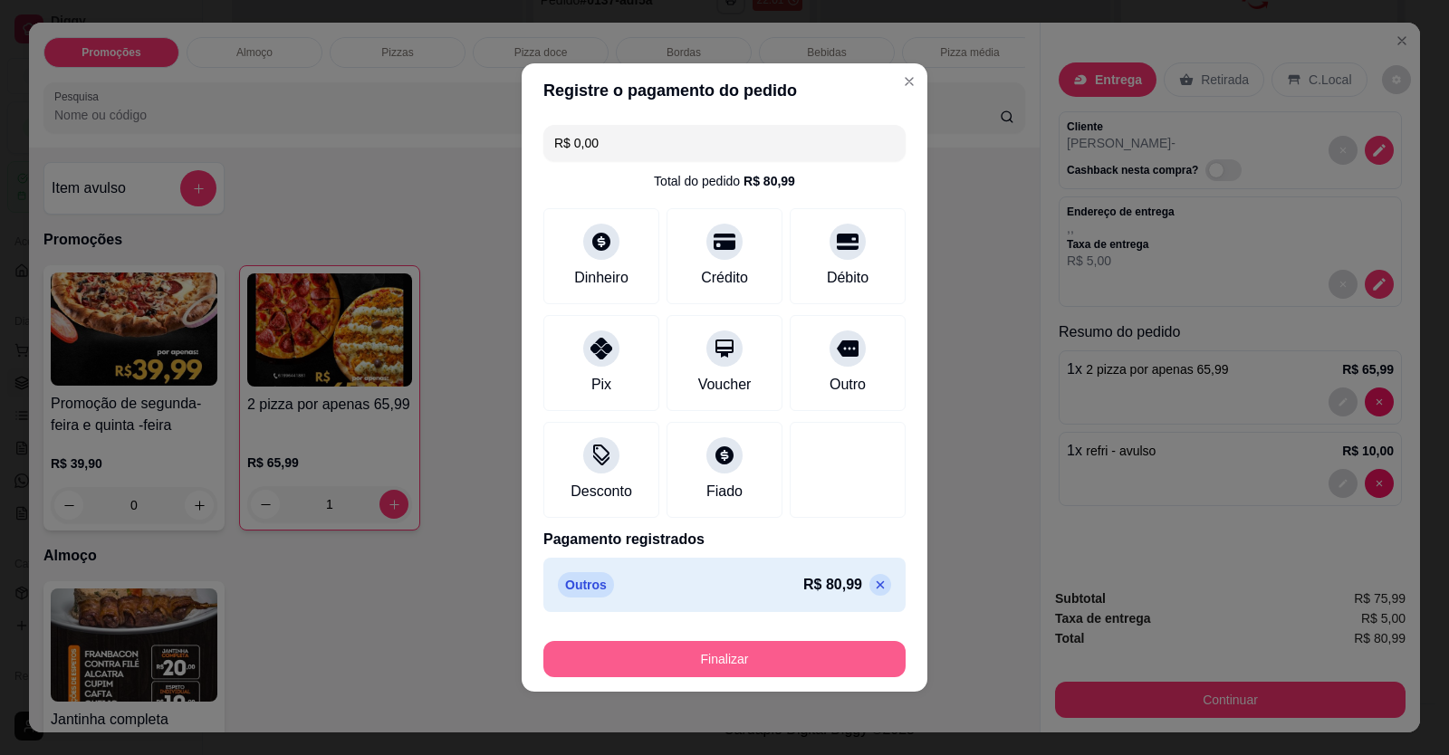
click at [781, 650] on button "Finalizar" at bounding box center [724, 659] width 362 height 36
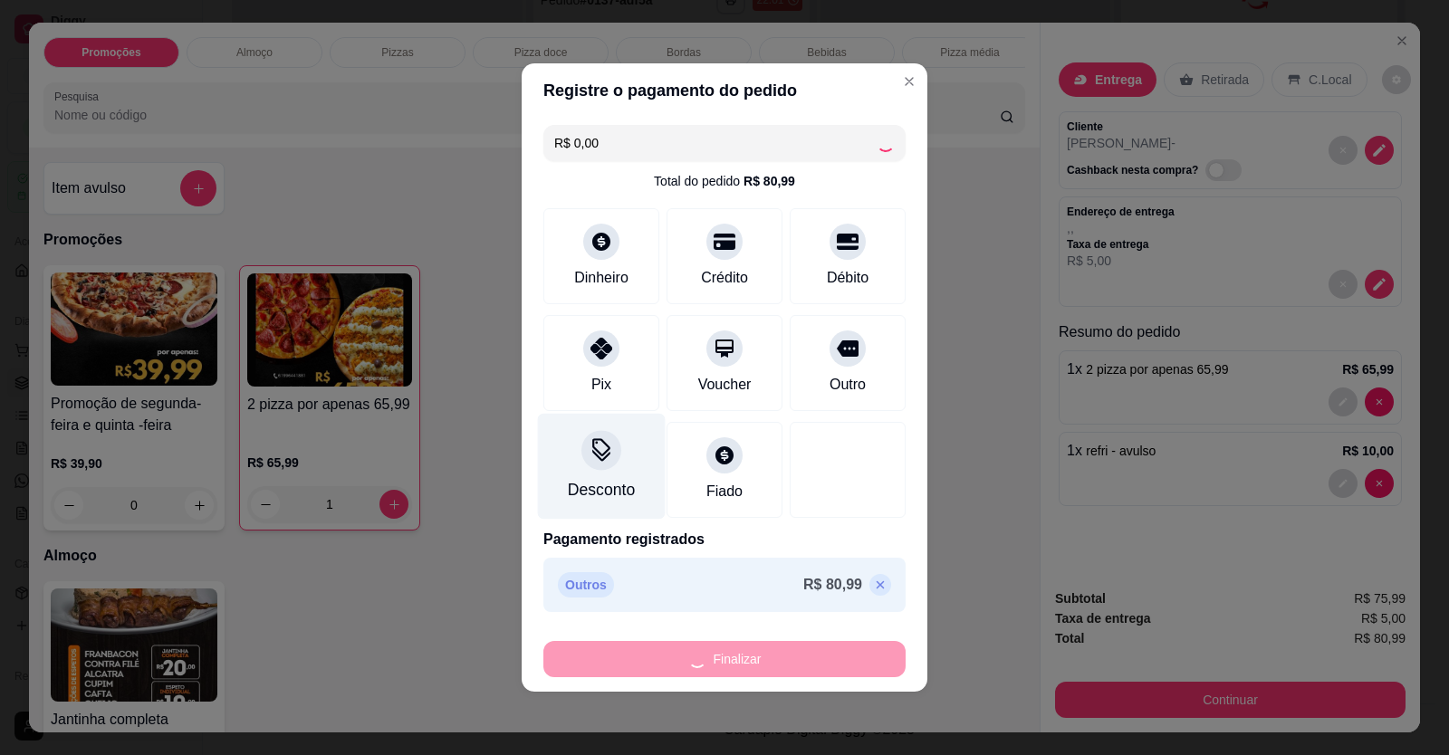
type input "0"
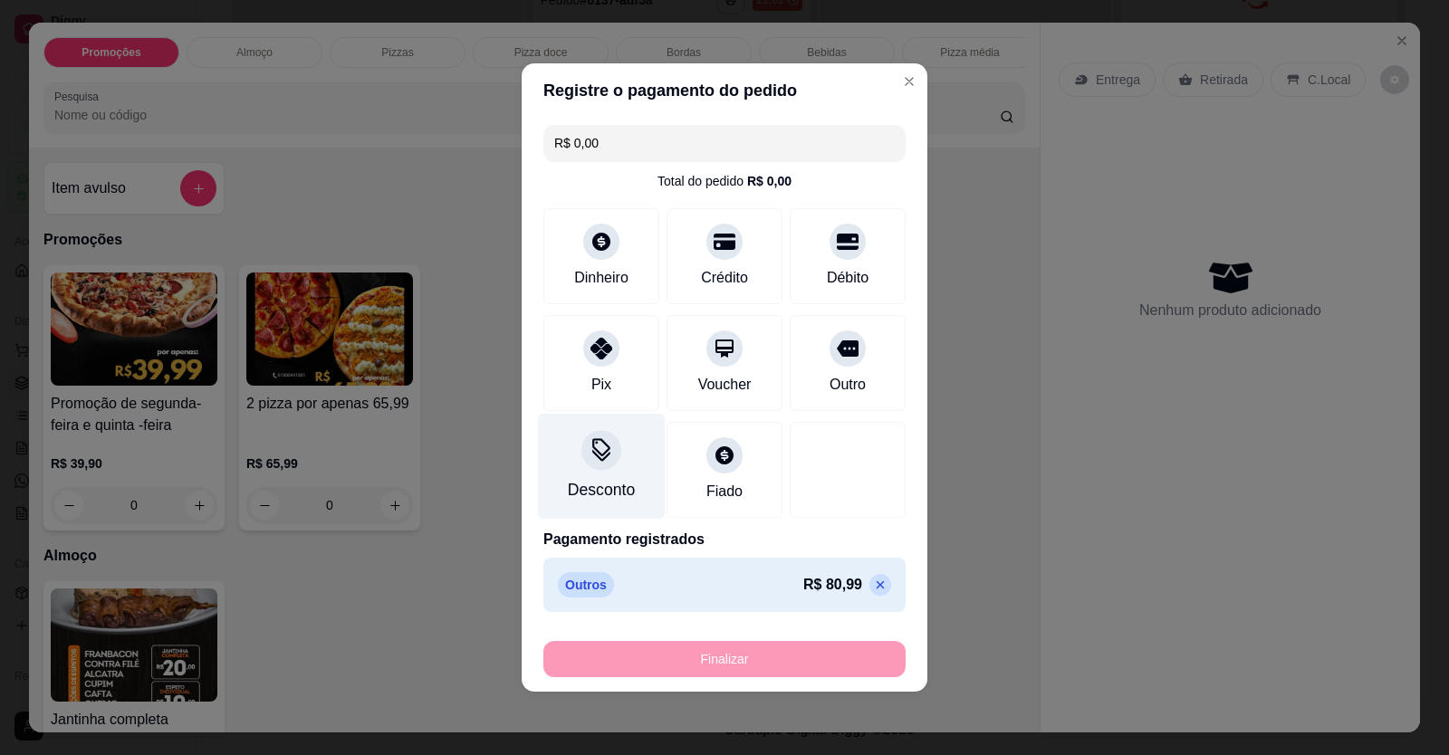
type input "-R$ 80,99"
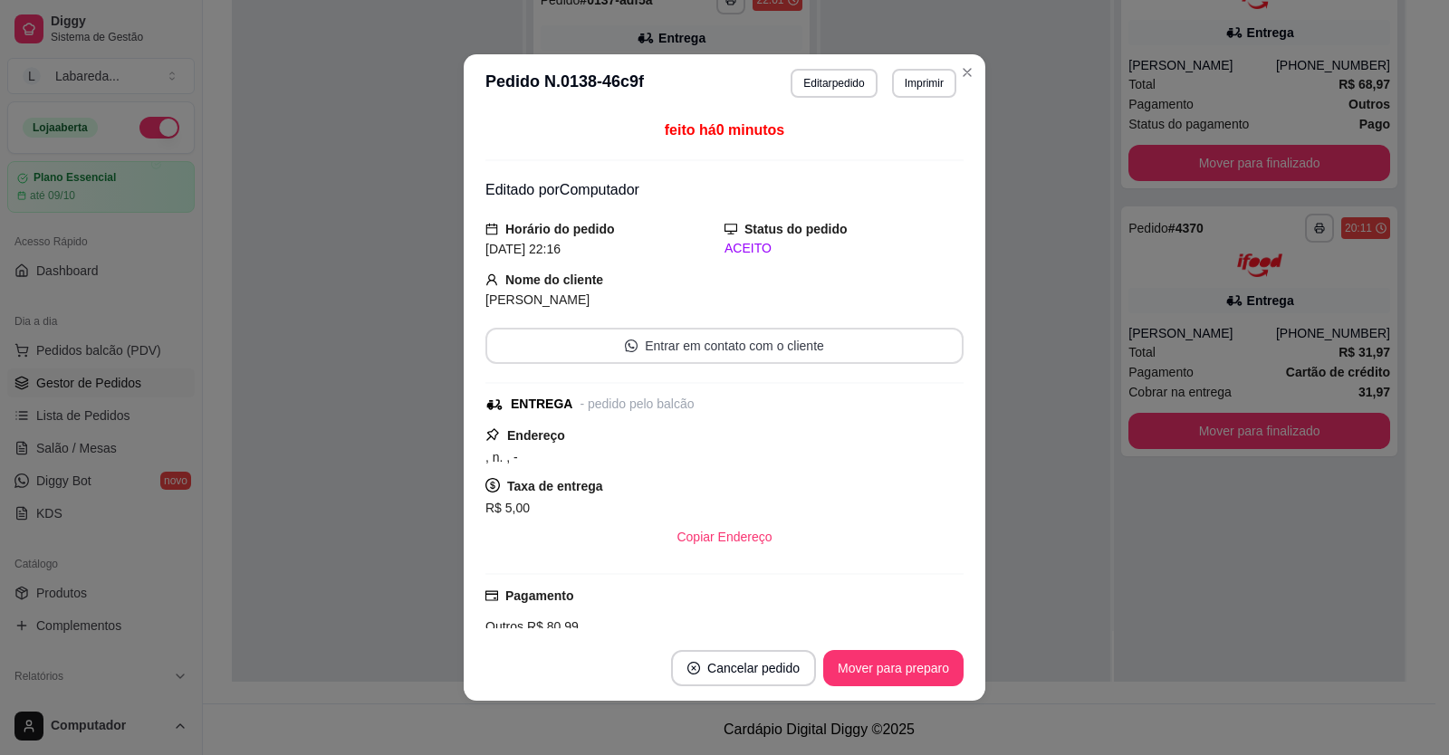
click at [640, 342] on button "Entrar em contato com o cliente" at bounding box center [724, 346] width 478 height 36
click at [835, 343] on button "Entrar em contato com o cliente" at bounding box center [725, 346] width 464 height 35
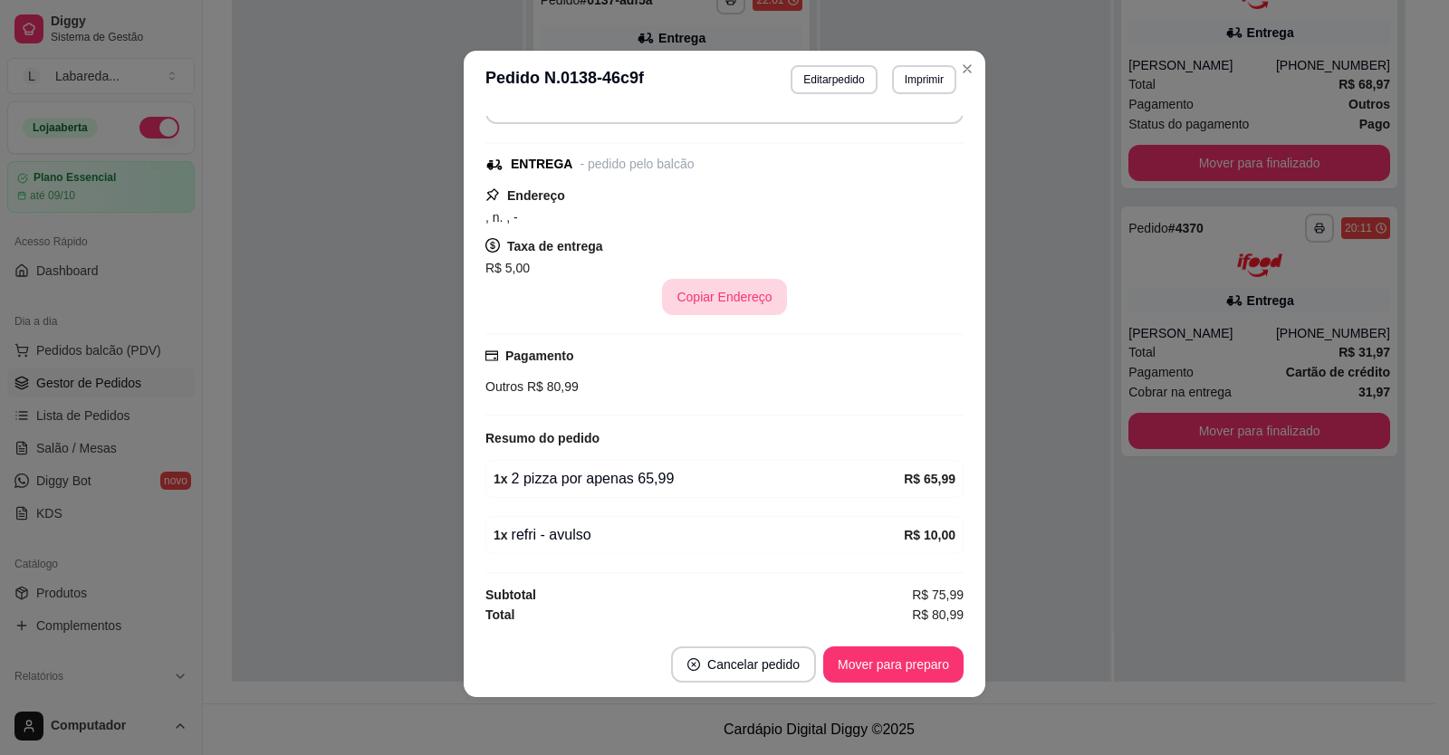
scroll to position [0, 0]
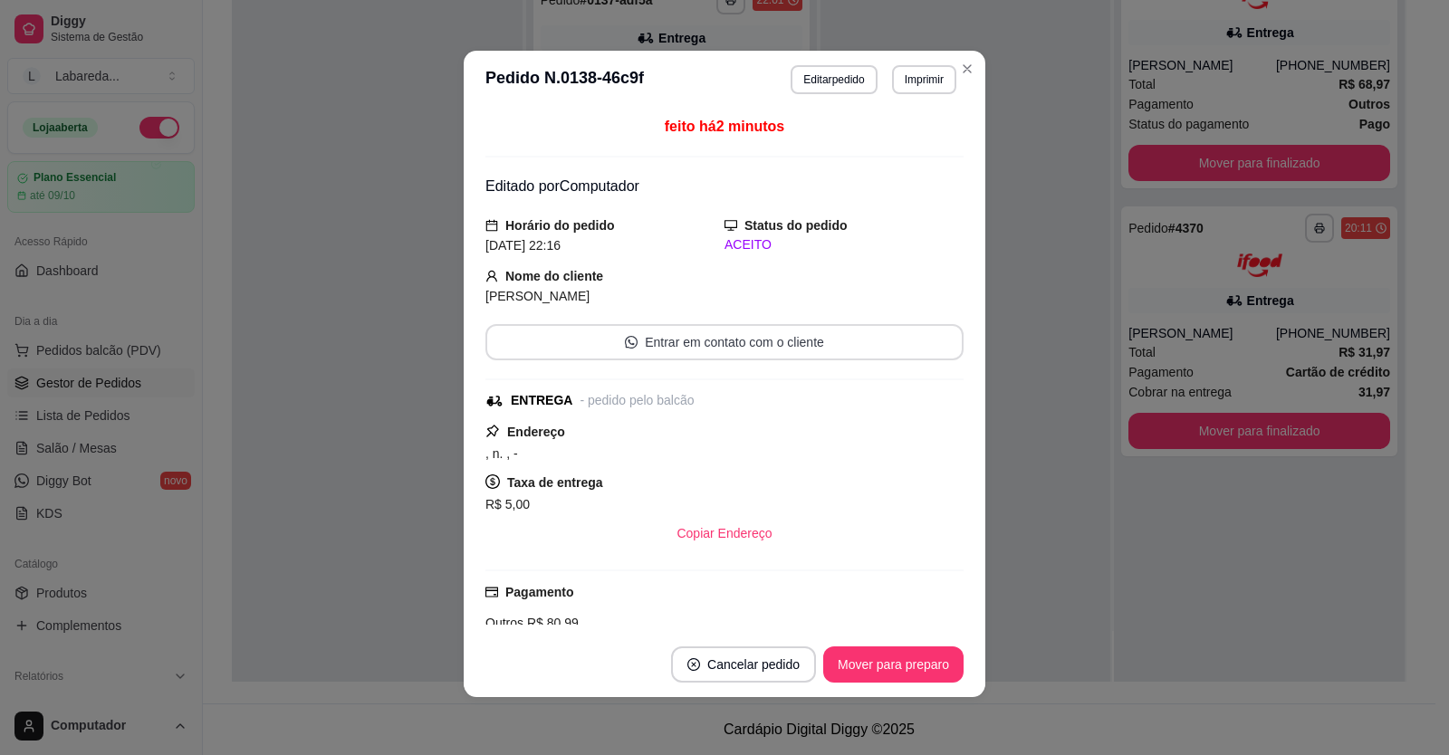
click at [756, 349] on button "Entrar em contato com o cliente" at bounding box center [724, 342] width 478 height 36
click at [649, 343] on button "Entrar em contato com o cliente" at bounding box center [724, 342] width 478 height 36
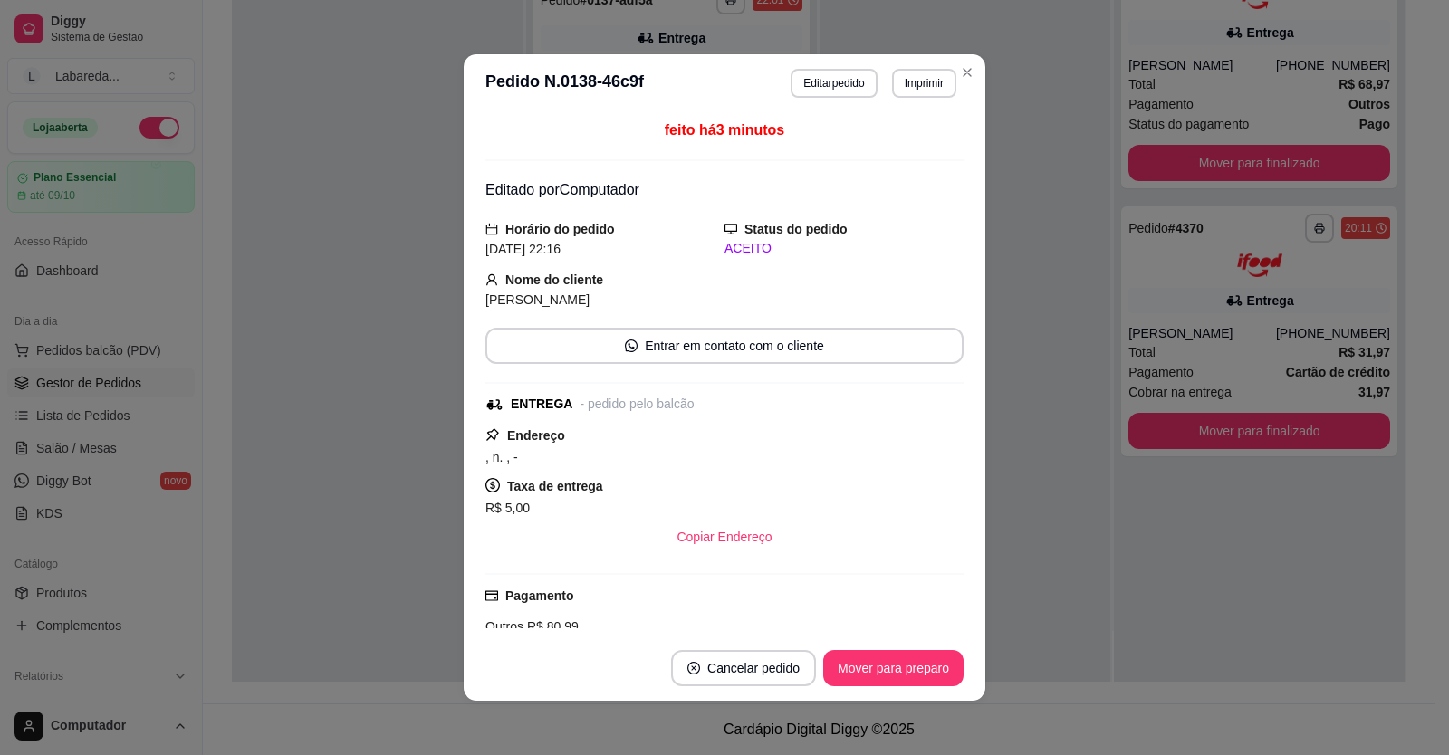
click at [534, 227] on strong "Horário do pedido" at bounding box center [560, 229] width 110 height 14
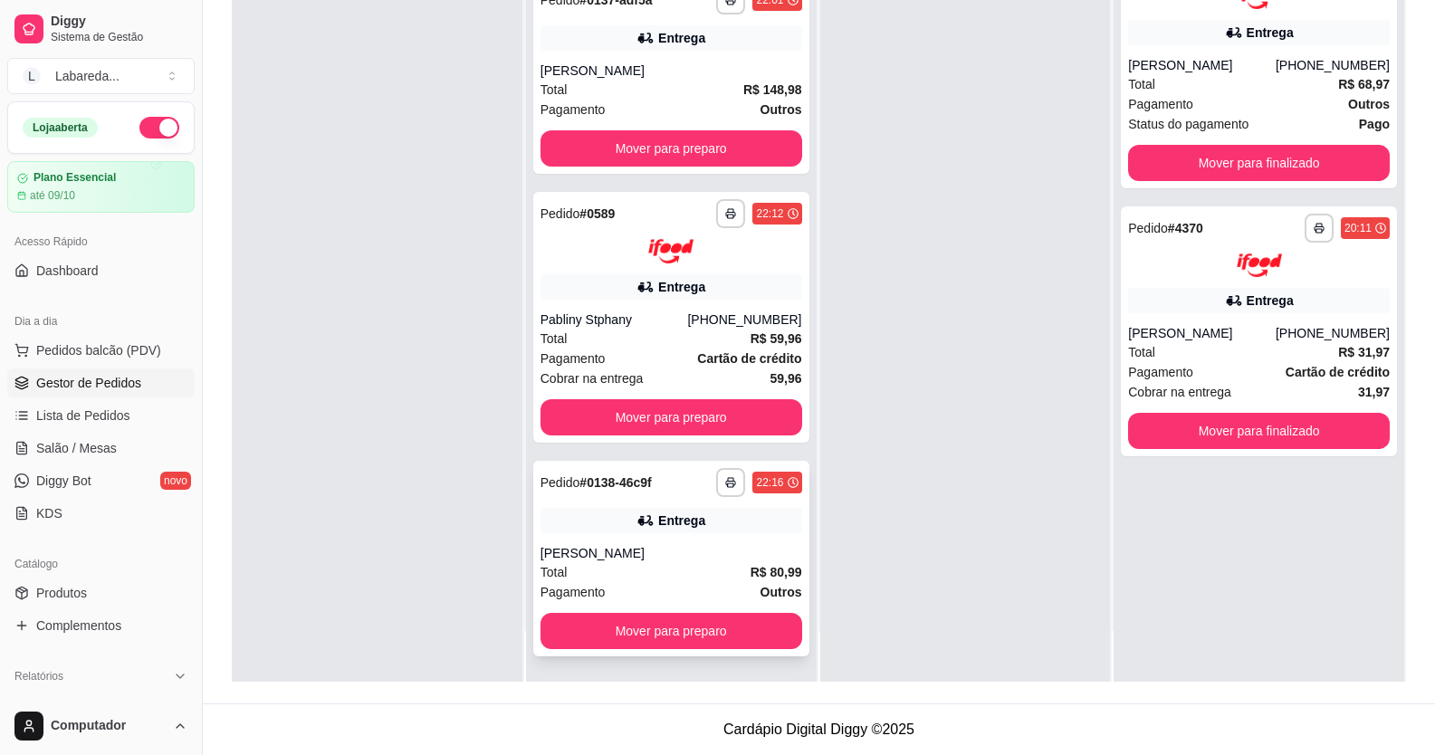
click at [694, 545] on div "**********" at bounding box center [671, 559] width 276 height 196
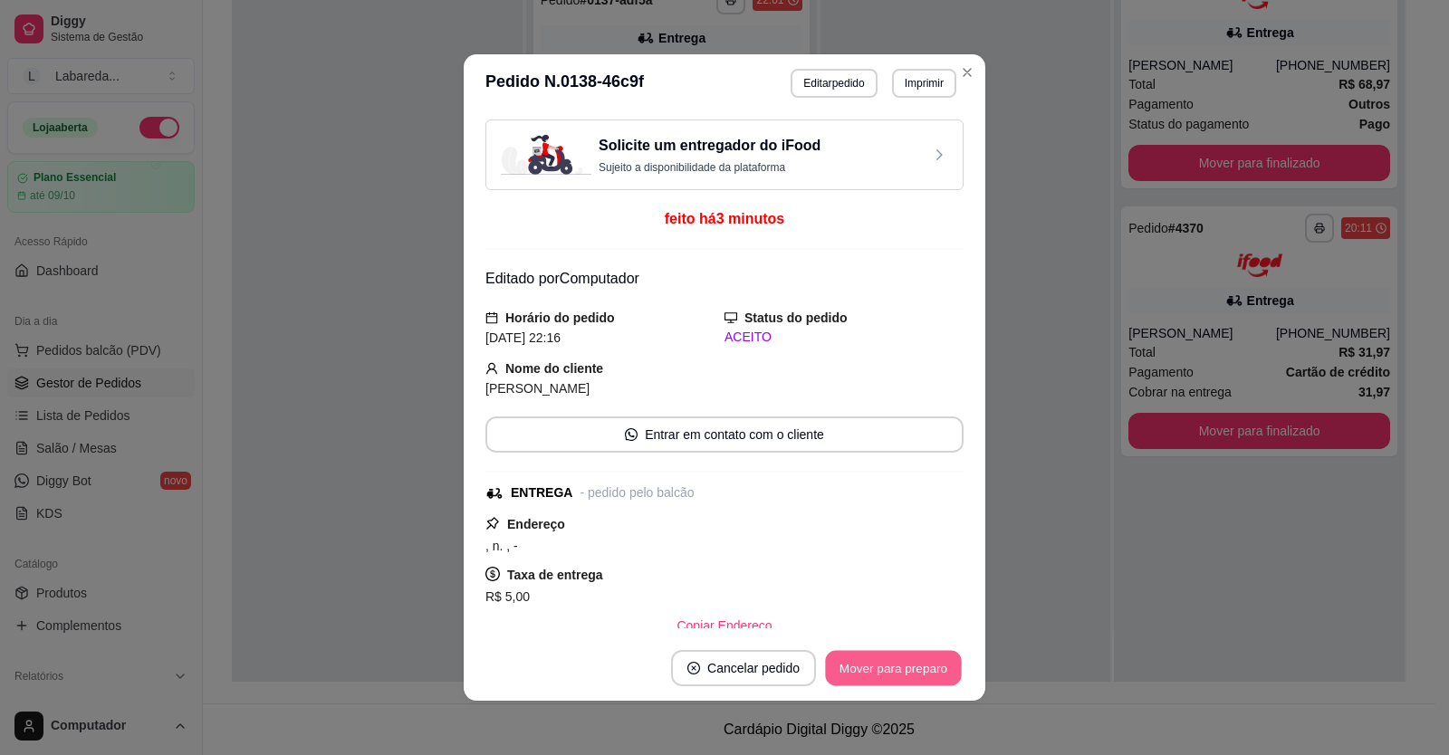
click at [870, 666] on button "Mover para preparo" at bounding box center [893, 668] width 136 height 35
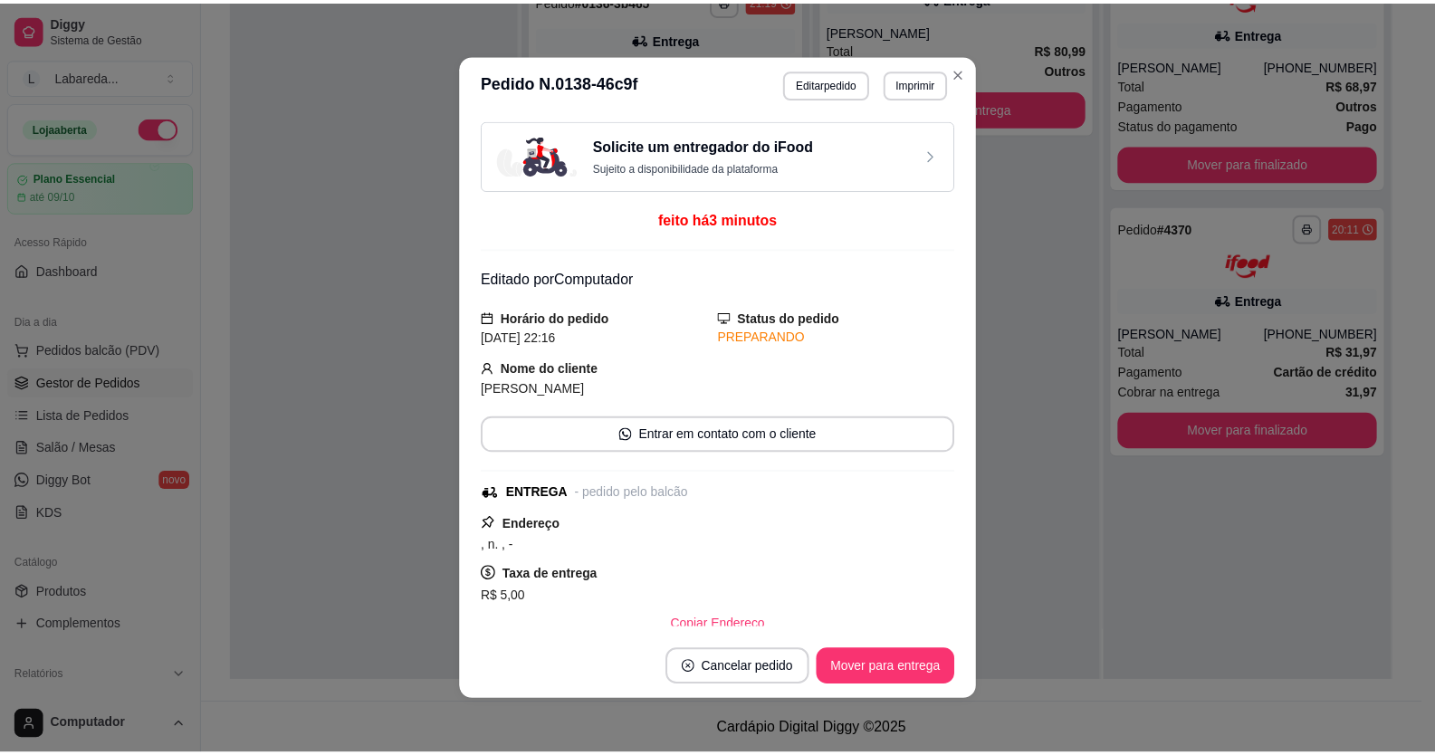
scroll to position [407, 0]
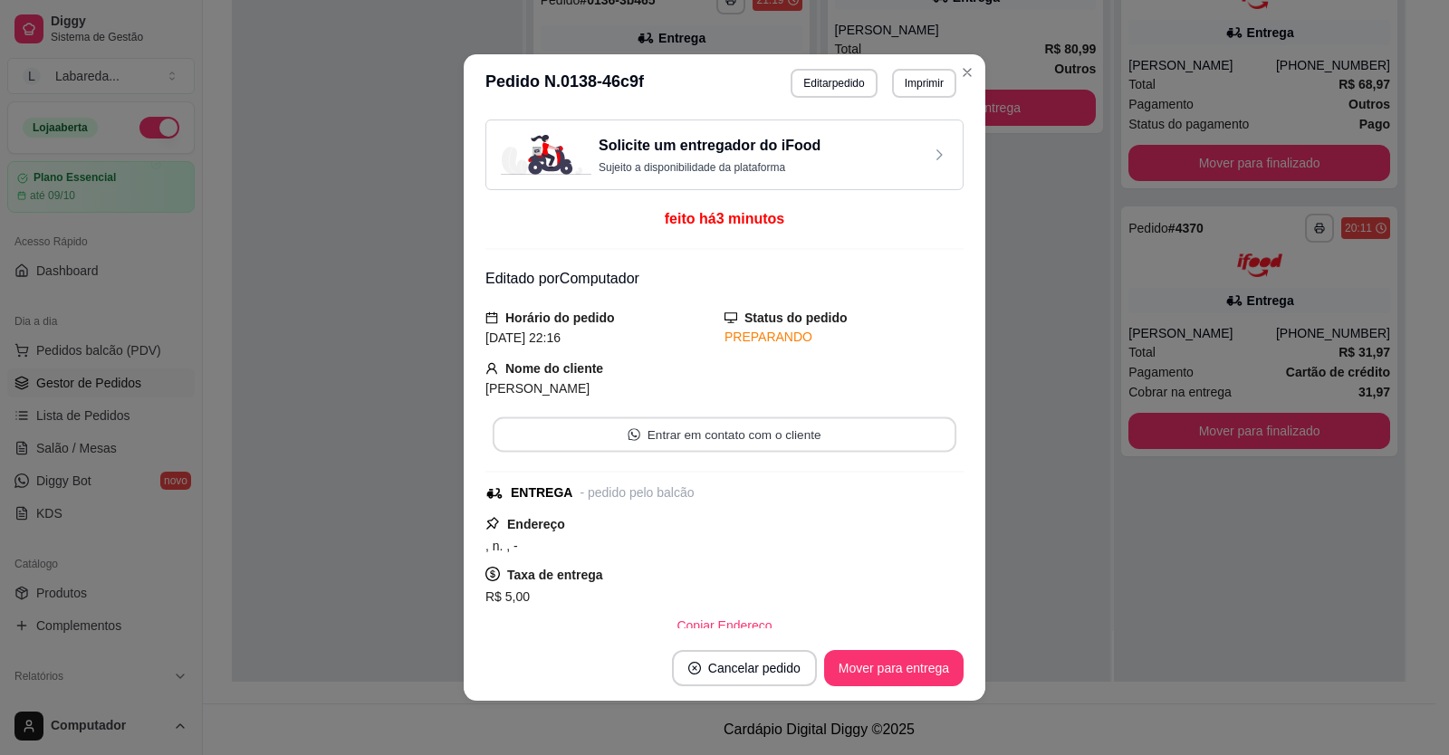
click at [729, 439] on button "Entrar em contato com o cliente" at bounding box center [725, 434] width 464 height 35
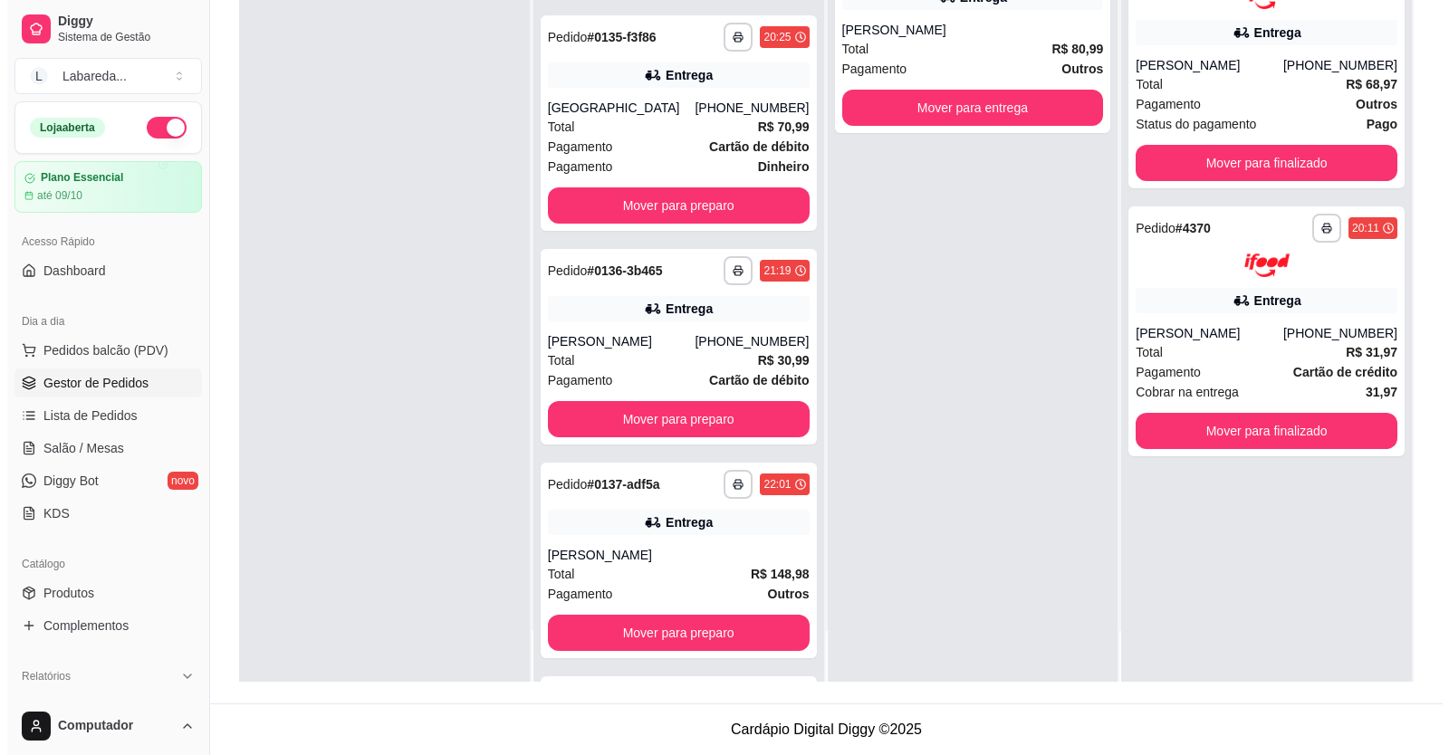
scroll to position [135, 0]
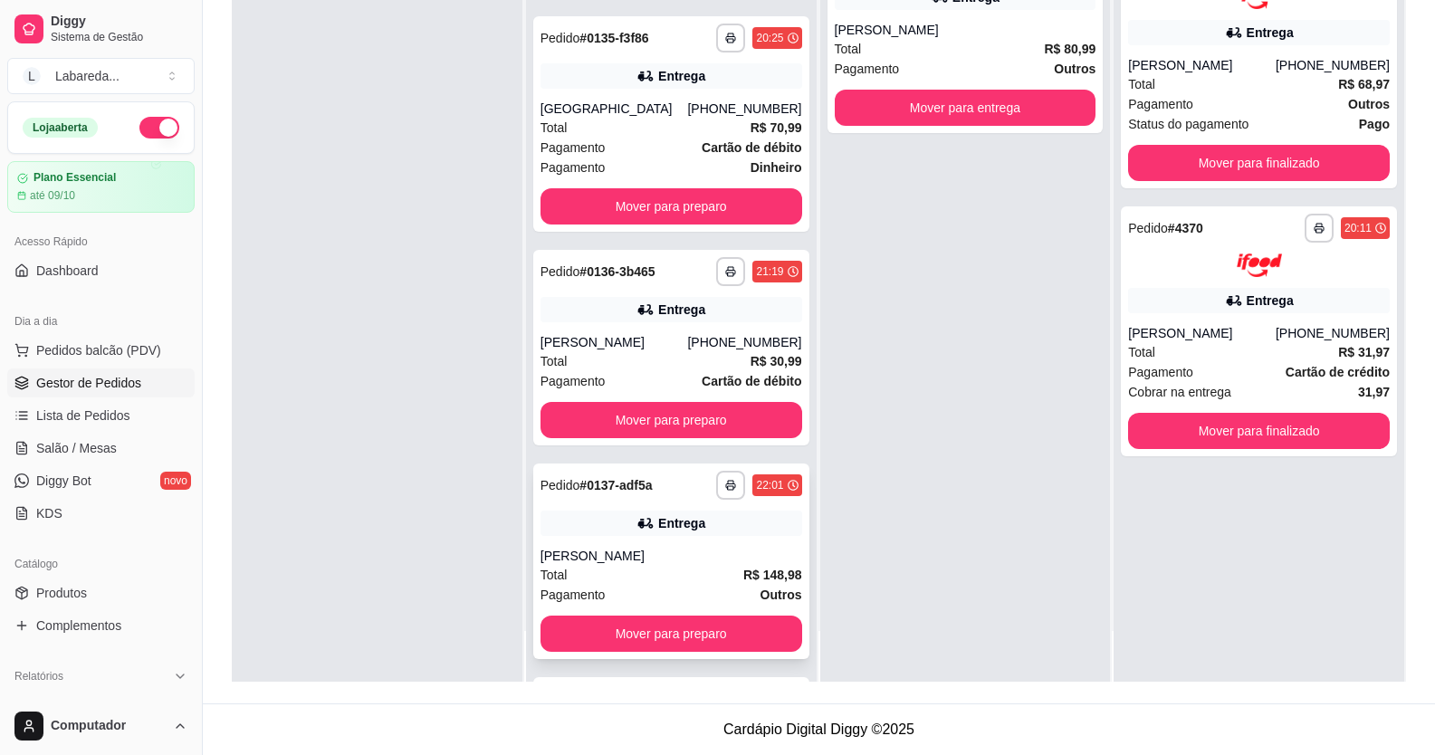
click at [627, 555] on div "[PERSON_NAME]" at bounding box center [672, 556] width 262 height 18
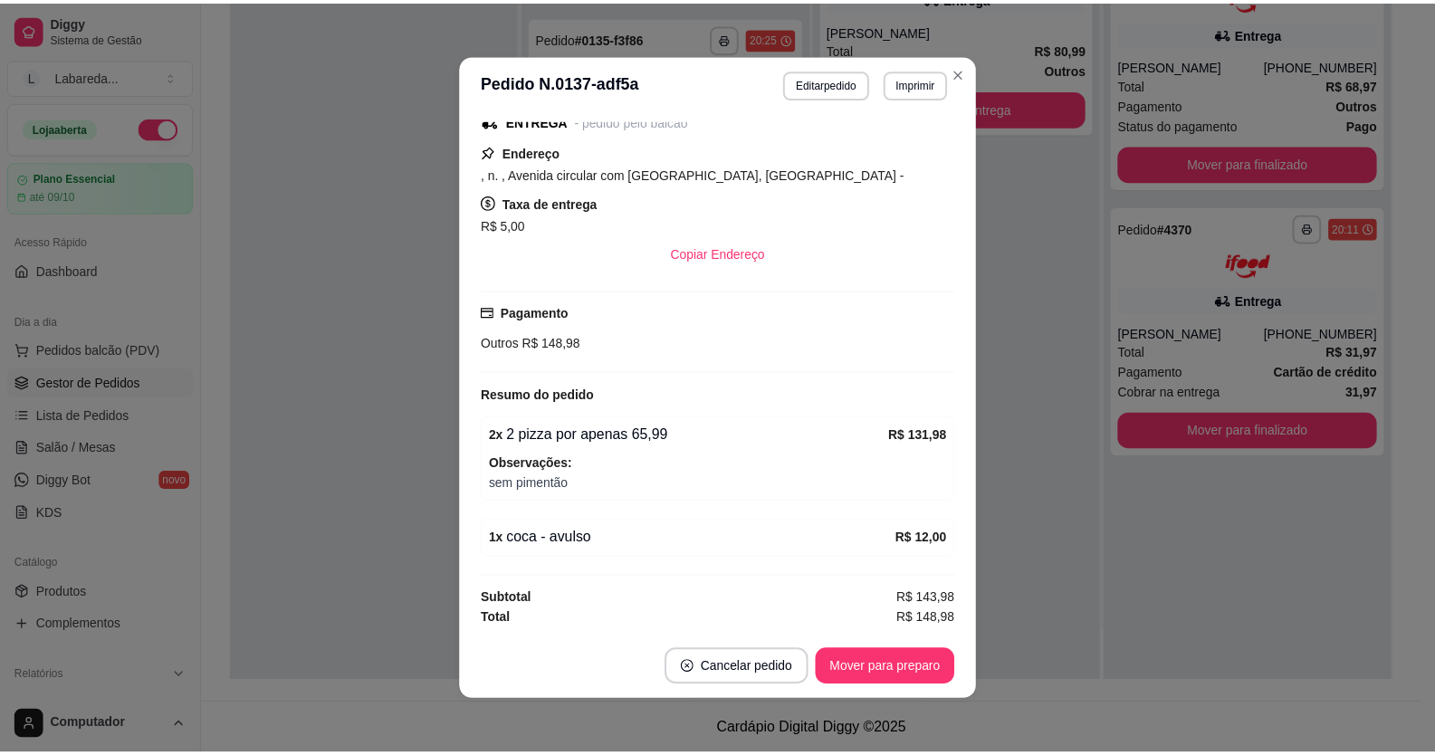
scroll to position [4, 0]
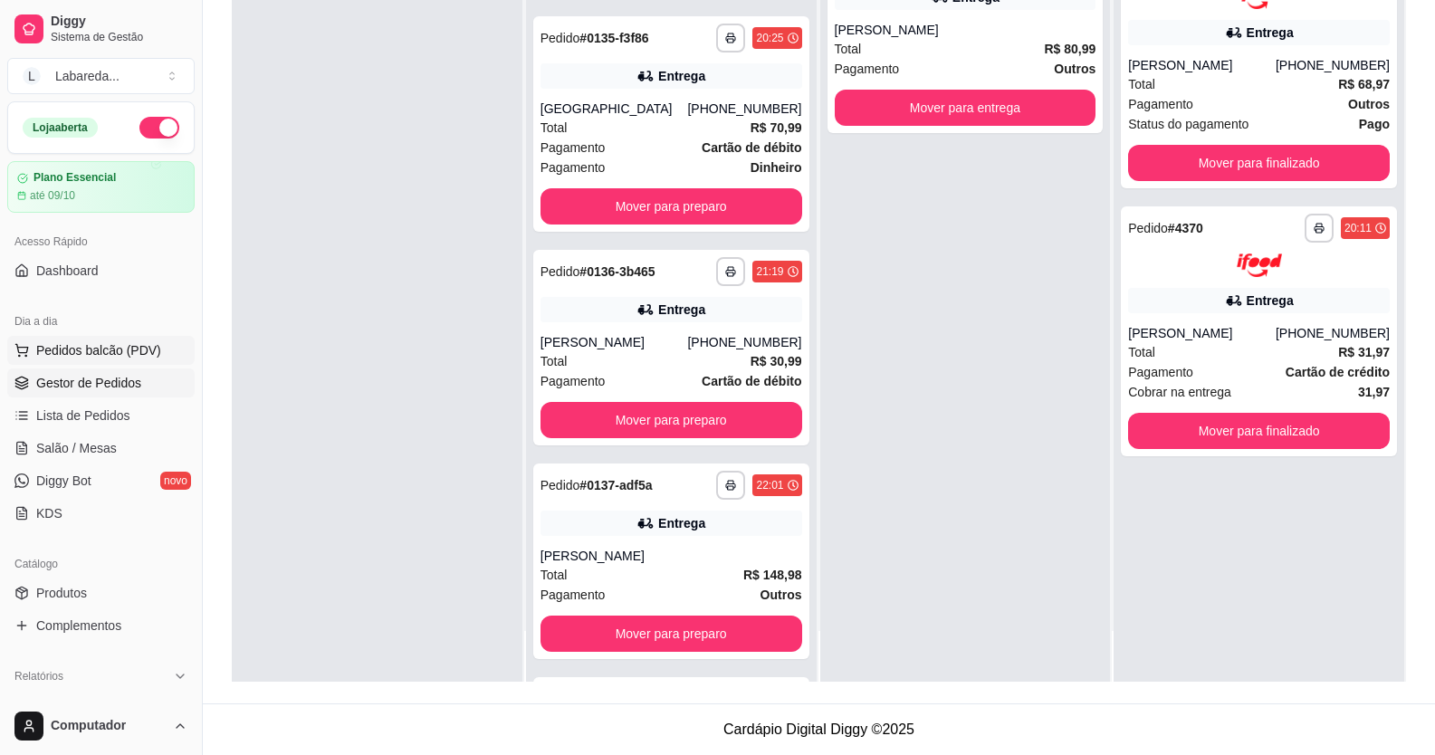
click at [81, 350] on span "Pedidos balcão (PDV)" at bounding box center [98, 350] width 125 height 18
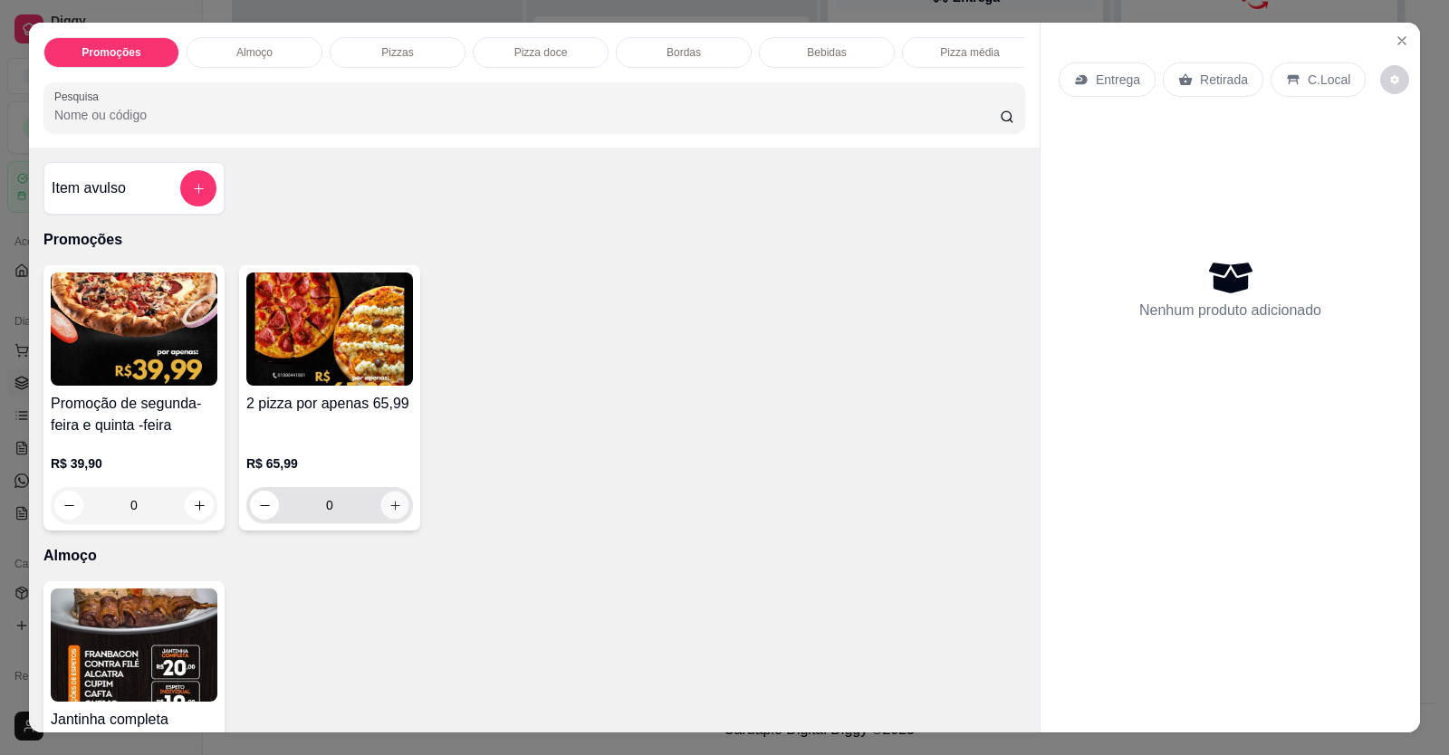
click at [380, 520] on button "increase-product-quantity" at bounding box center [394, 506] width 28 height 28
type input "1"
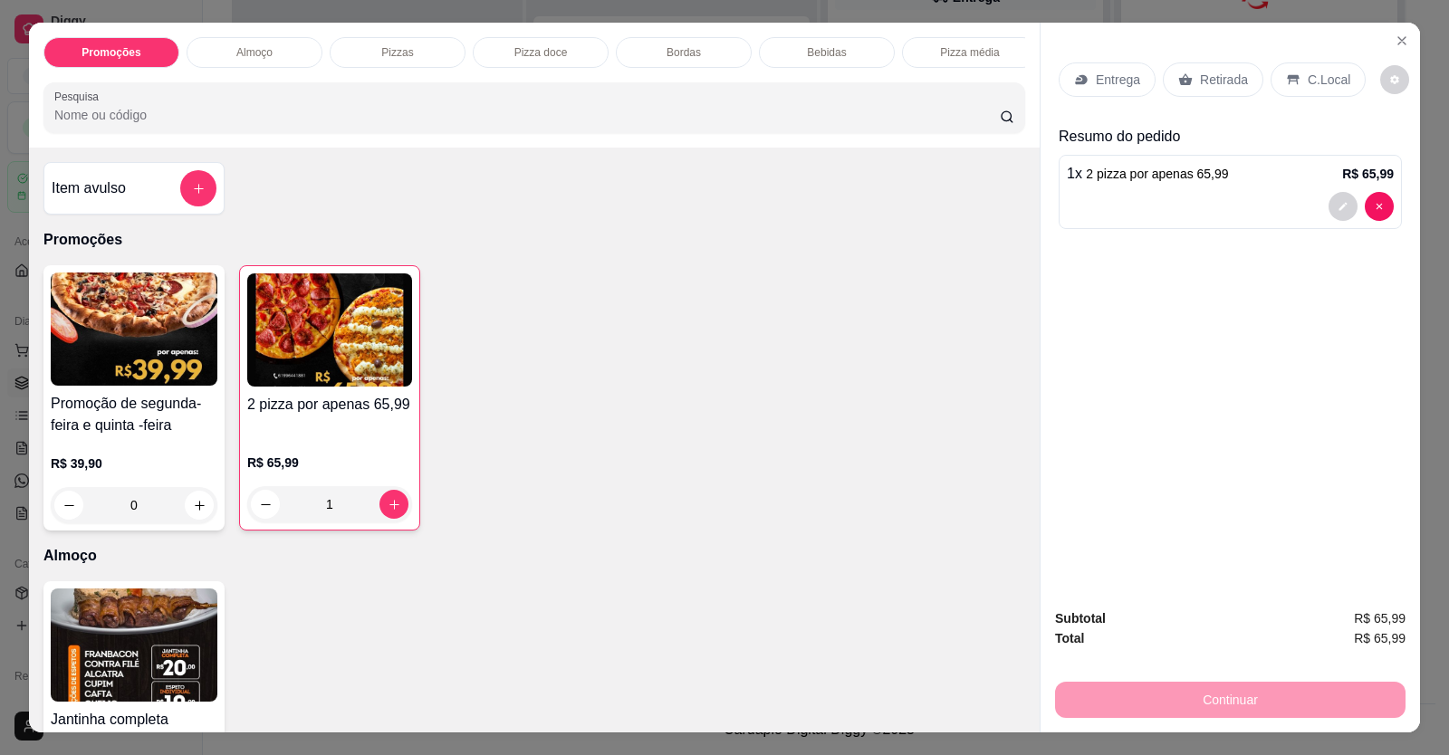
click at [1222, 76] on p "Retirada" at bounding box center [1224, 80] width 48 height 18
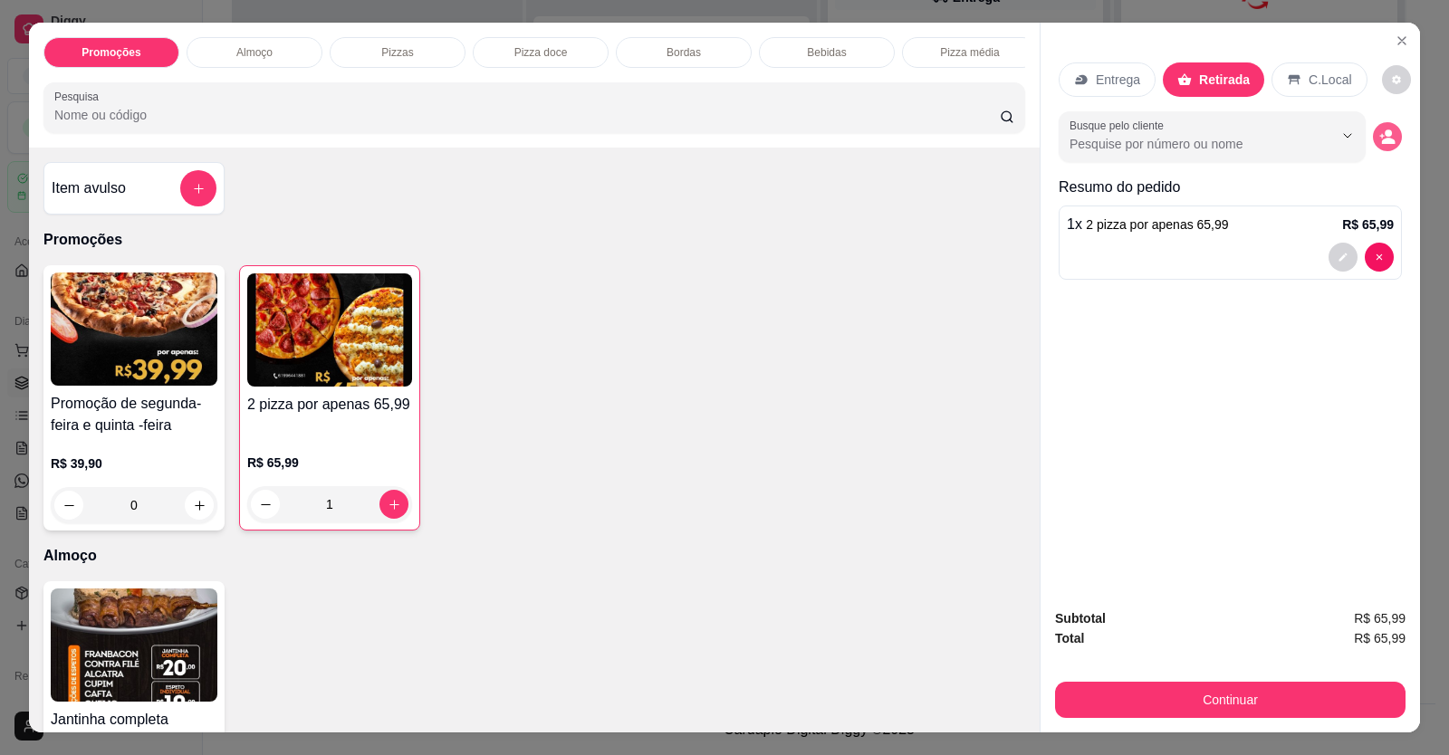
click at [1373, 133] on button "decrease-product-quantity" at bounding box center [1387, 136] width 29 height 29
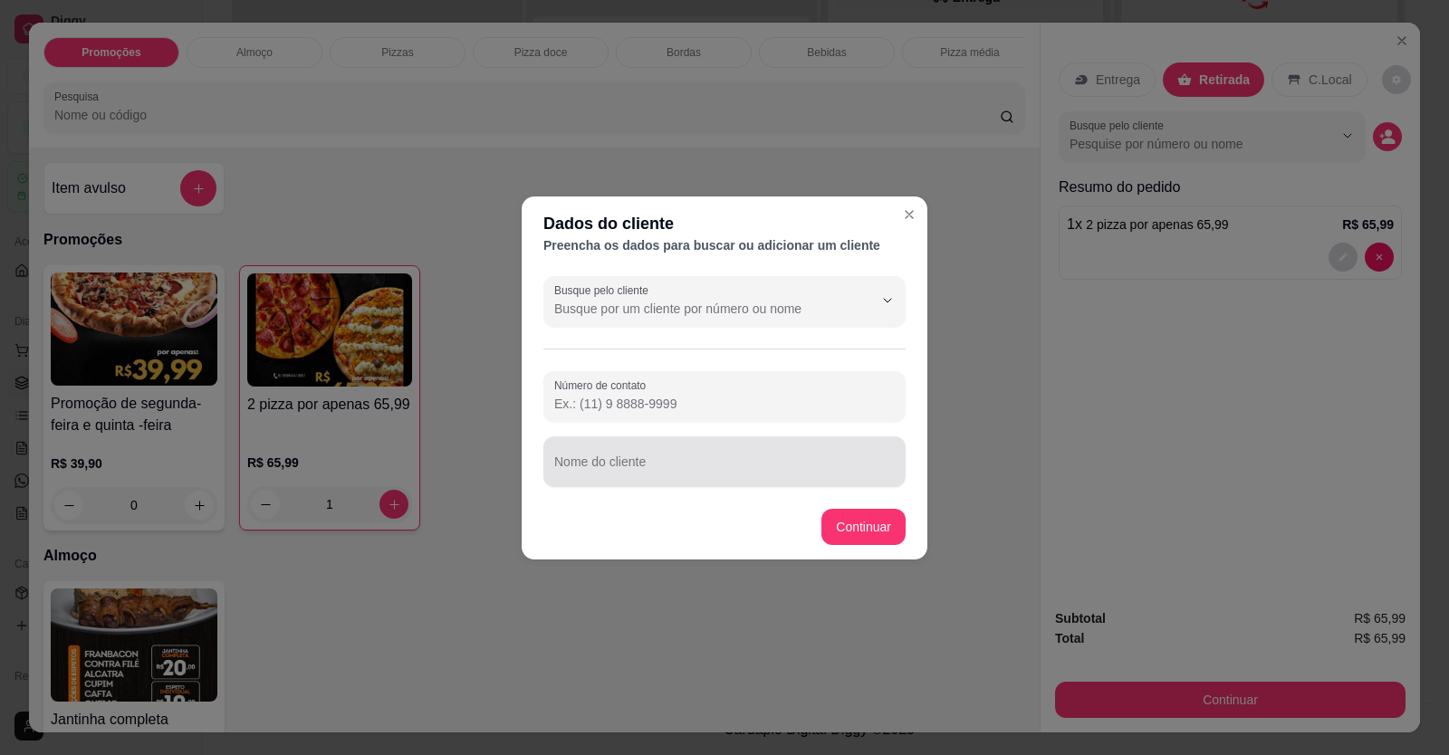
click at [732, 458] on div at bounding box center [724, 462] width 340 height 36
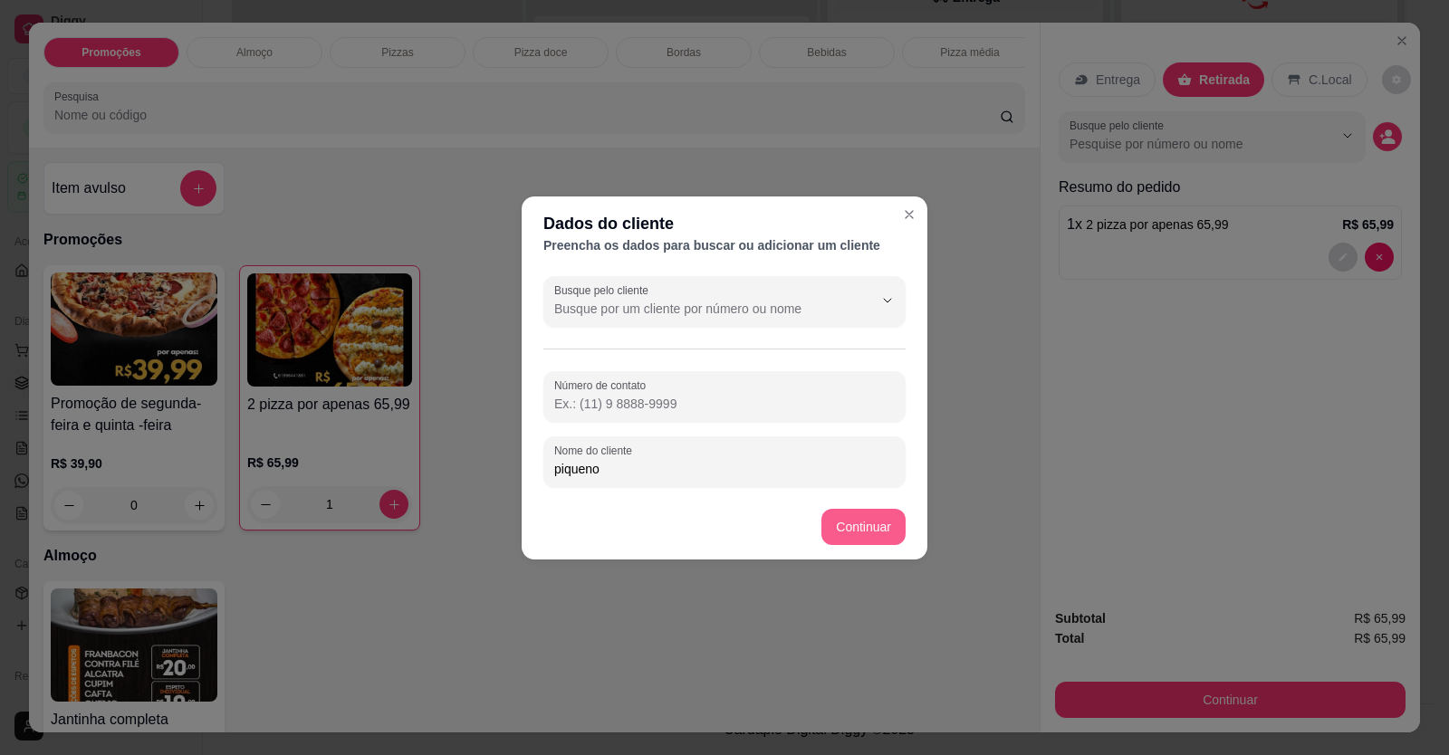
type input "piqueno"
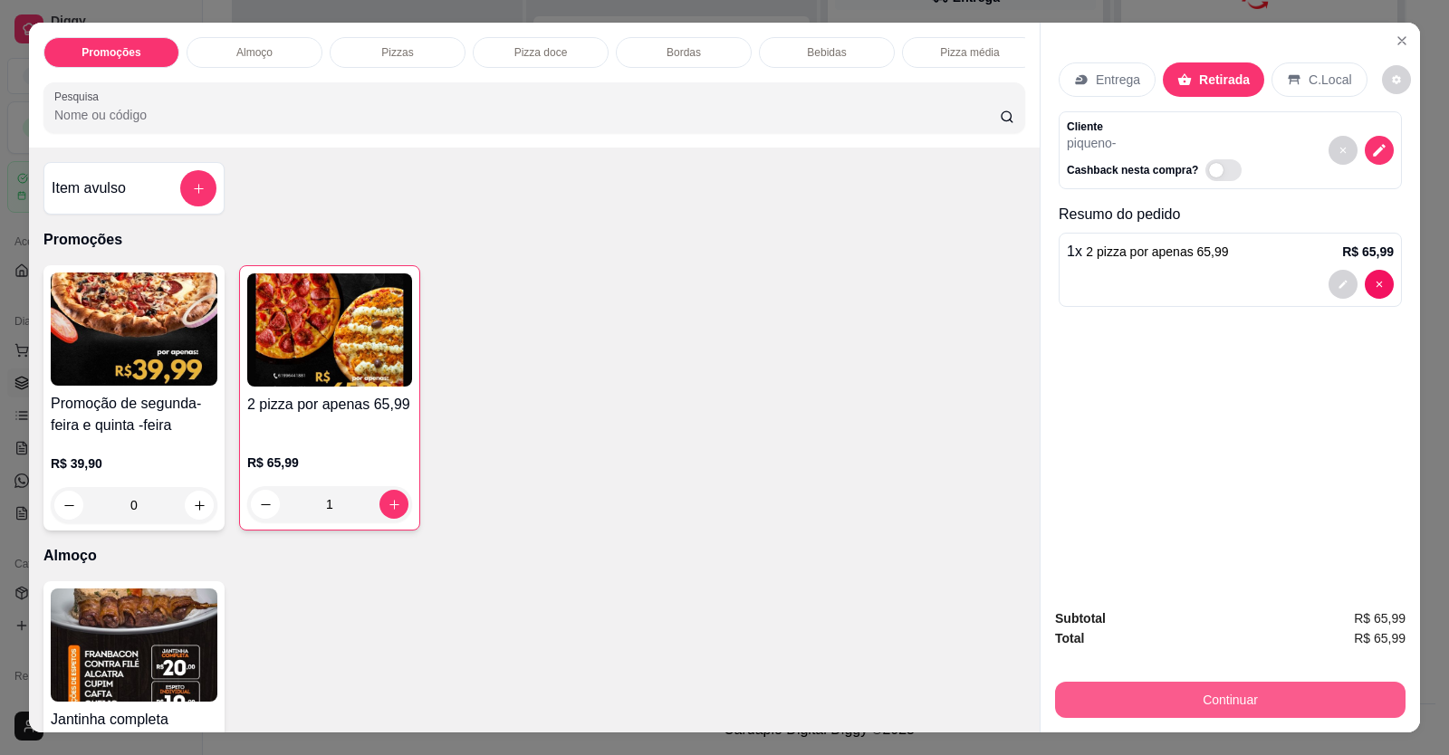
click at [1222, 704] on button "Continuar" at bounding box center [1230, 700] width 350 height 36
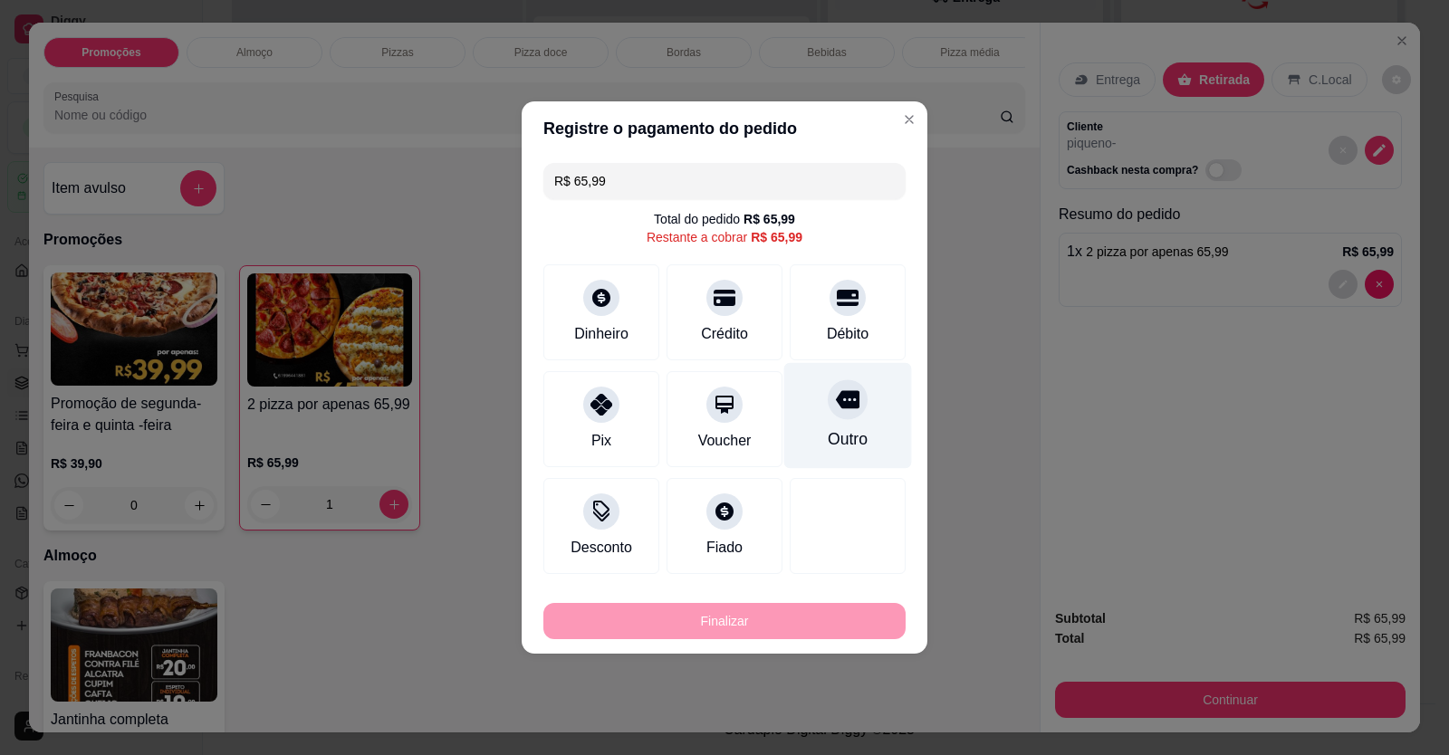
click at [828, 419] on div "Outro" at bounding box center [848, 416] width 128 height 106
type input "R$ 0,00"
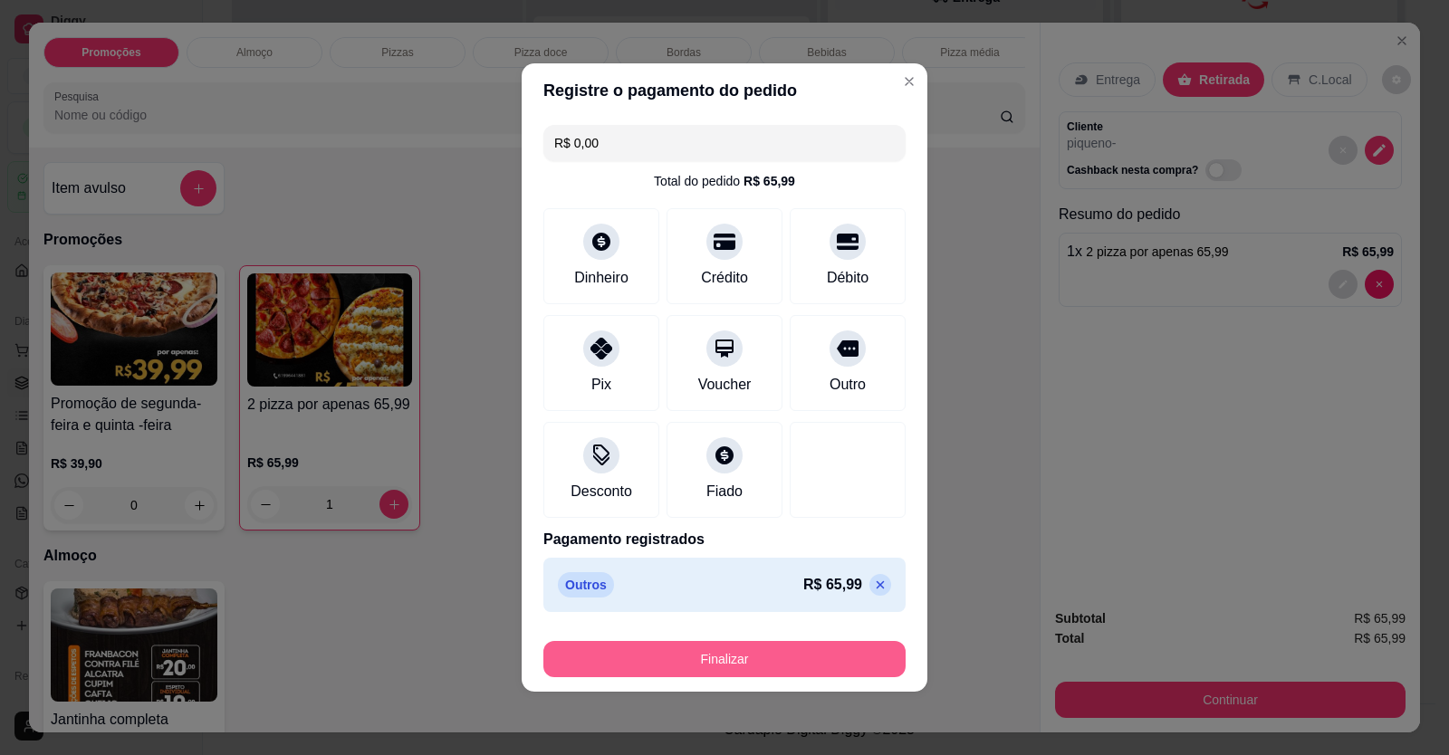
click at [794, 665] on button "Finalizar" at bounding box center [724, 659] width 362 height 36
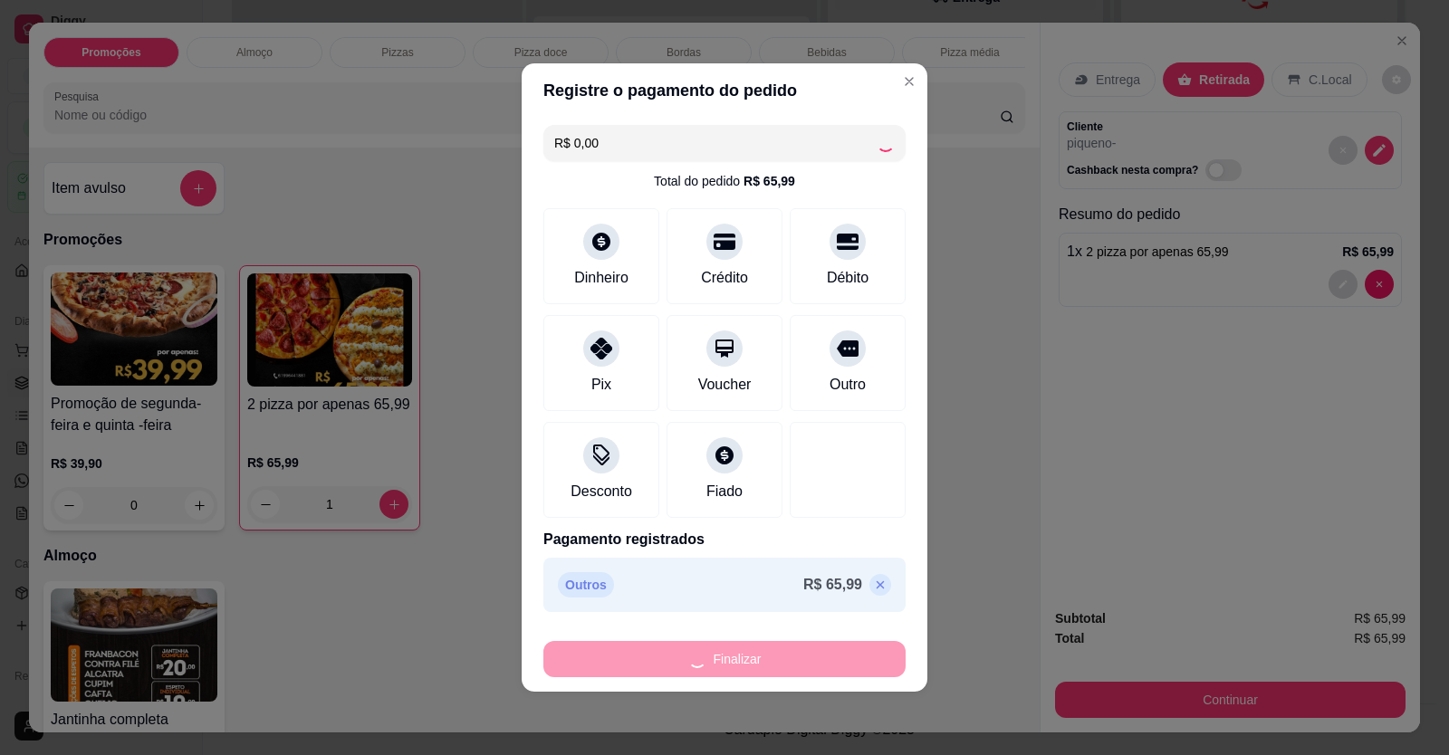
type input "0"
type input "-R$ 65,99"
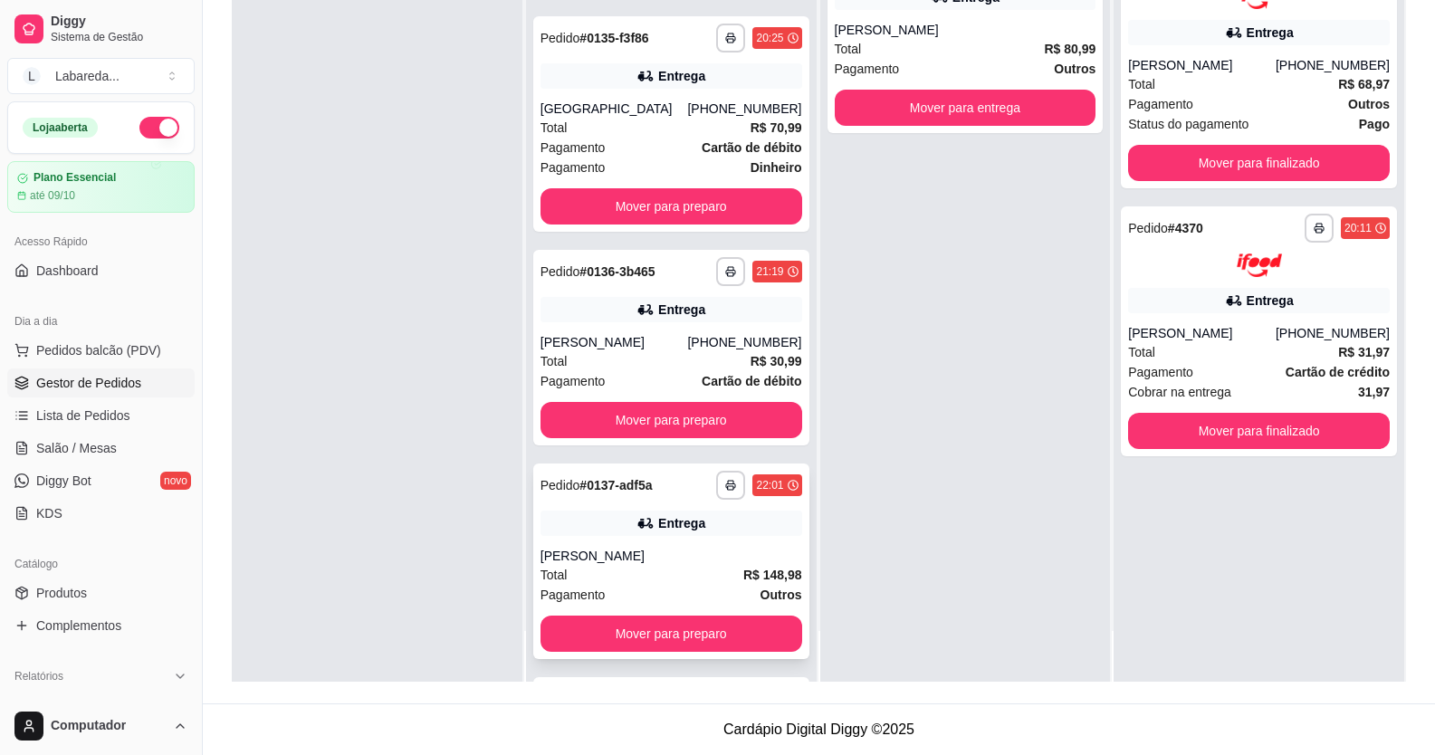
click at [781, 546] on div "**********" at bounding box center [671, 562] width 276 height 196
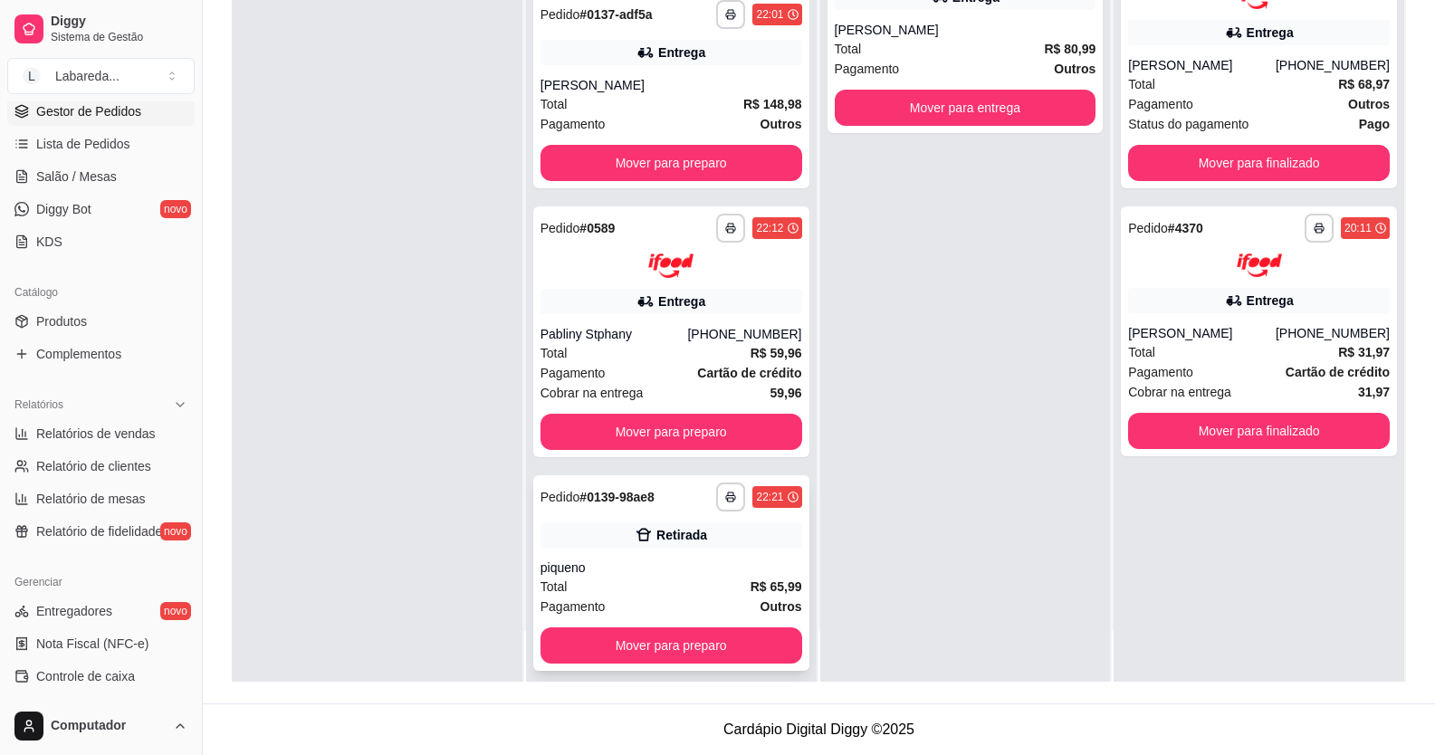
scroll to position [620, 0]
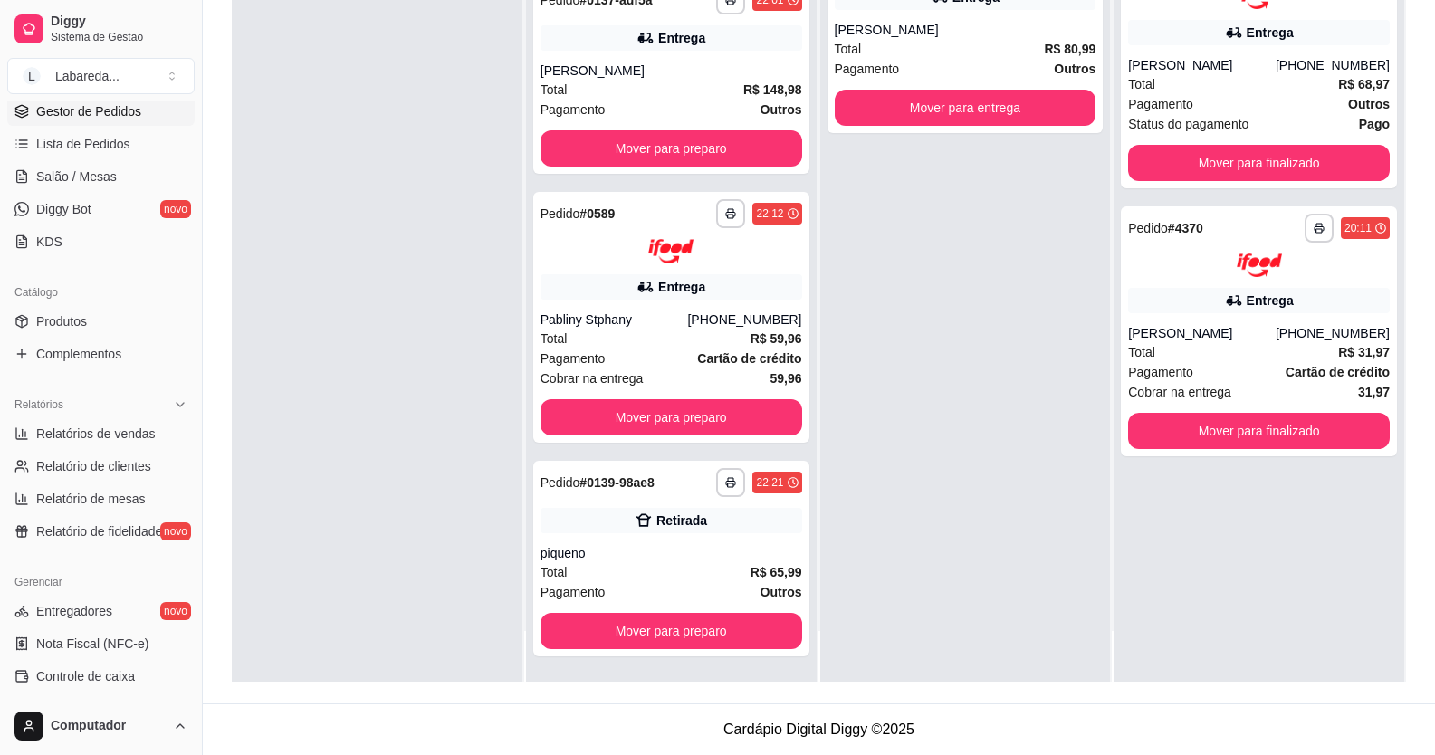
click at [1070, 465] on div "**********" at bounding box center [965, 304] width 291 height 755
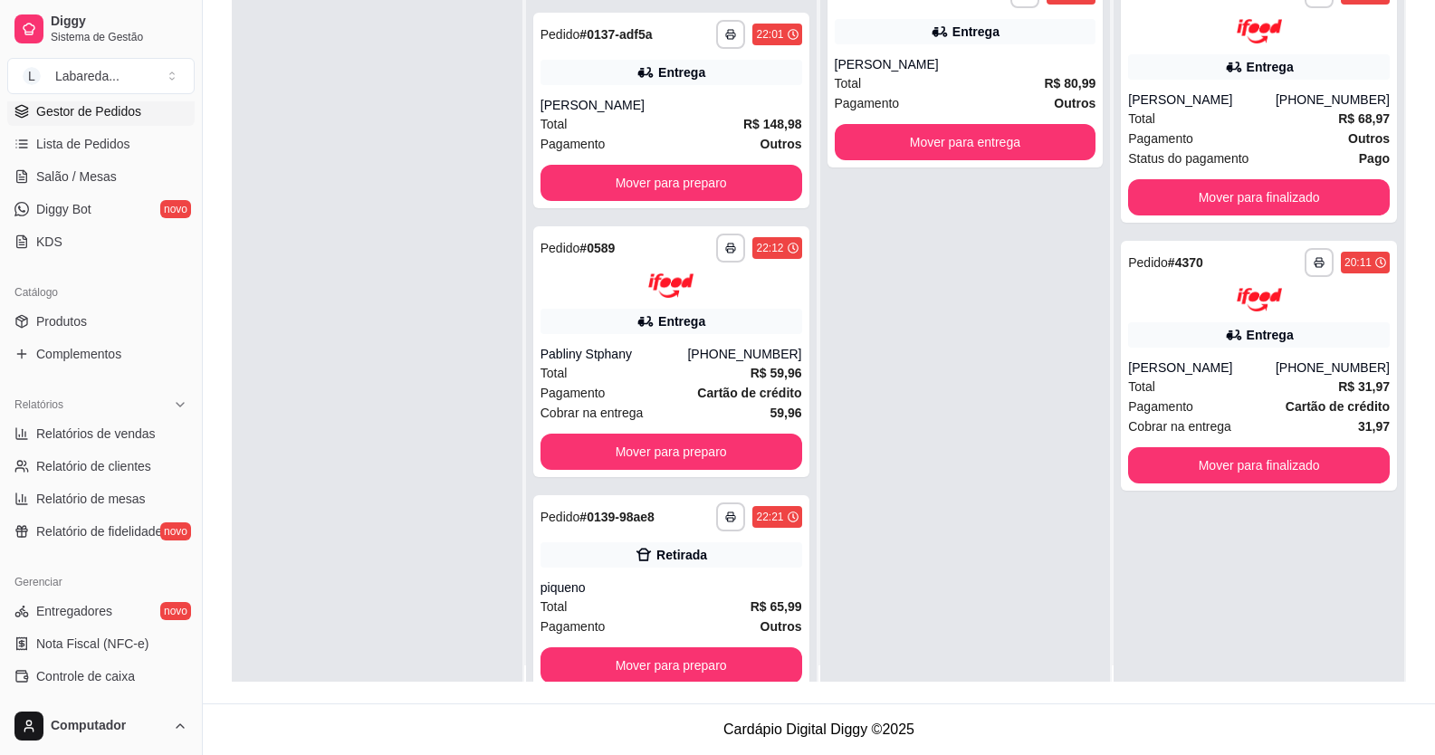
scroll to position [0, 0]
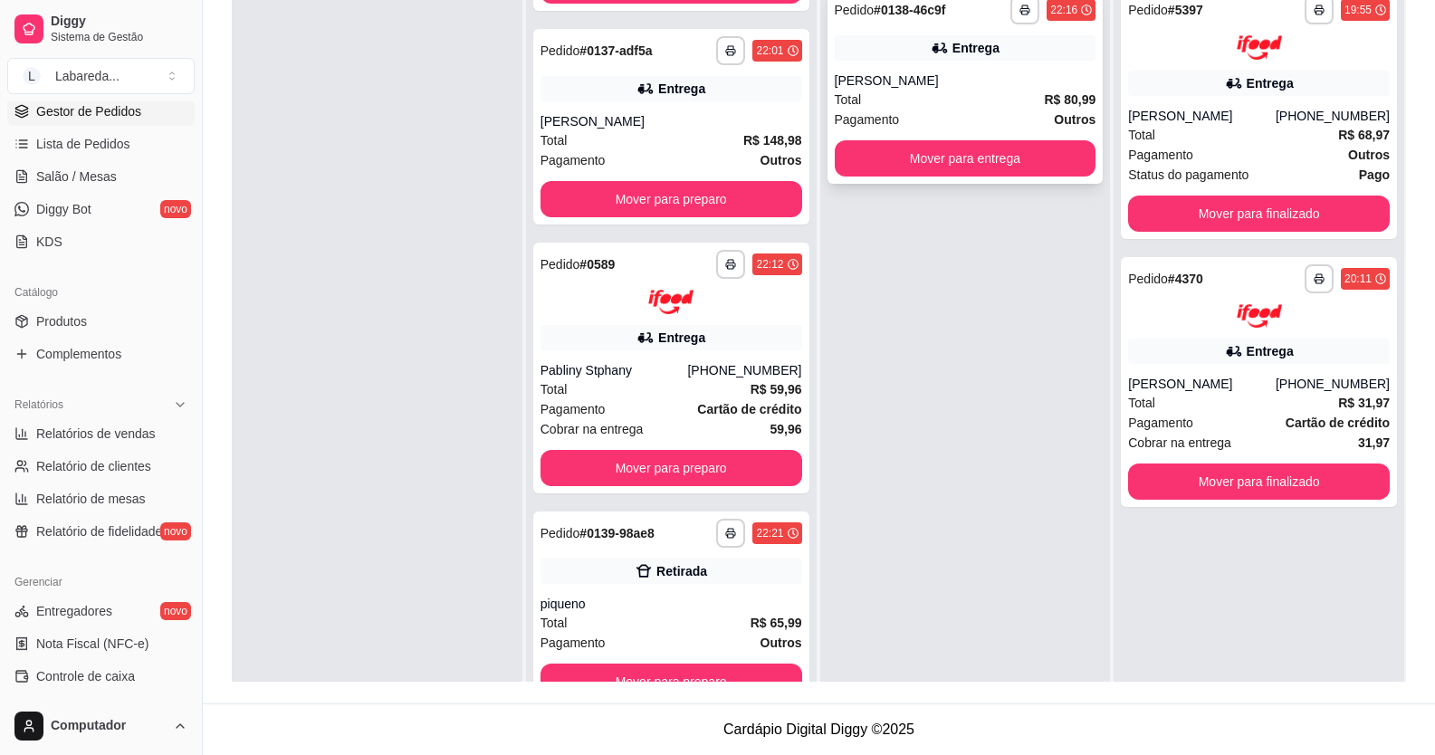
click at [869, 86] on div "[PERSON_NAME]" at bounding box center [966, 81] width 262 height 18
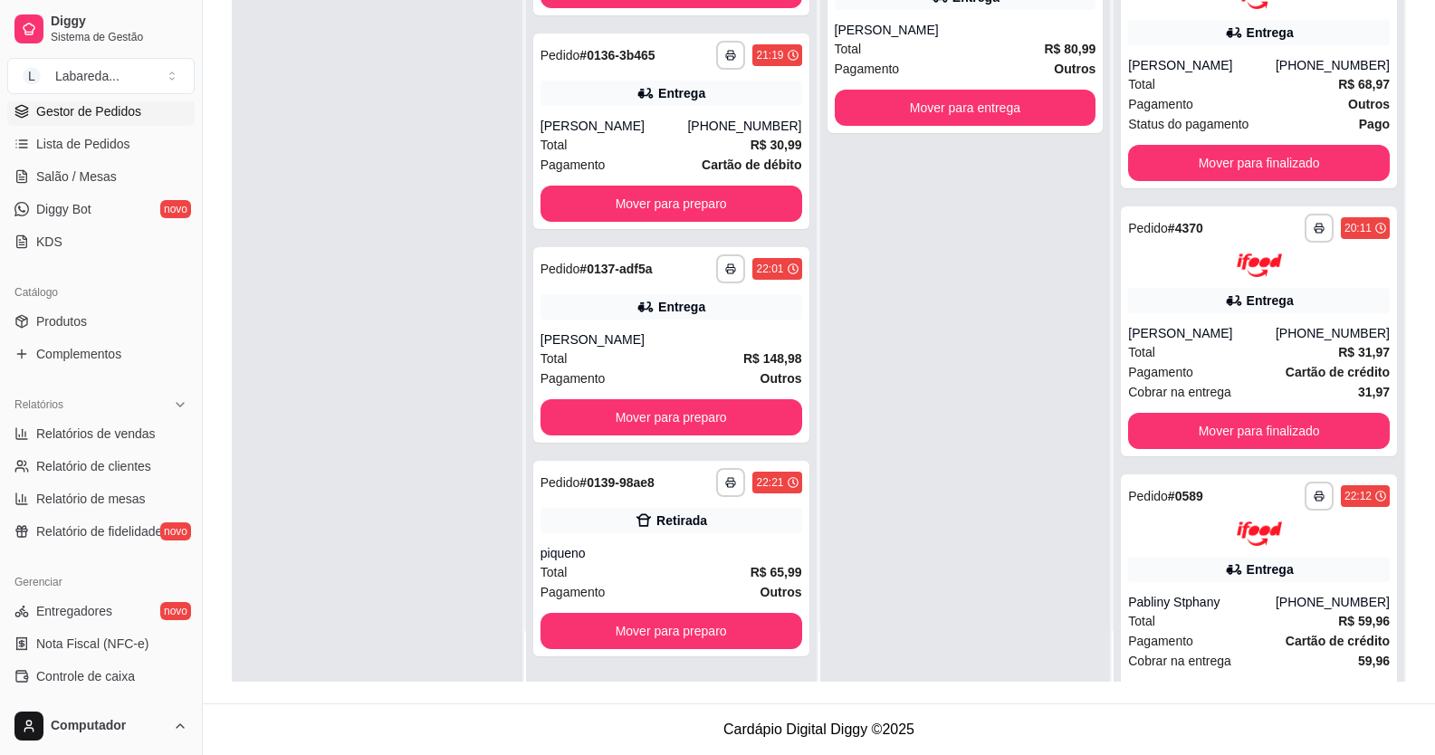
scroll to position [351, 0]
click at [1053, 335] on div "**********" at bounding box center [965, 304] width 291 height 755
click at [661, 507] on div "**********" at bounding box center [671, 559] width 276 height 196
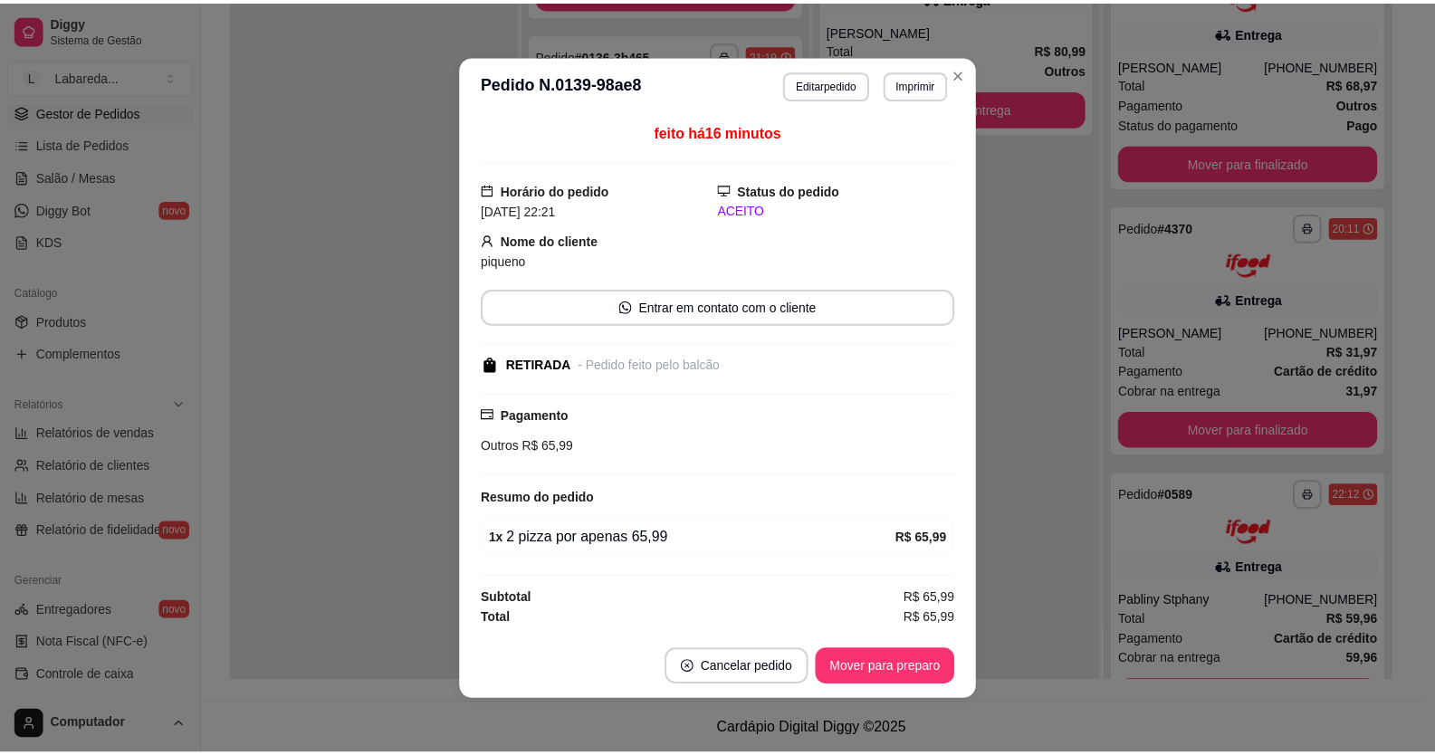
scroll to position [4, 0]
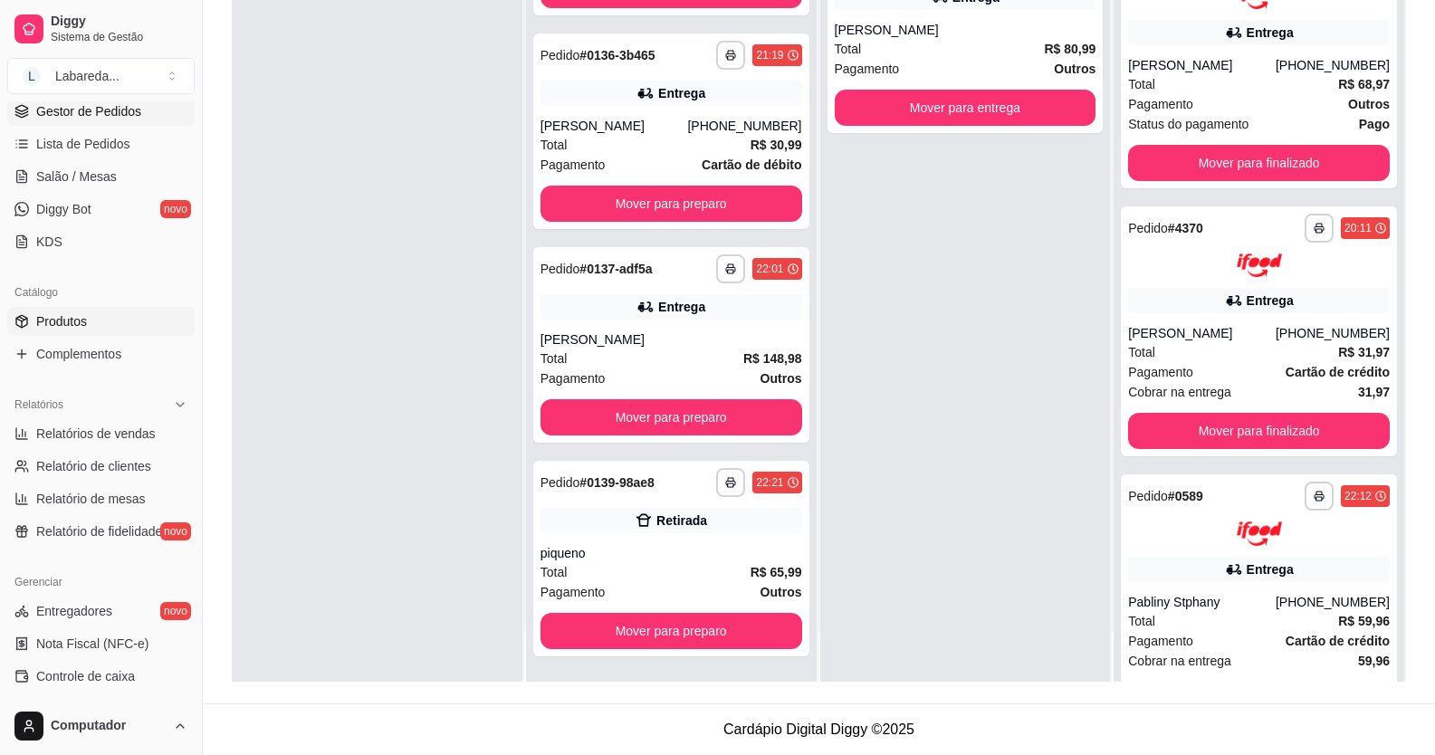
click at [87, 313] on link "Produtos" at bounding box center [100, 321] width 187 height 29
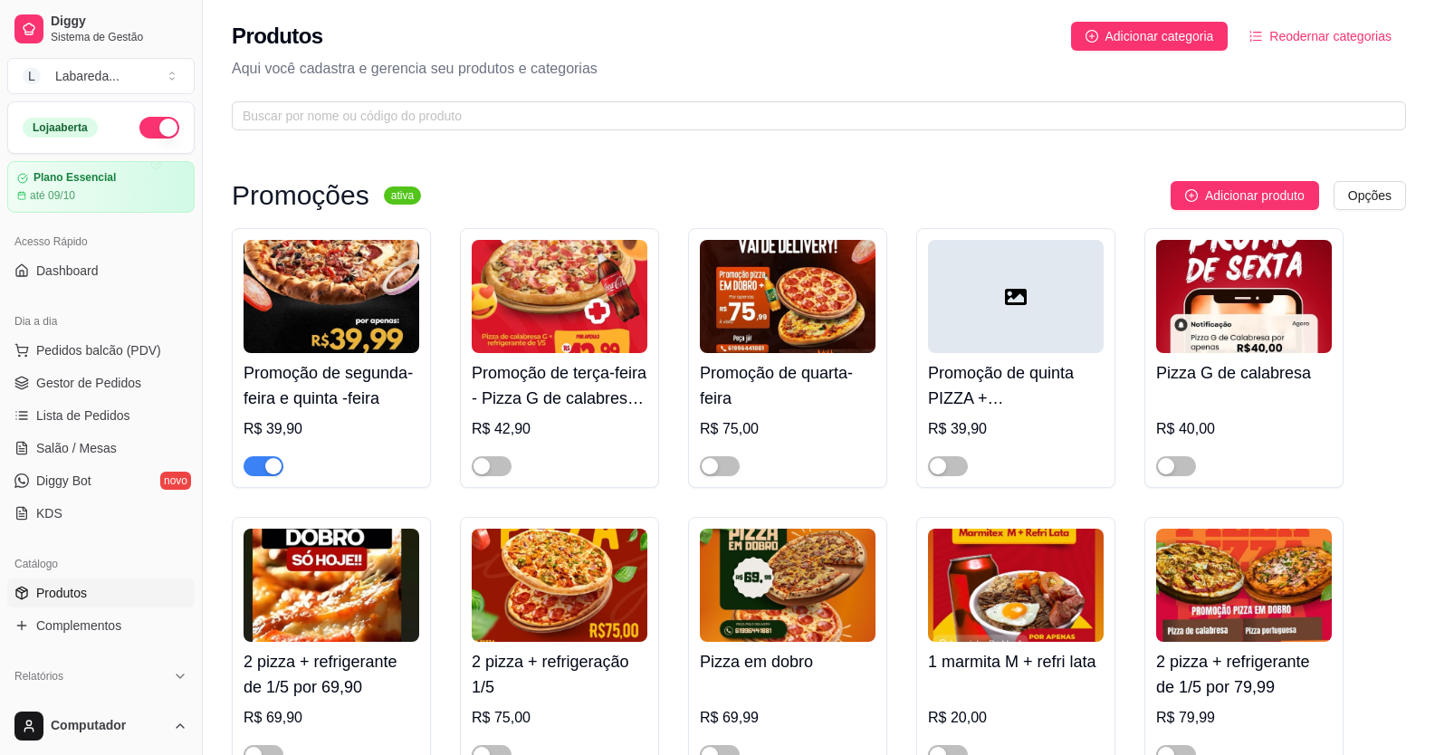
click at [78, 596] on span "Produtos" at bounding box center [61, 593] width 51 height 18
click at [82, 345] on span "Pedidos balcão (PDV)" at bounding box center [98, 350] width 125 height 18
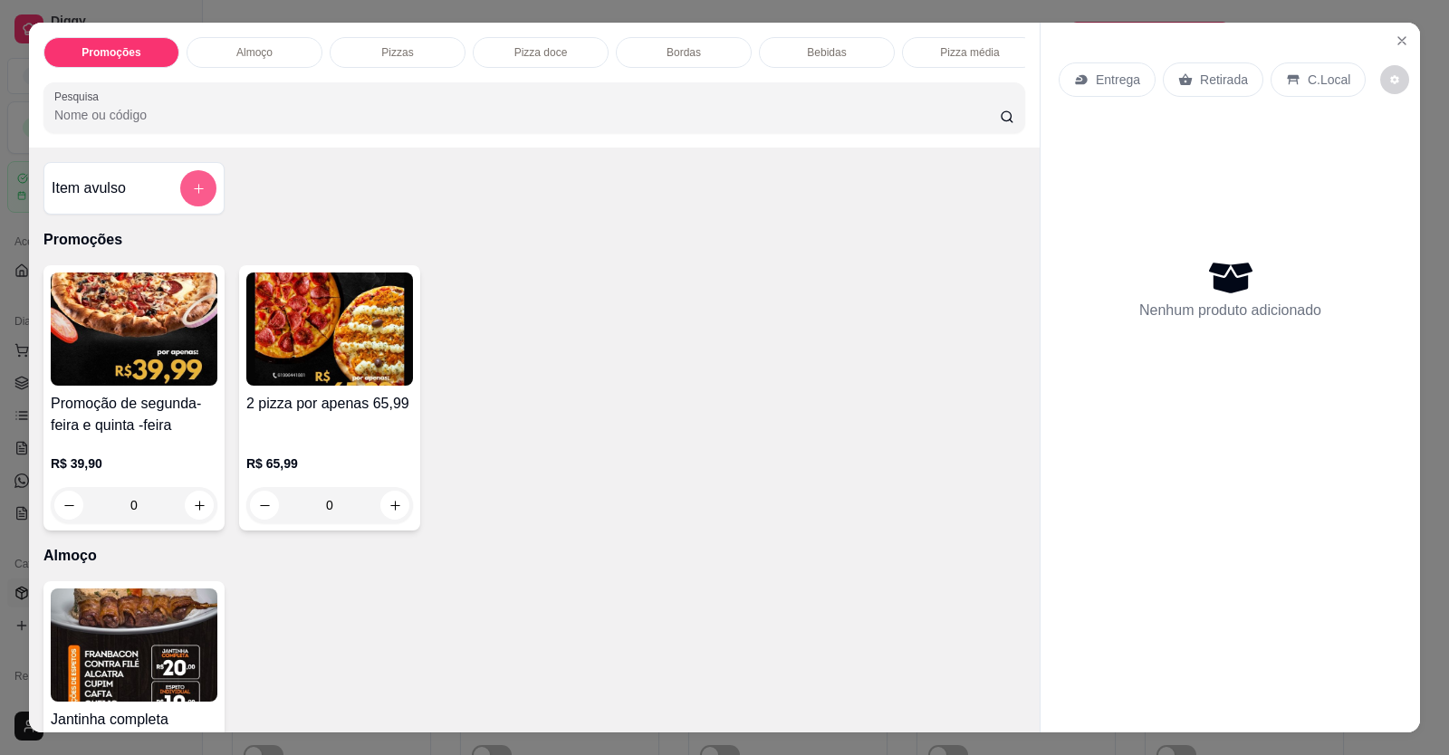
click at [189, 191] on button "add-separate-item" at bounding box center [198, 188] width 36 height 36
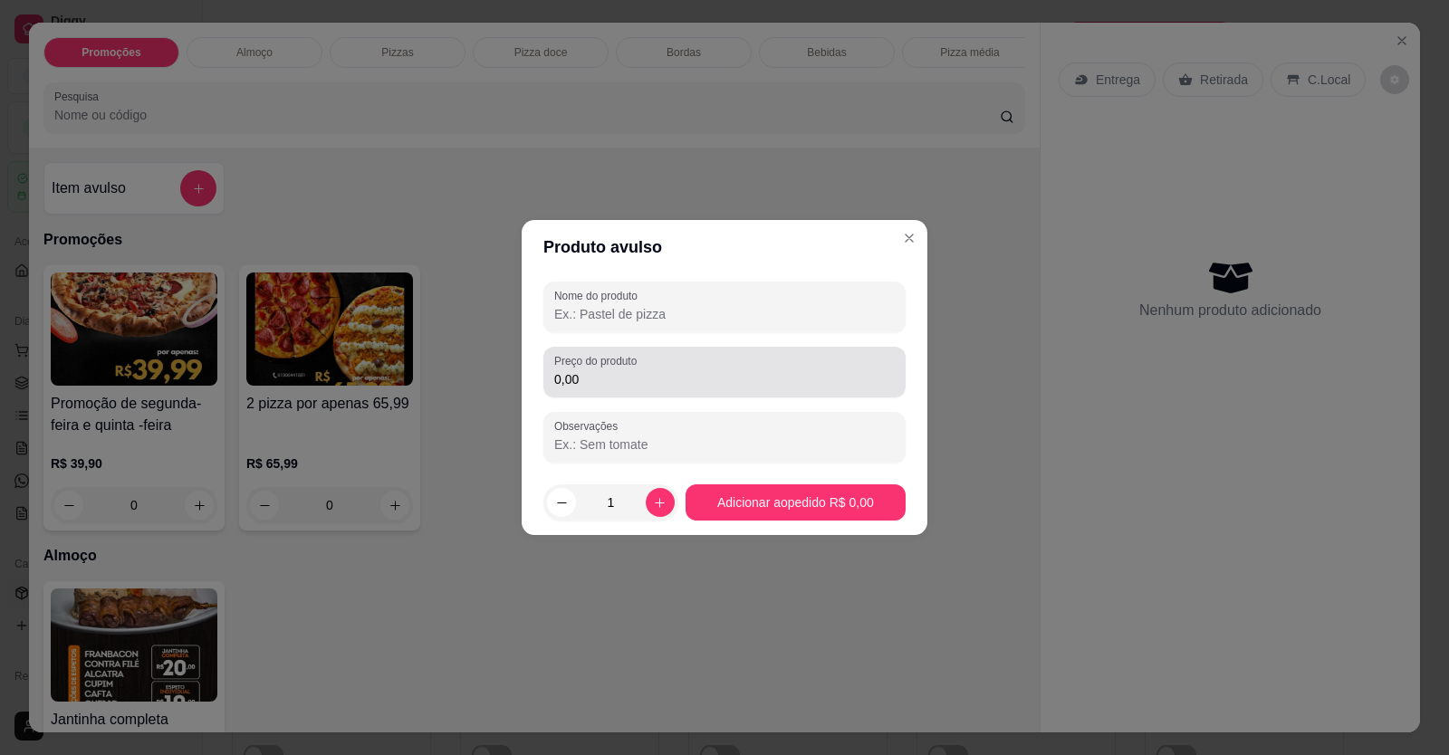
click at [679, 364] on div "0,00" at bounding box center [724, 372] width 340 height 36
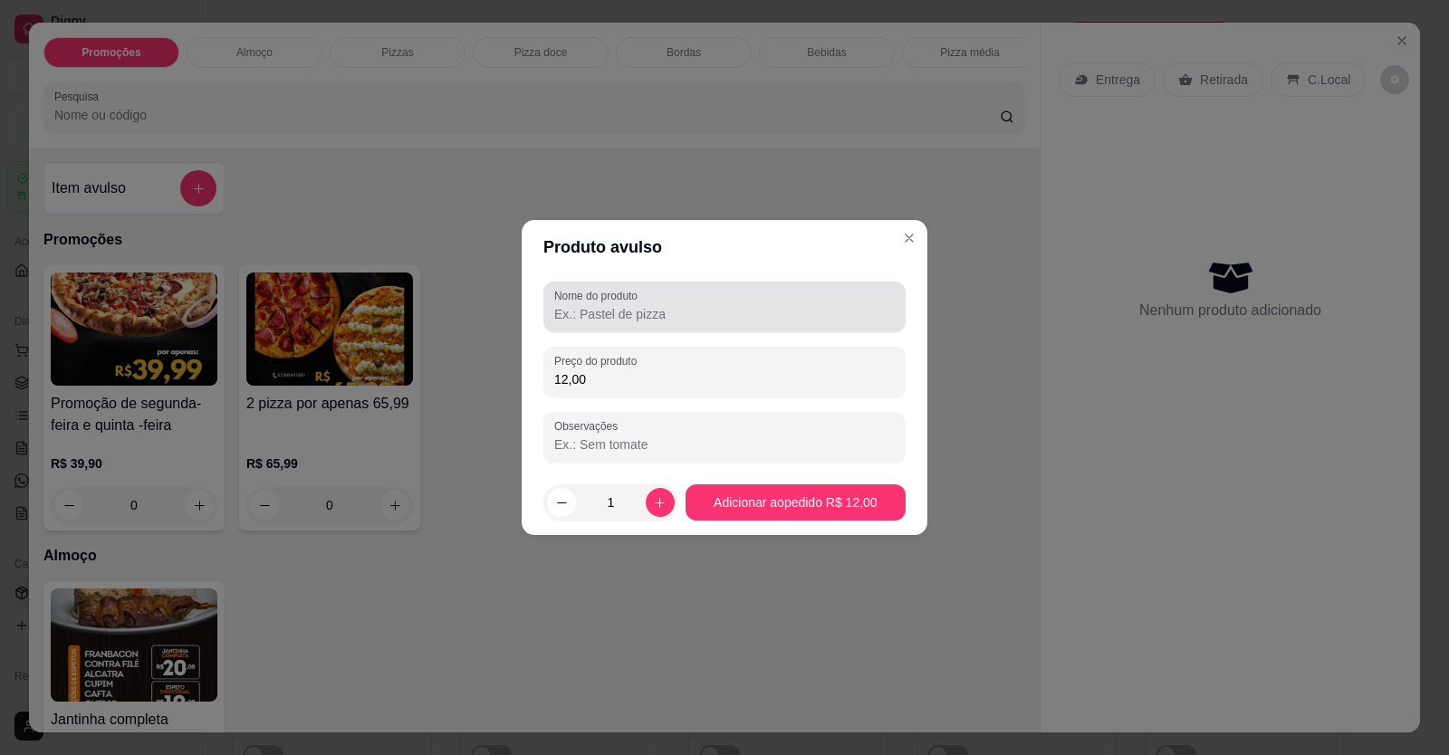
type input "12,00"
click at [664, 304] on div at bounding box center [724, 307] width 340 height 36
type input "guarana"
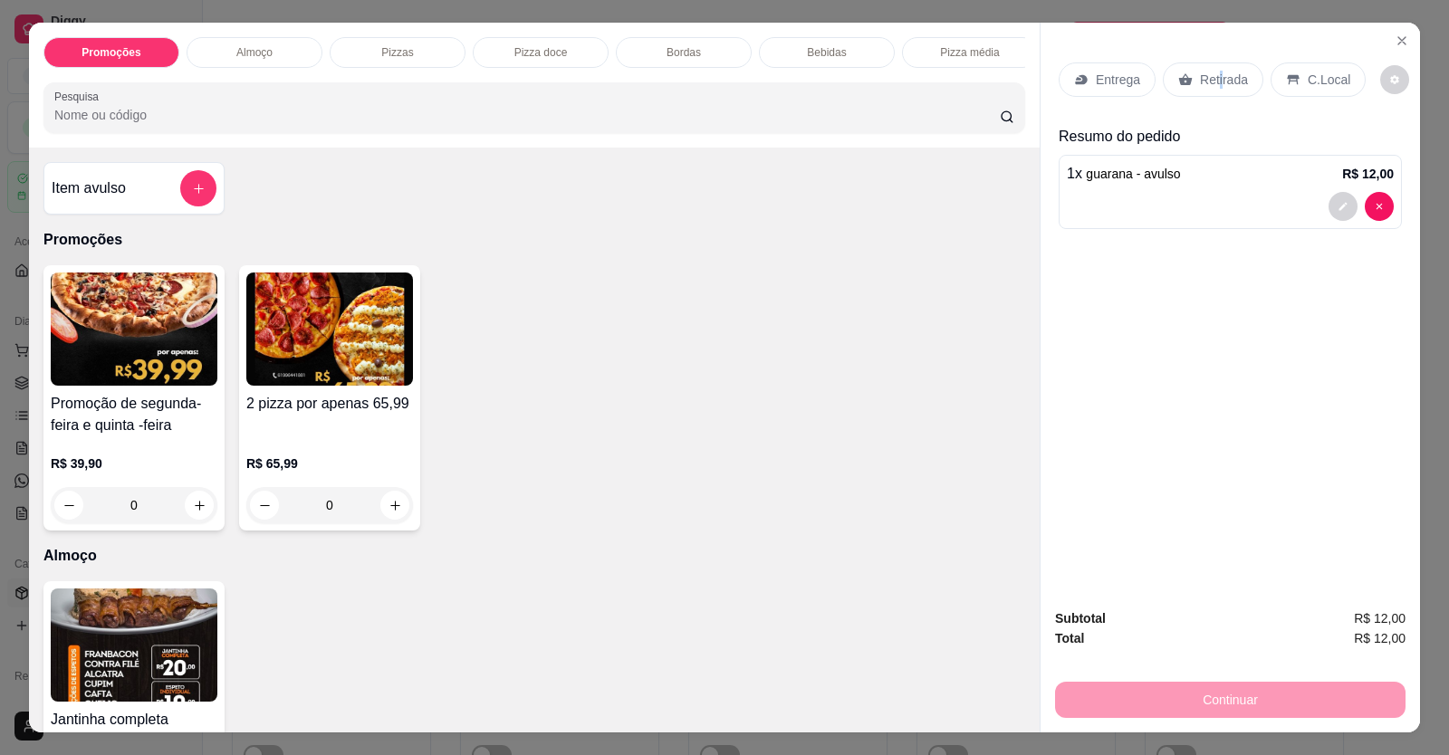
click at [1211, 78] on p "Retirada" at bounding box center [1224, 80] width 48 height 18
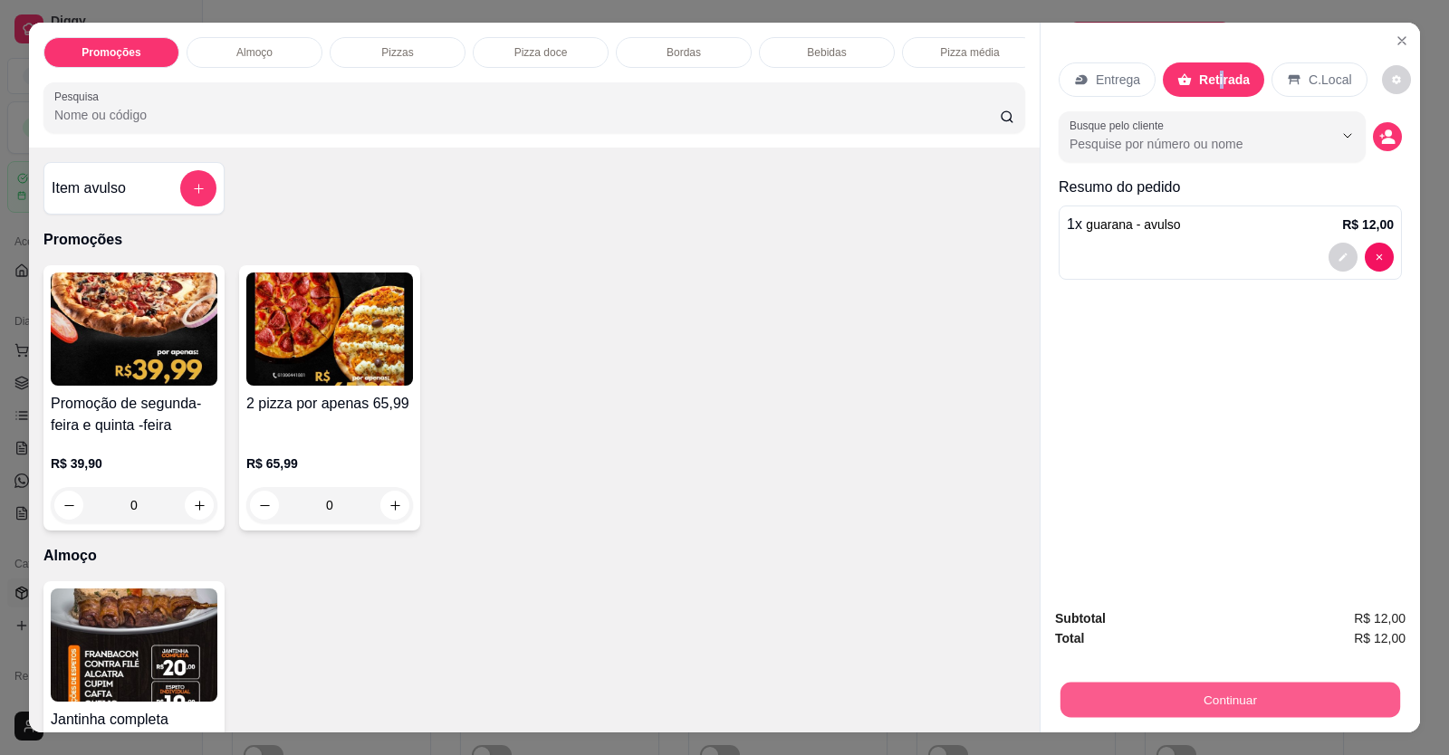
click at [1168, 704] on button "Continuar" at bounding box center [1230, 700] width 340 height 35
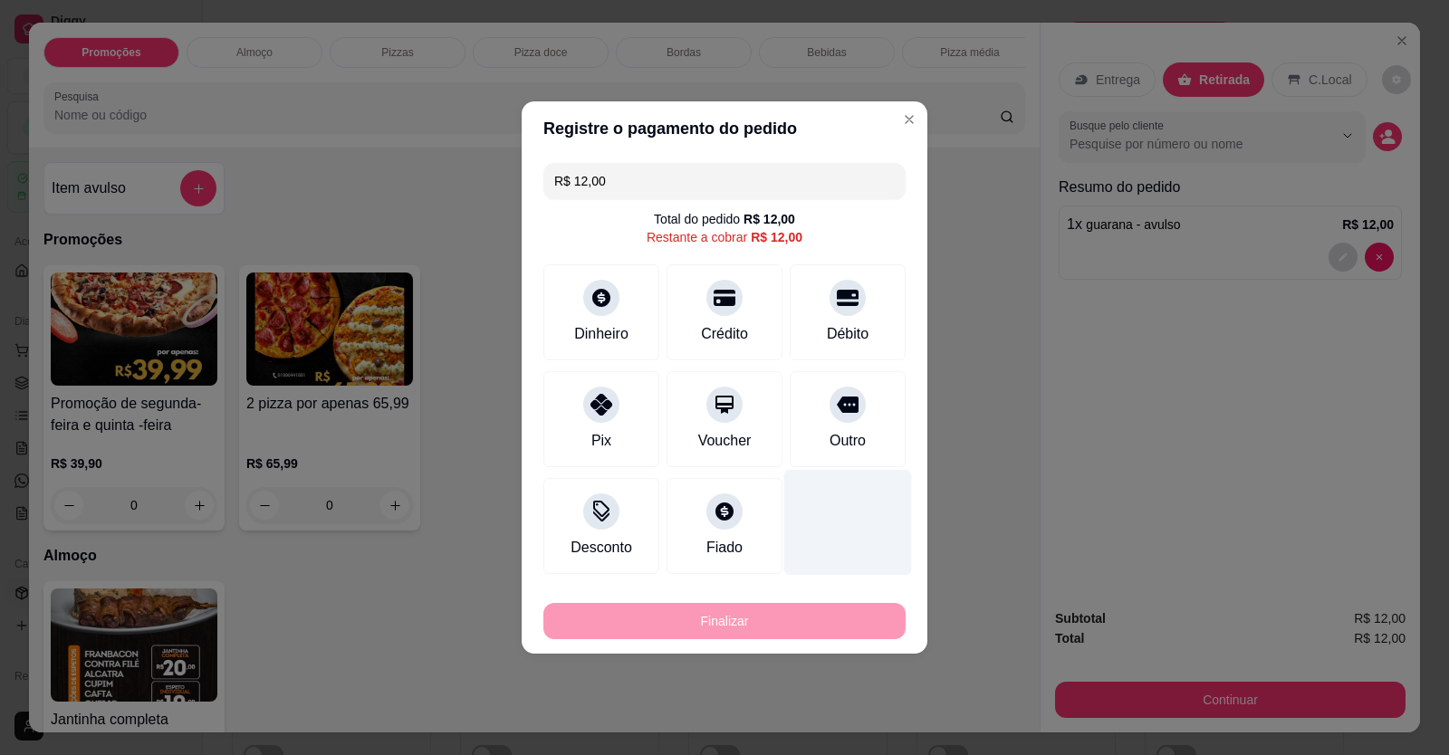
click at [850, 424] on div "Outro" at bounding box center [847, 419] width 116 height 96
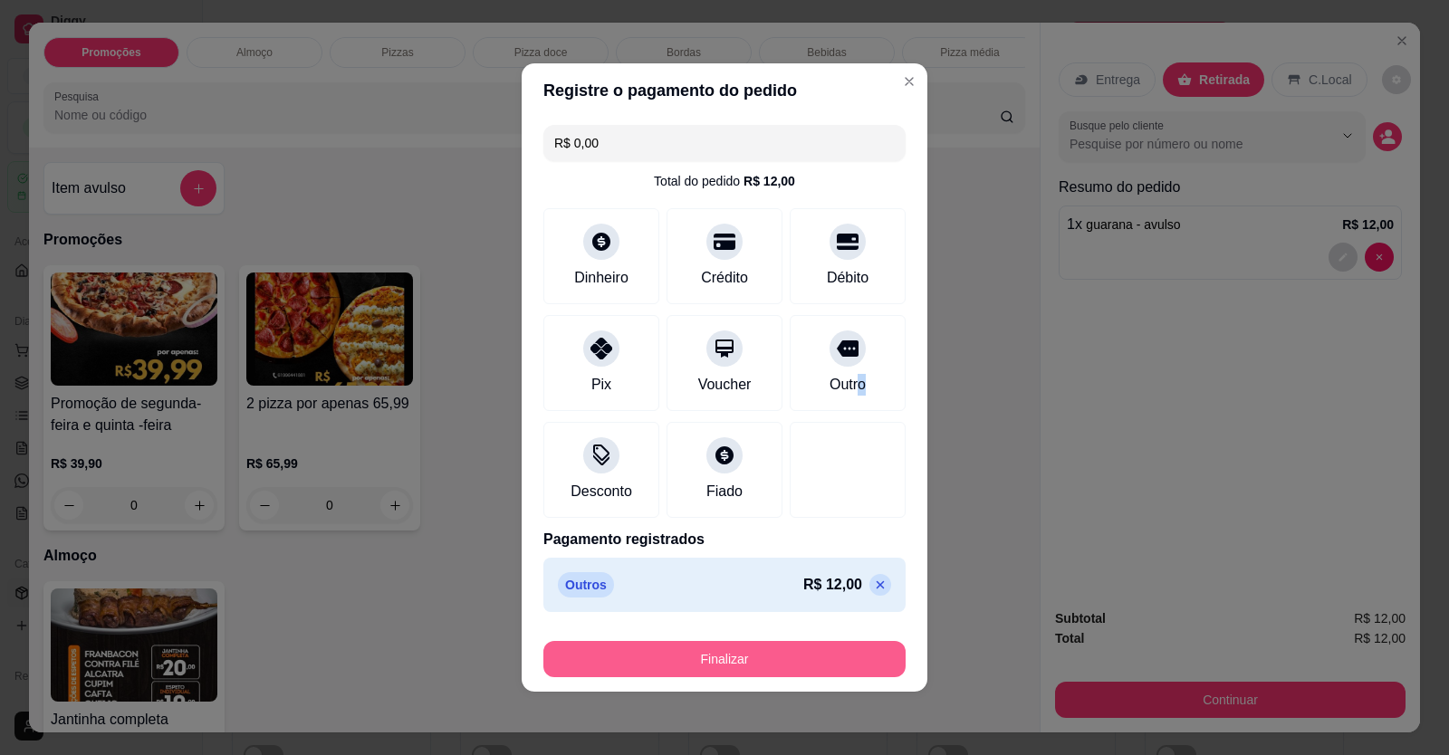
click at [796, 663] on button "Finalizar" at bounding box center [724, 659] width 362 height 36
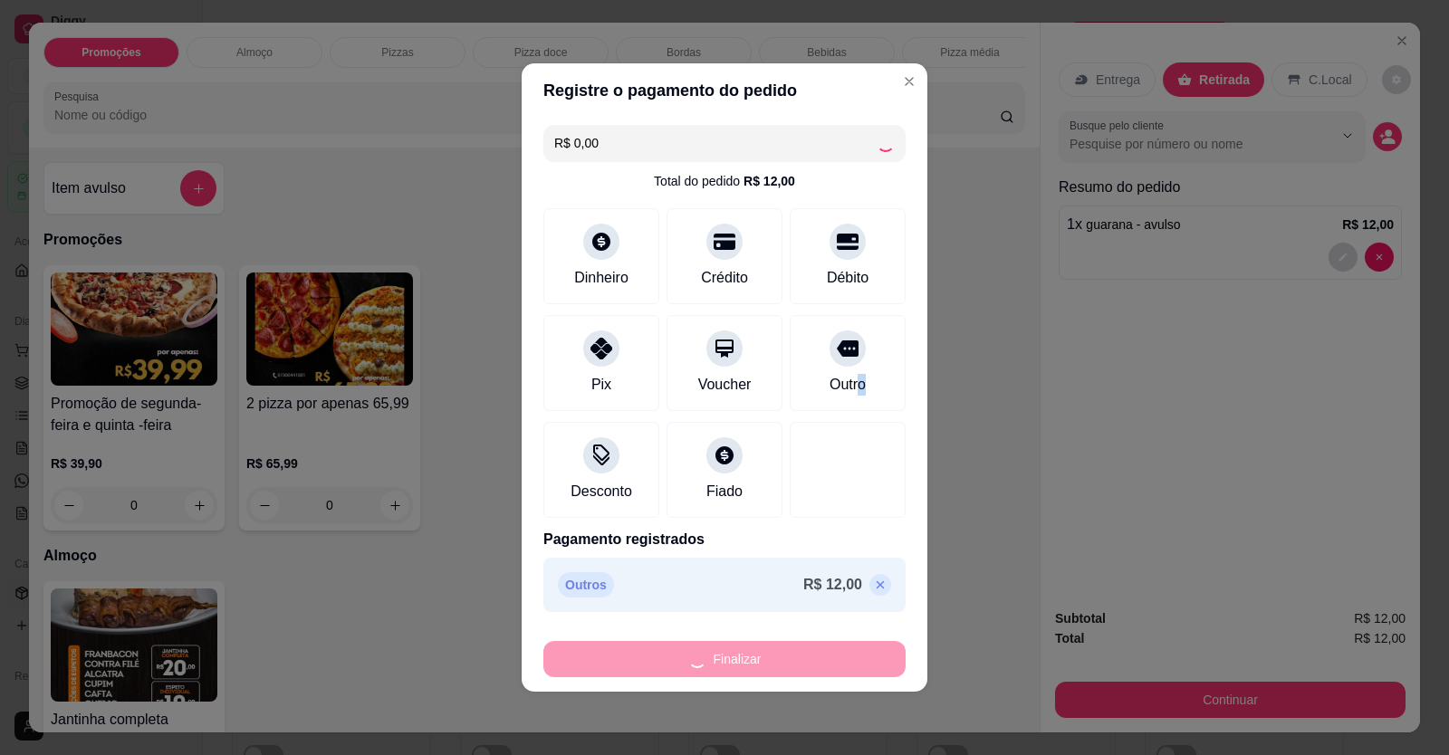
type input "-R$ 12,00"
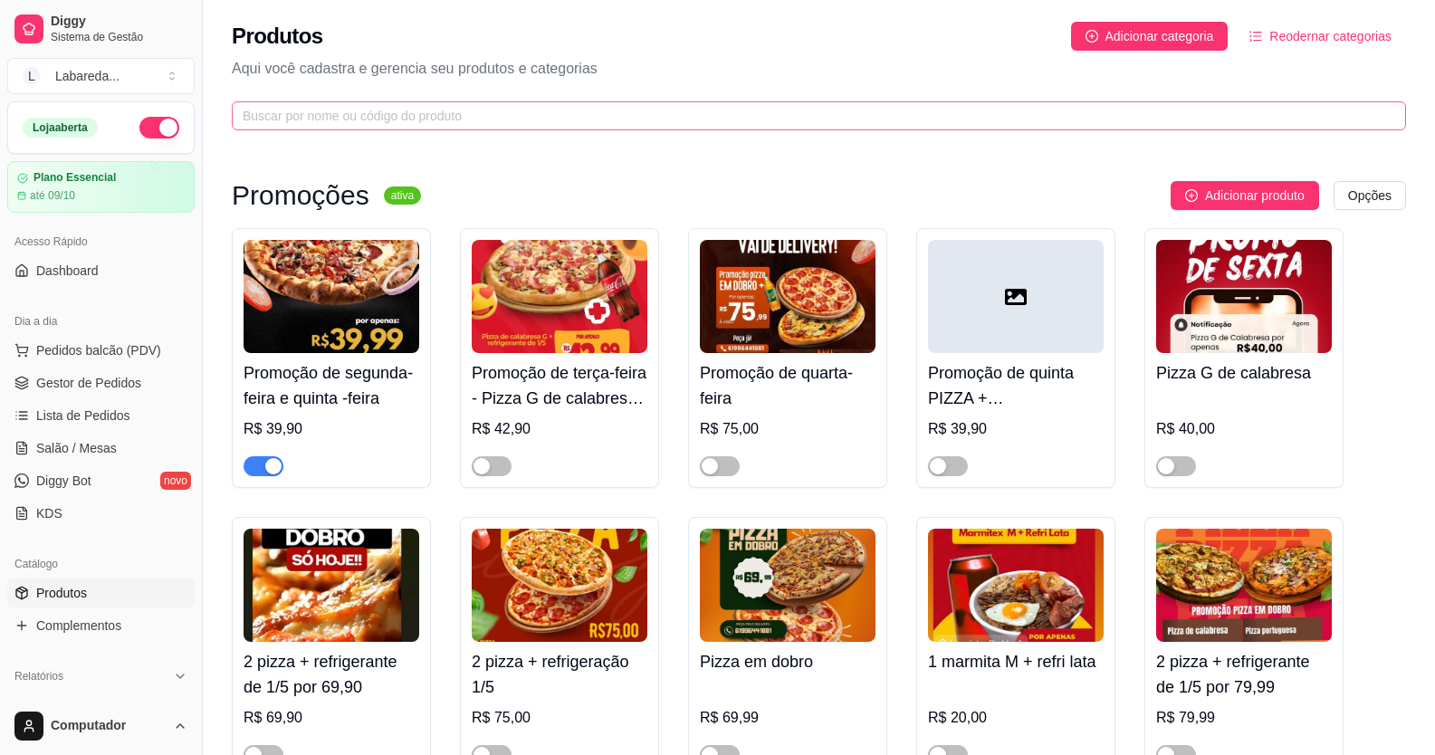
click at [1045, 129] on span at bounding box center [819, 115] width 1174 height 29
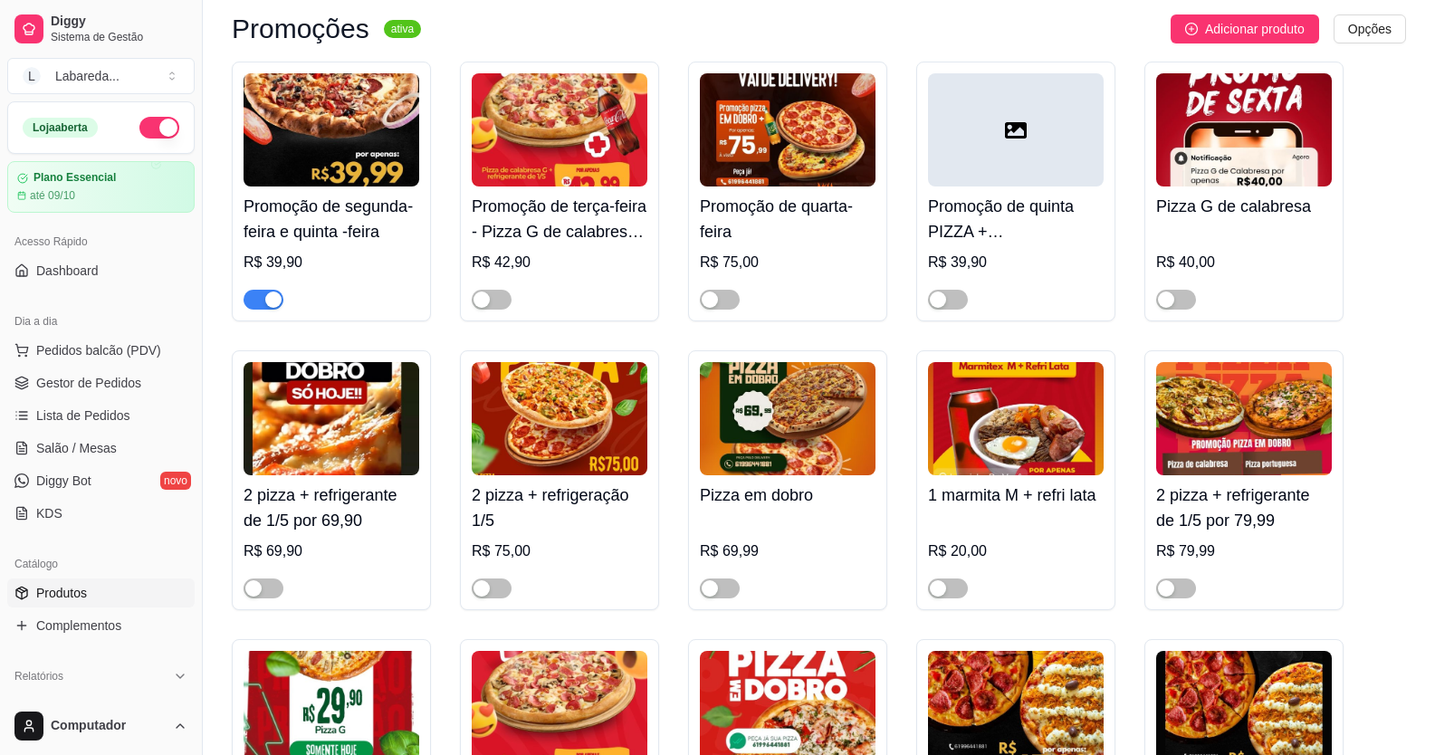
scroll to position [272, 0]
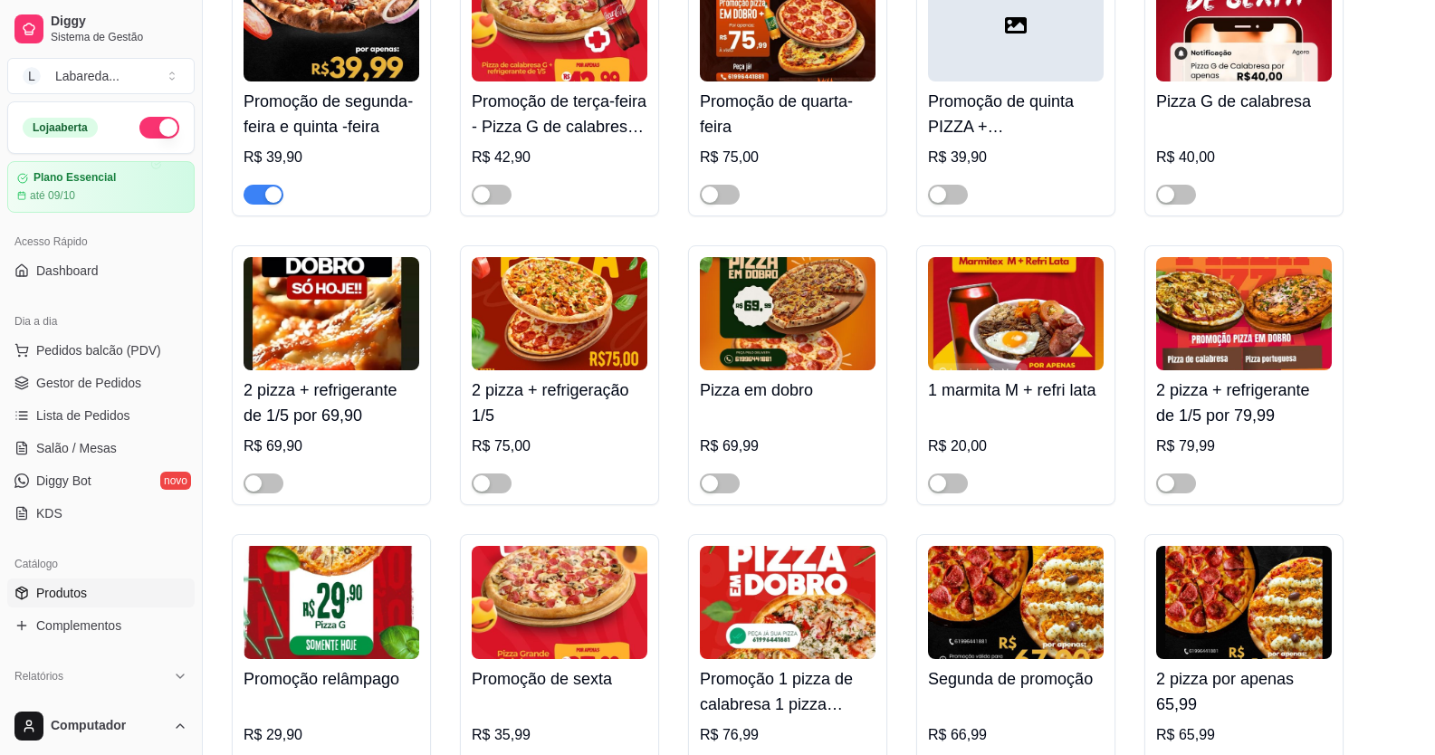
click at [800, 449] on div "R$ 69,99" at bounding box center [788, 446] width 176 height 22
drag, startPoint x: 969, startPoint y: 600, endPoint x: 512, endPoint y: 751, distance: 480.7
click at [432, 474] on div "Promoção de segunda-feira e quinta -feira R$ 39,90 Promoção de terça-feira - Pi…" at bounding box center [819, 375] width 1174 height 837
click at [140, 123] on button "button" at bounding box center [159, 128] width 40 height 22
click at [79, 342] on span "Pedidos balcão (PDV)" at bounding box center [98, 350] width 125 height 18
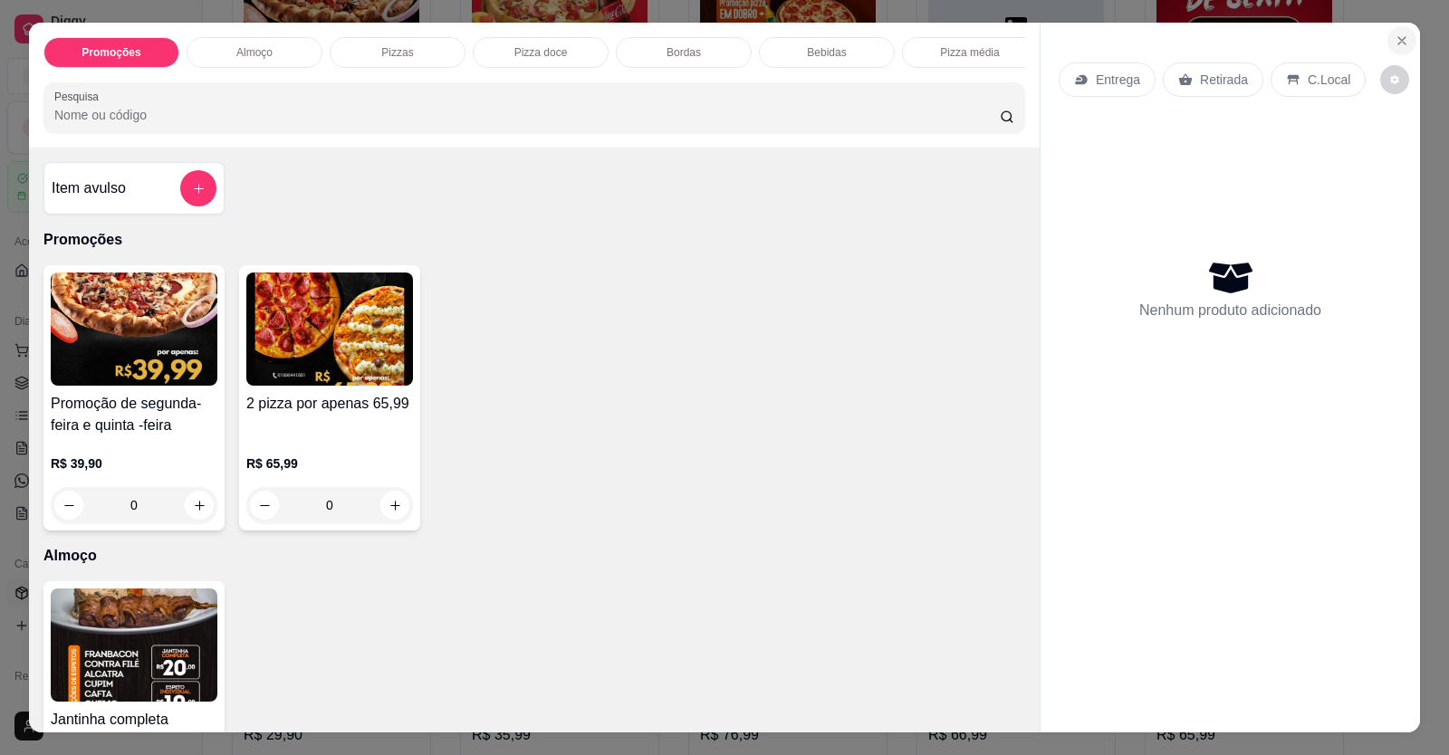
click at [1399, 34] on icon "Close" at bounding box center [1401, 40] width 14 height 14
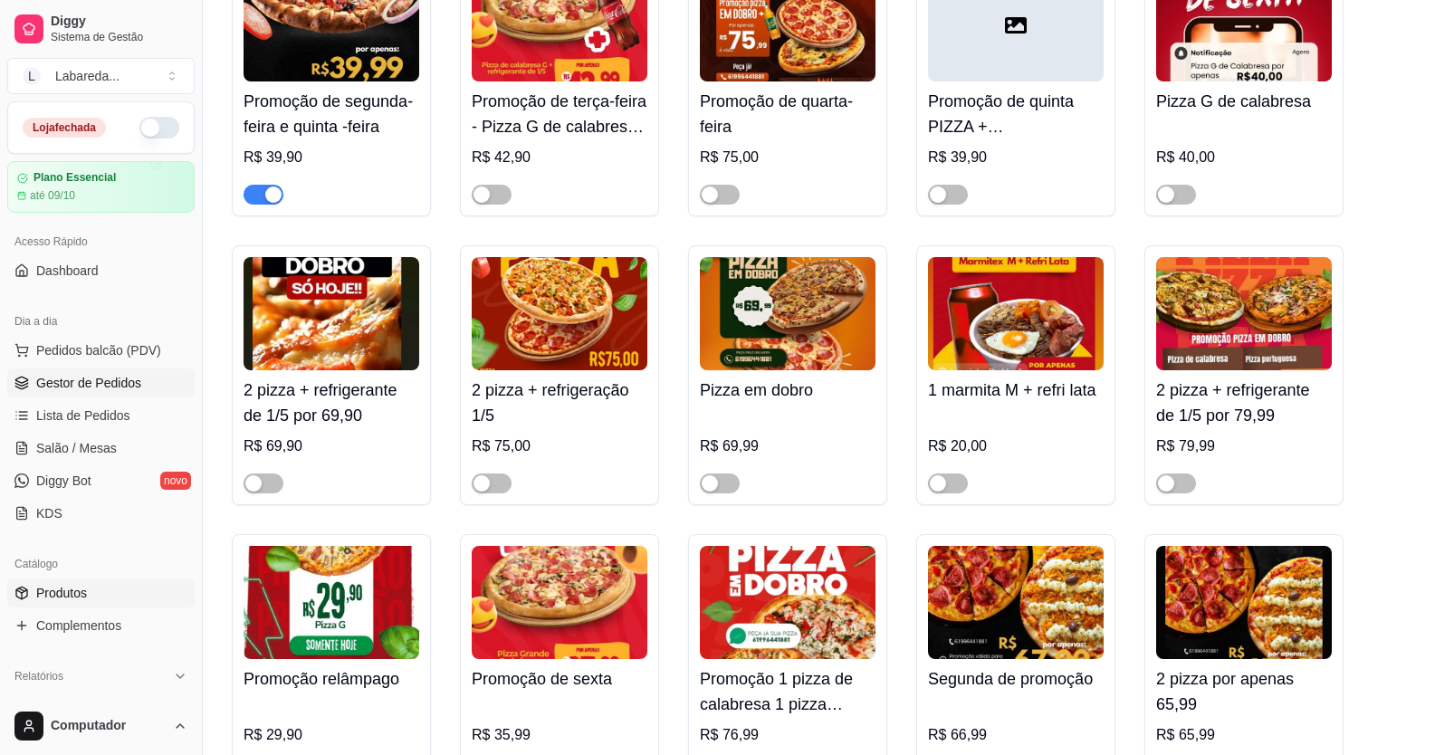
click at [110, 377] on span "Gestor de Pedidos" at bounding box center [88, 383] width 105 height 18
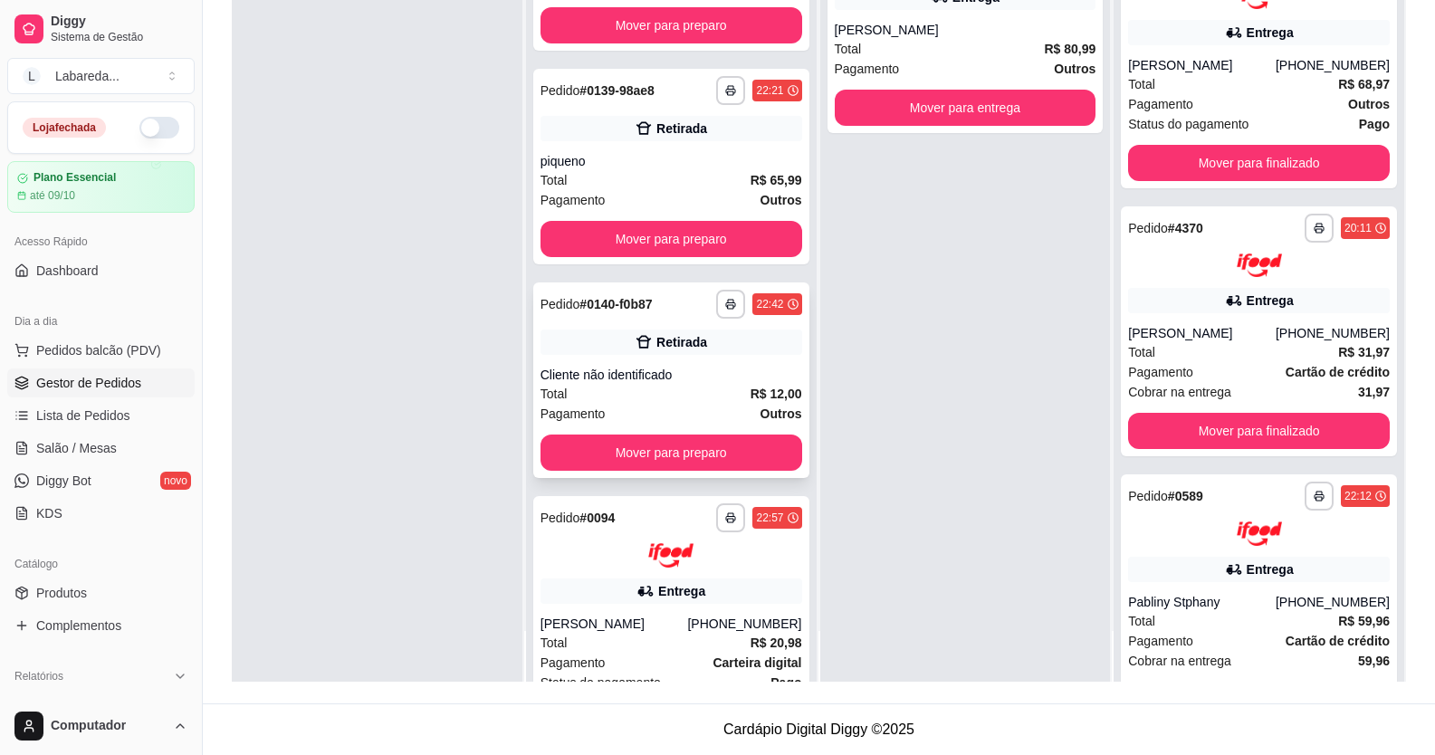
scroll to position [834, 0]
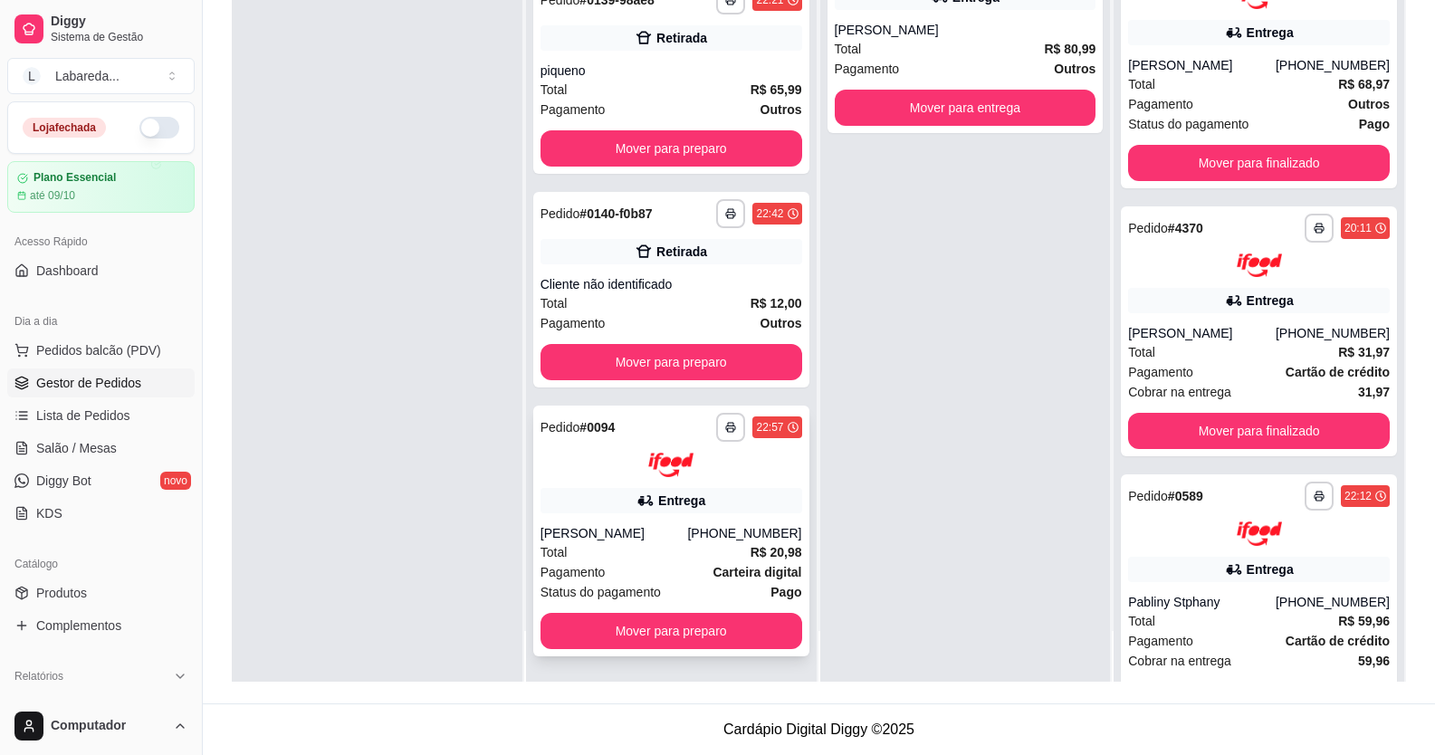
click at [578, 513] on div "**********" at bounding box center [671, 531] width 276 height 251
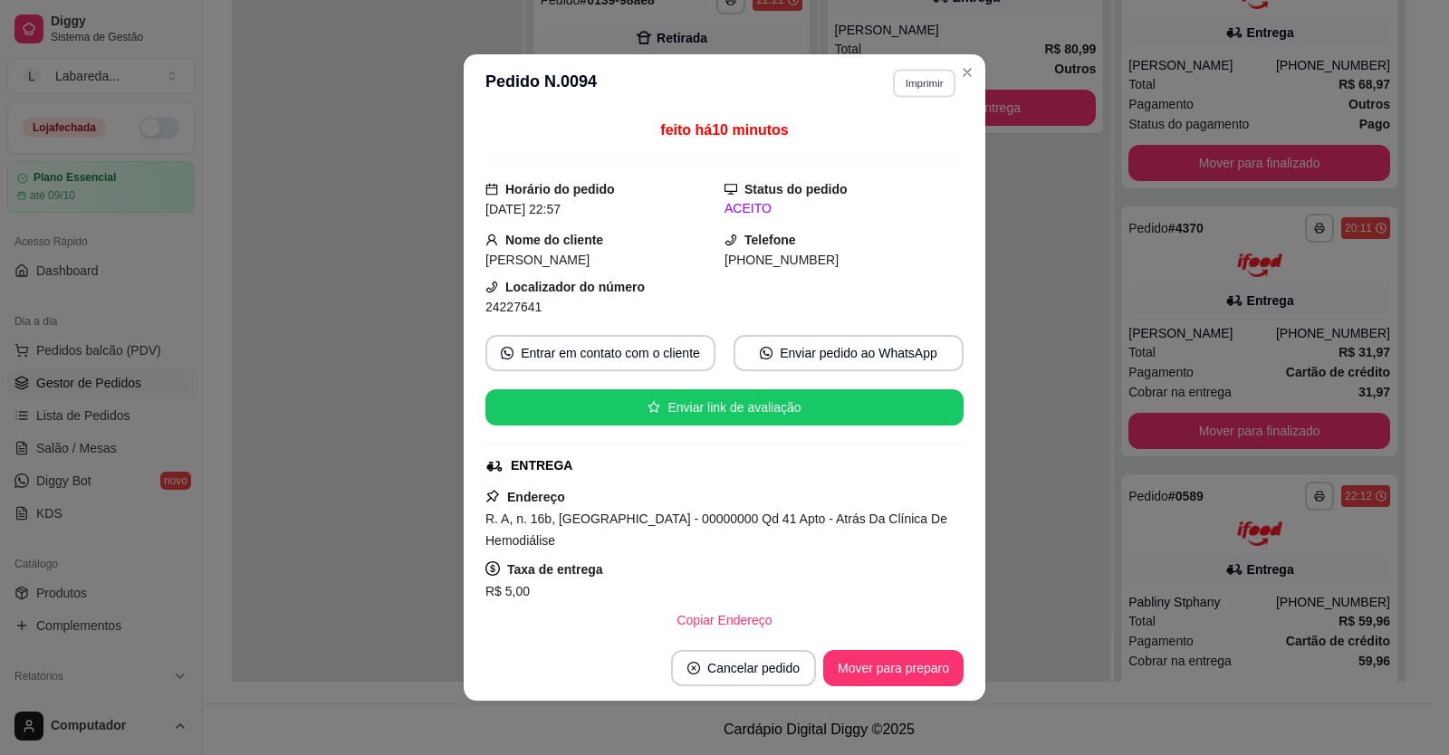
click at [935, 81] on button "Imprimir" at bounding box center [924, 83] width 62 height 28
click at [860, 147] on button "IMPRESSORA" at bounding box center [885, 146] width 127 height 28
